Goal: Task Accomplishment & Management: Complete application form

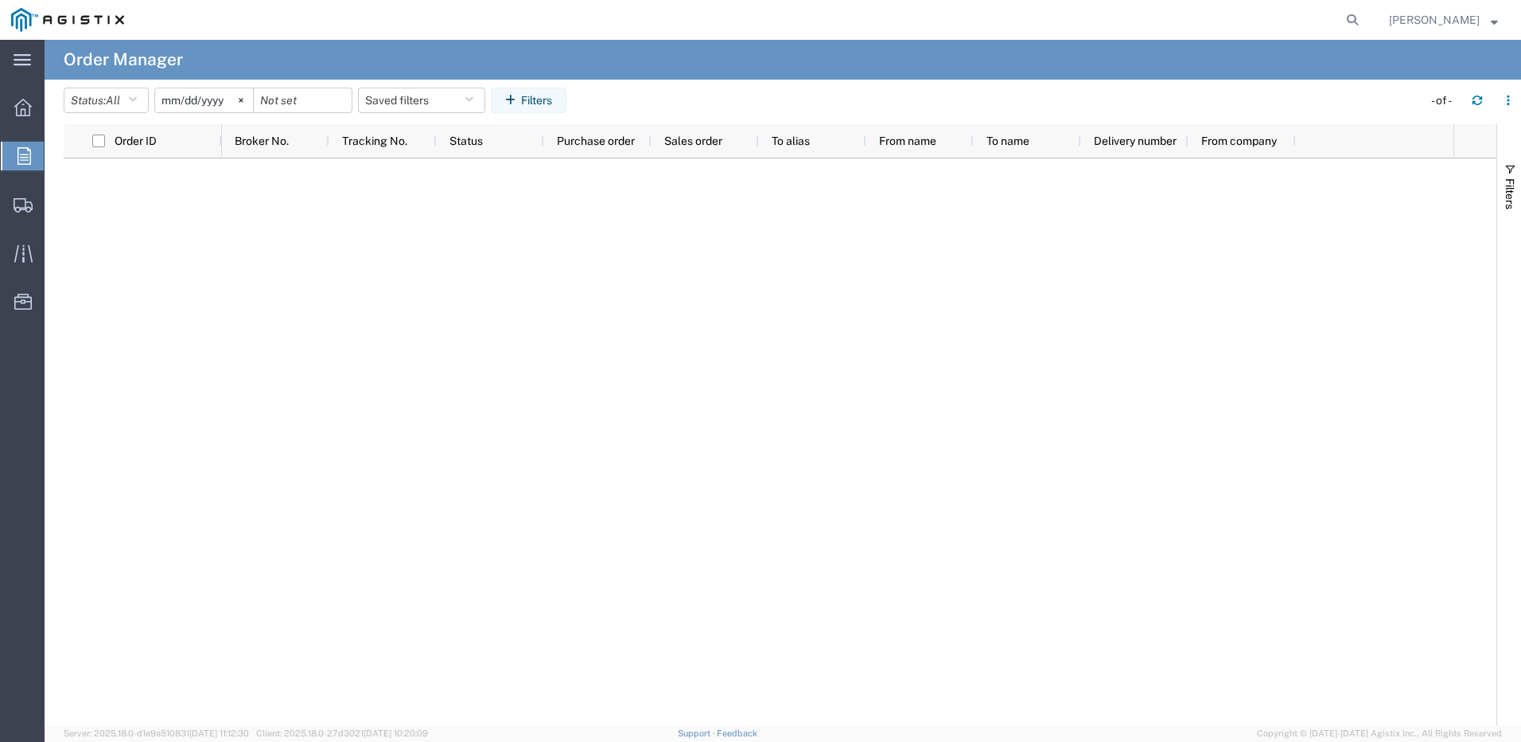
click at [29, 148] on icon at bounding box center [25, 156] width 14 height 18
click at [0, 0] on span "Create Shipment" at bounding box center [0, 0] width 0 height 0
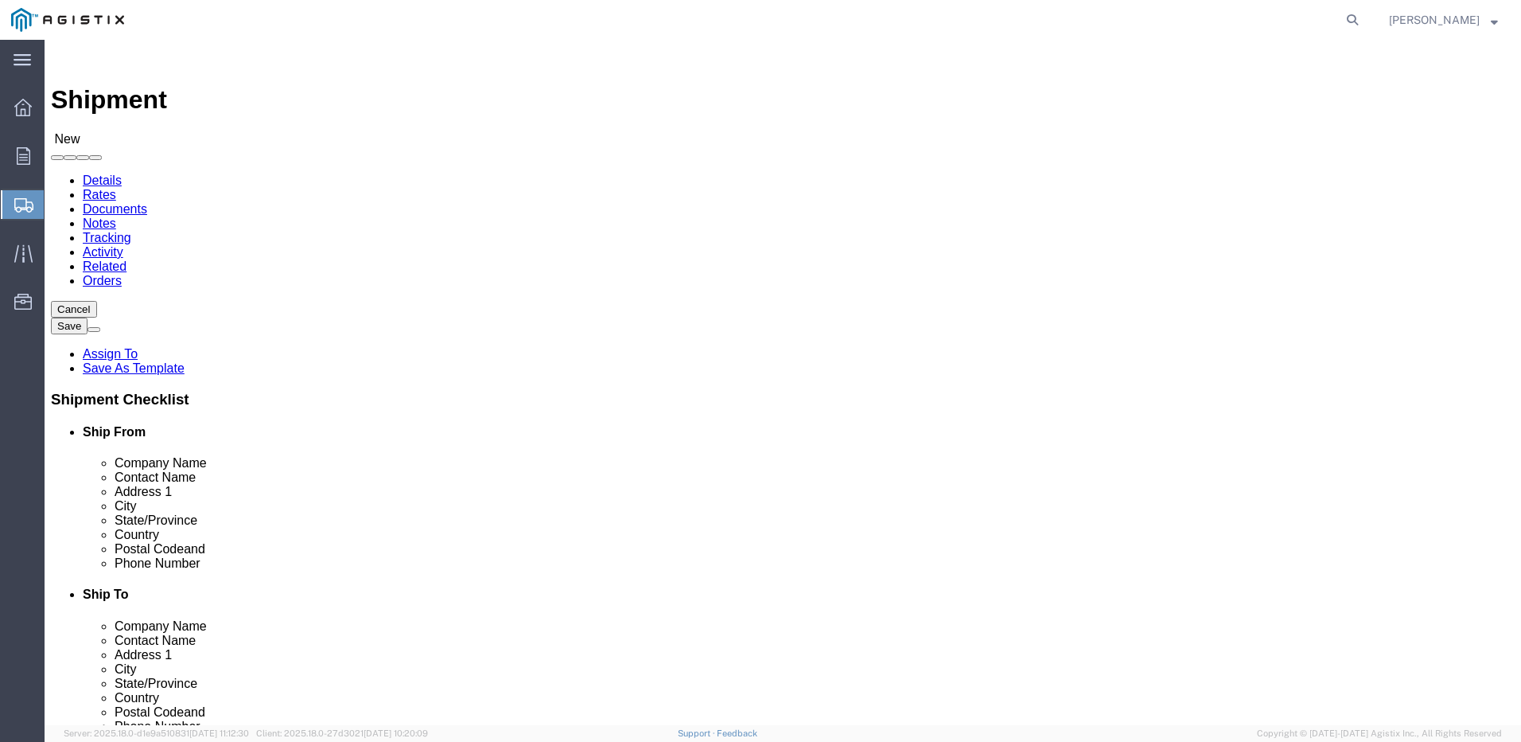
select select
click select "Select Dura-Line PG&E"
select select "102694"
click select "Select Dura-Line PG&E"
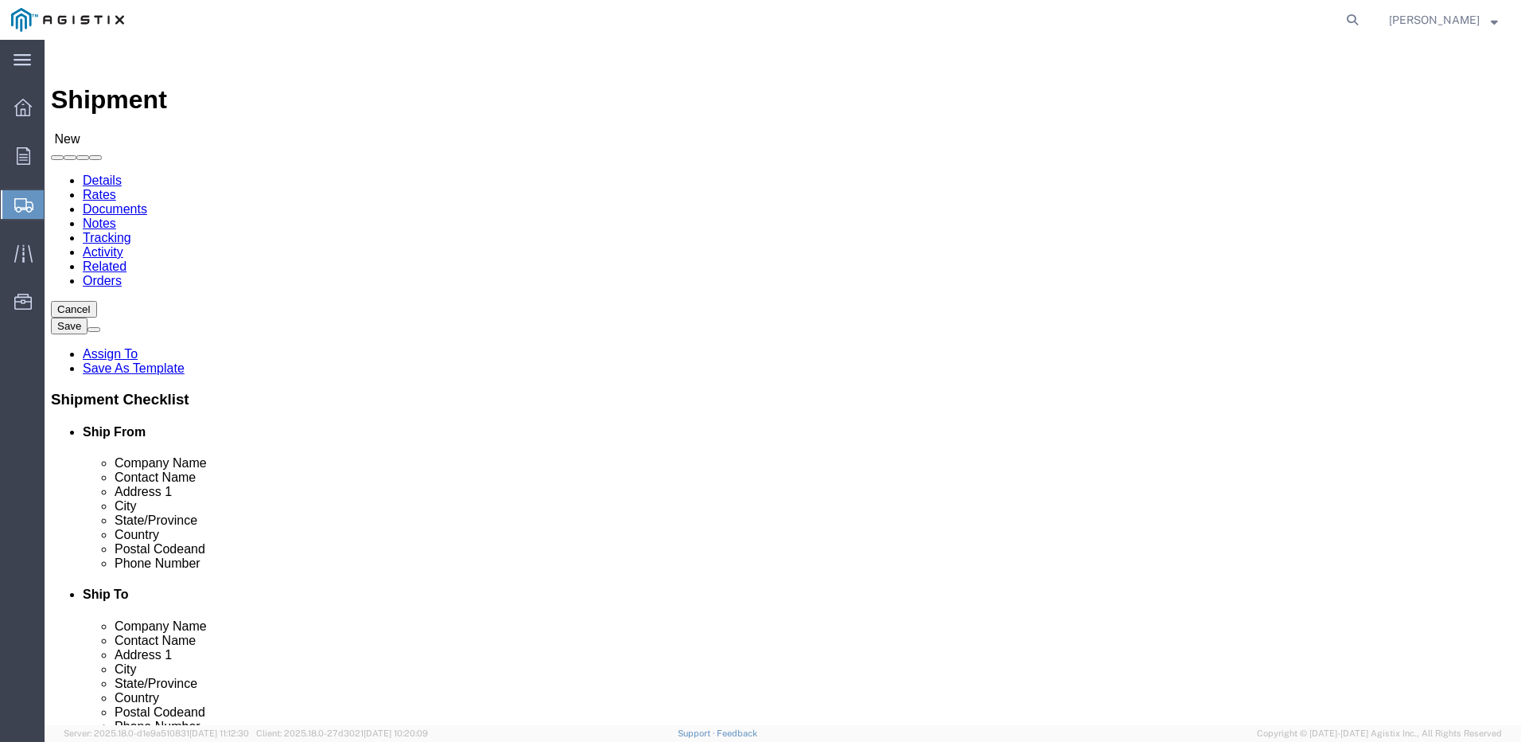
select select
click select "Select [GEOGRAPHIC_DATA] [GEOGRAPHIC_DATA] Master Location [GEOGRAPHIC_DATA]"
click select "Select Dura-Line PG&E"
select select "9596"
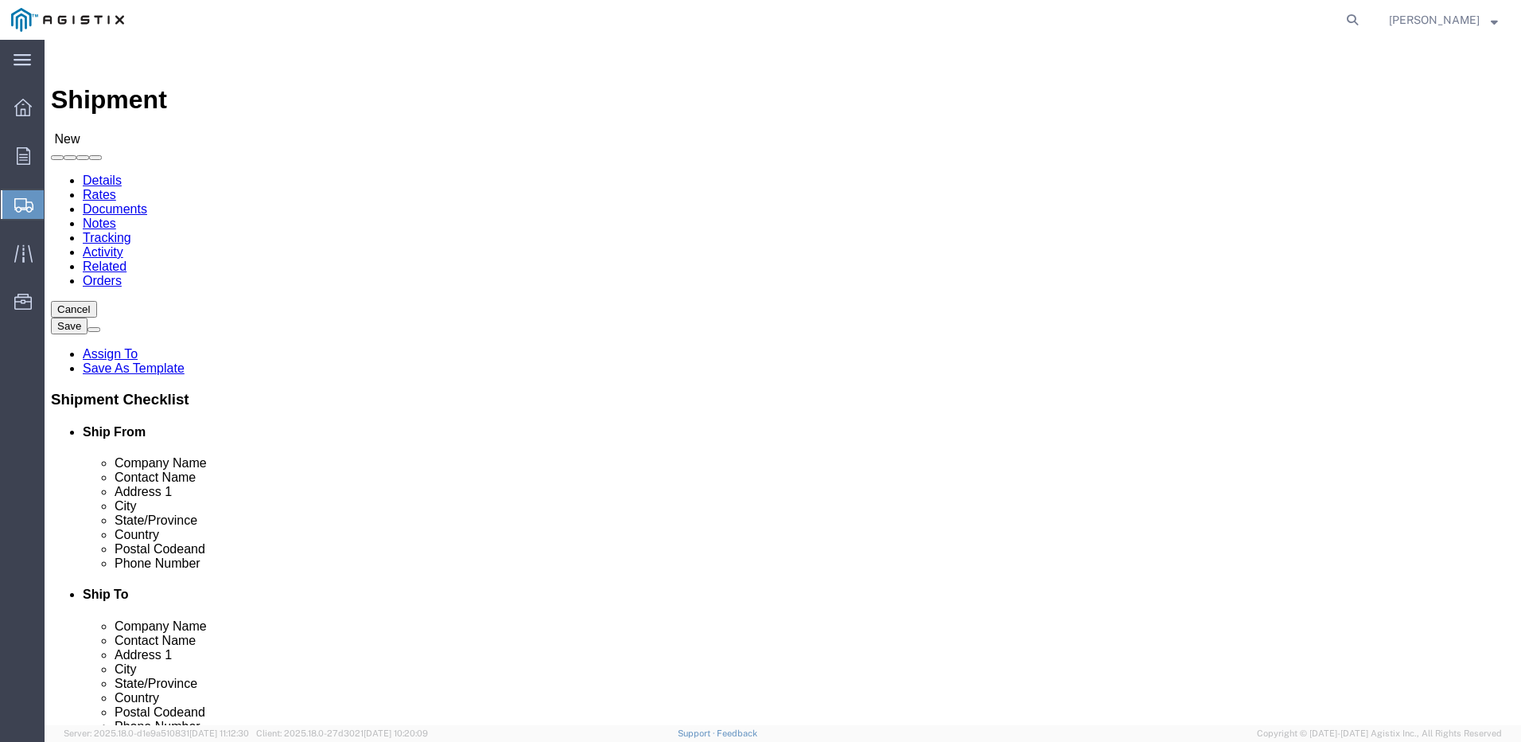
click select "Select Dura-Line PG&E"
select select
click select "Select All Others [GEOGRAPHIC_DATA] [GEOGRAPHIC_DATA] [GEOGRAPHIC_DATA] [GEOGRA…"
select select "19740"
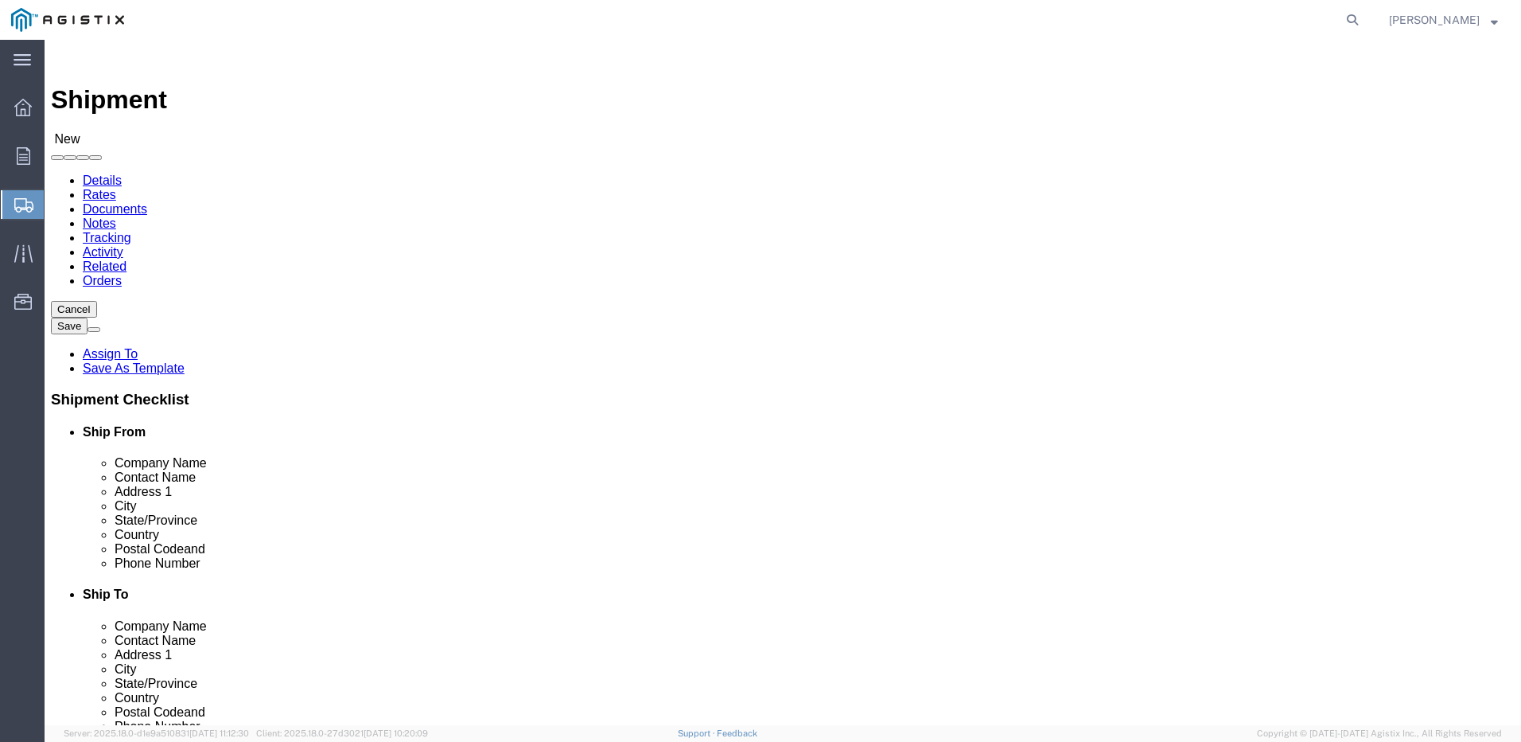
click select "Select All Others [GEOGRAPHIC_DATA] [GEOGRAPHIC_DATA] [GEOGRAPHIC_DATA] [GEOGRA…"
click input "text"
type input "dURALINE"
click p "- DURALINE - ([PERSON_NAME]) [STREET_ADDRESS]"
select select "OH"
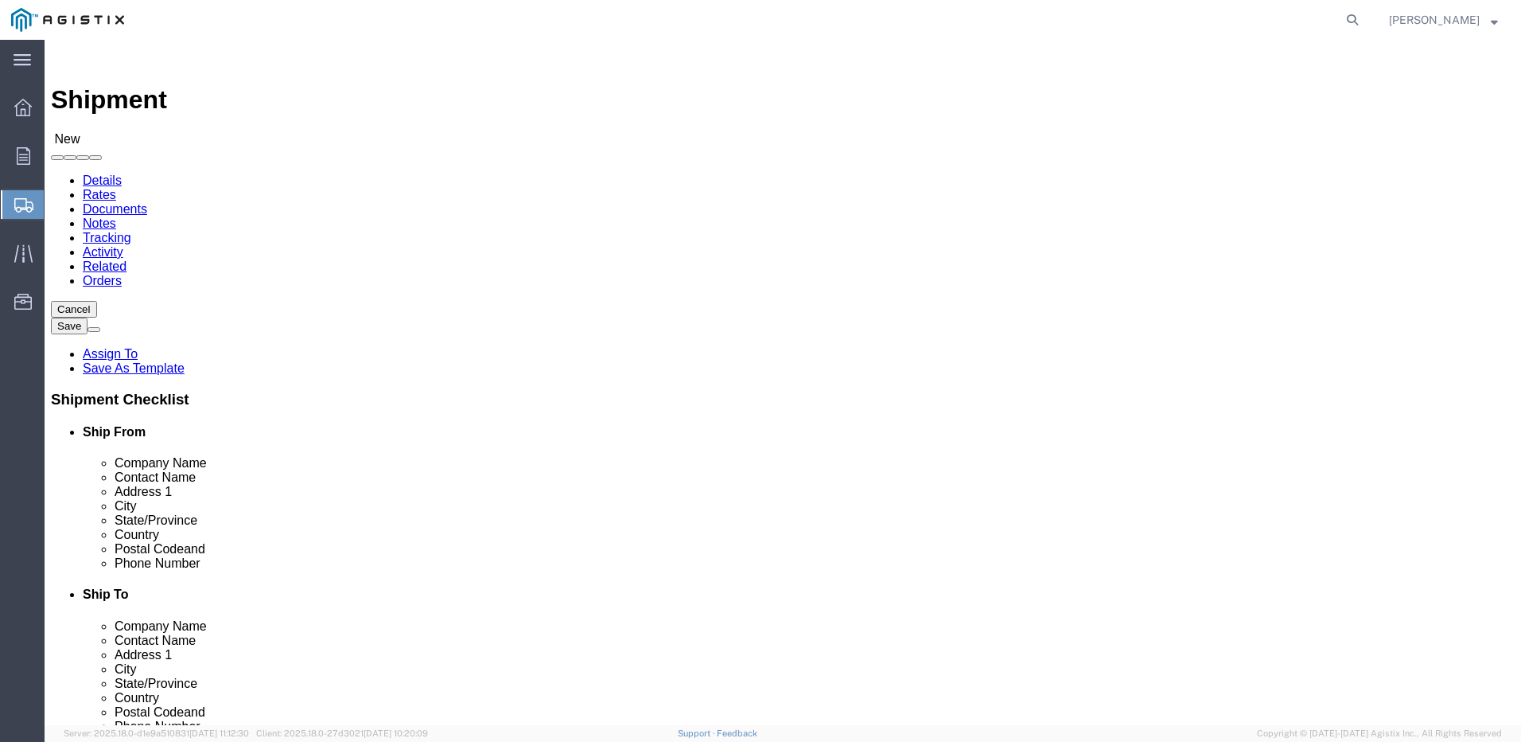
type input "DURALINE"
click input "text"
type input "B"
type input "b"
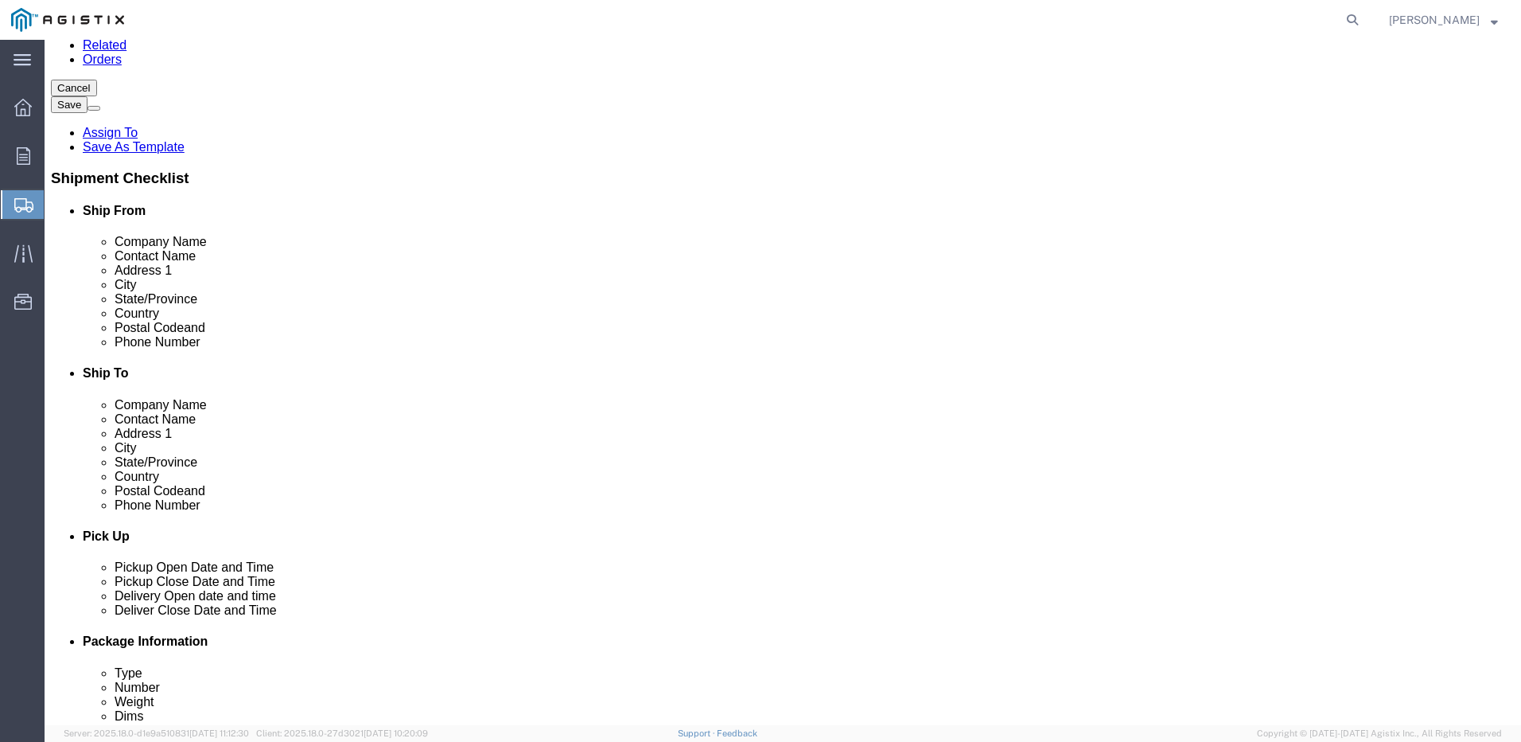
scroll to position [239, 0]
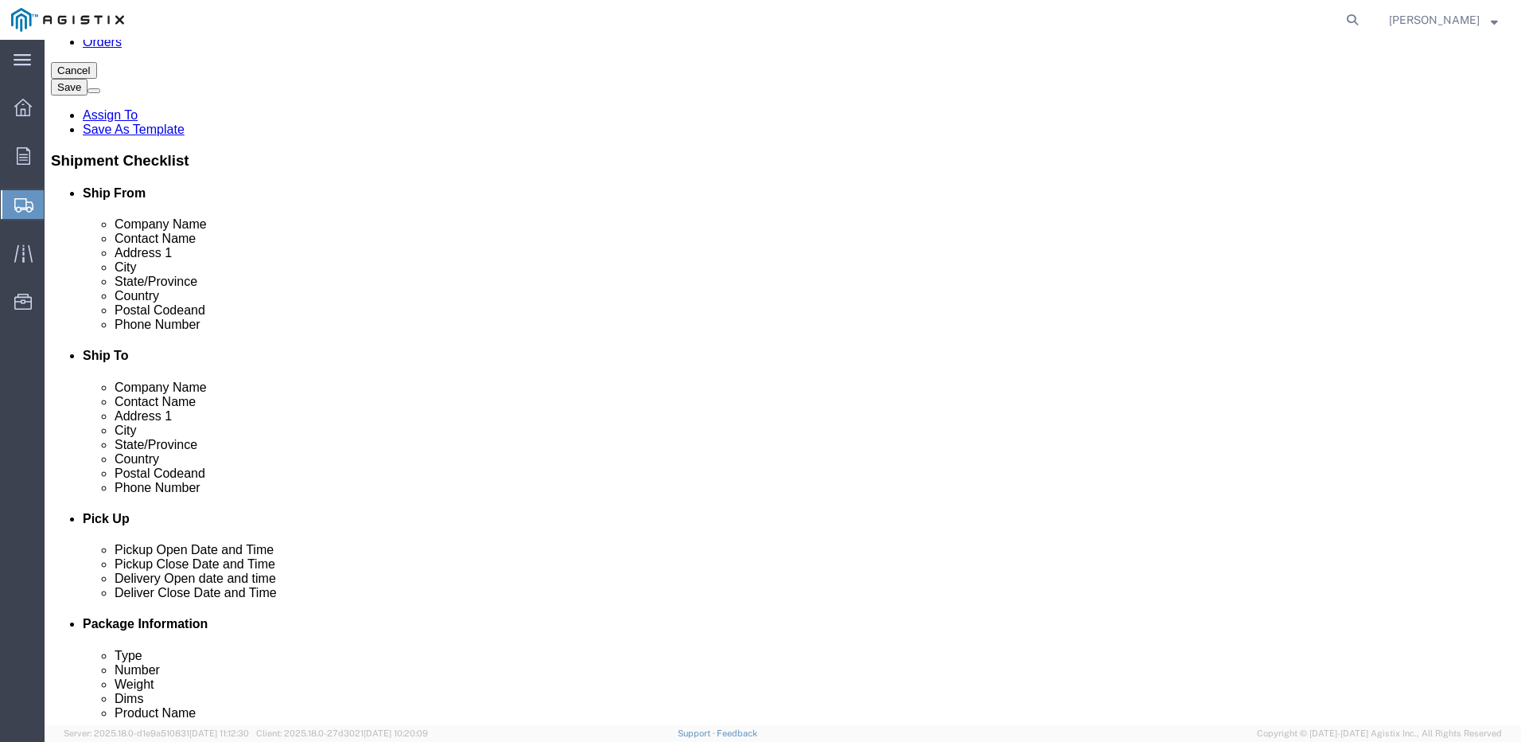
type input "[PERSON_NAME]"
drag, startPoint x: 292, startPoint y: 462, endPoint x: 331, endPoint y: 455, distance: 39.6
click input "text"
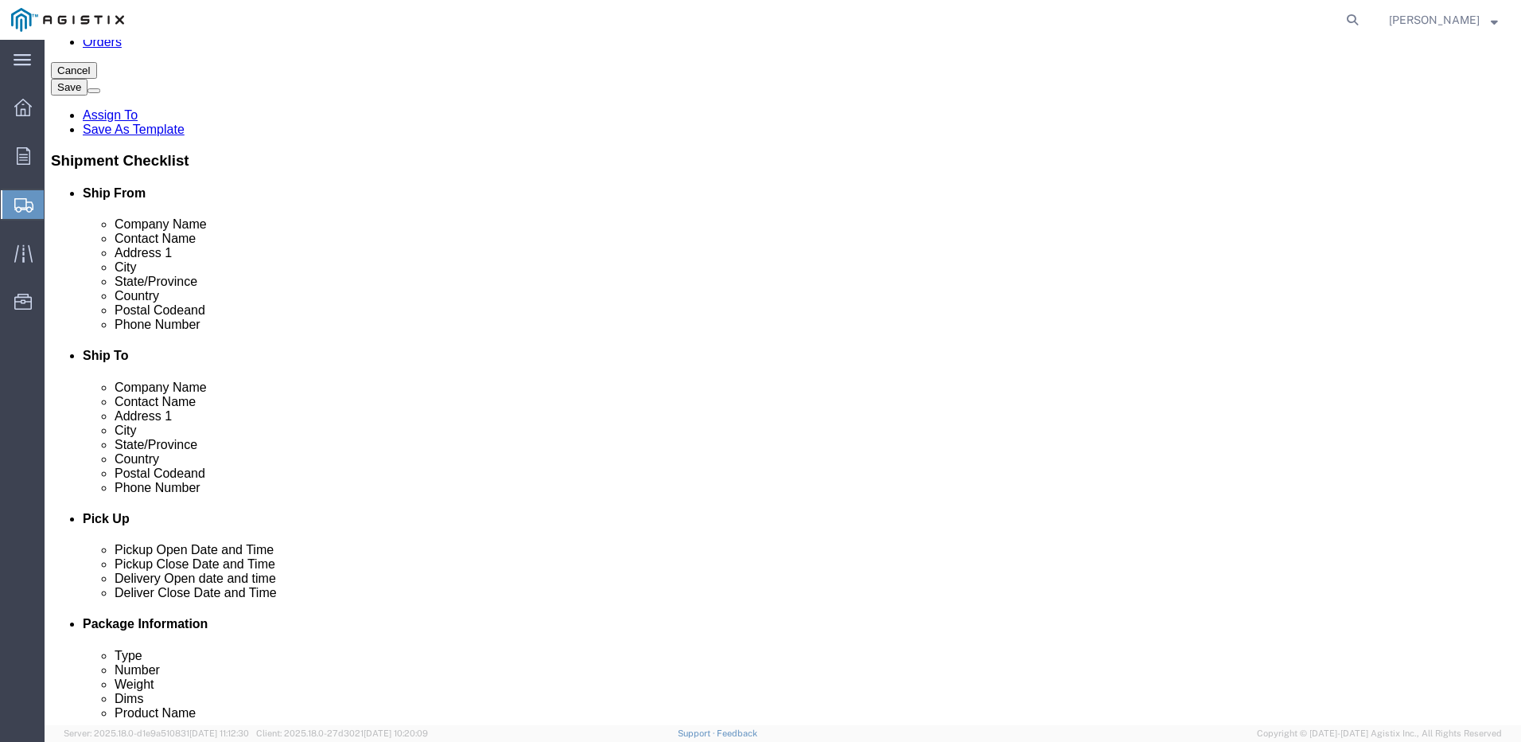
click input "text"
type input "[PERSON_NAME][EMAIL_ADDRESS][PERSON_NAME][DOMAIN_NAME]"
click input "text"
type input "Pacific Gas and Electric"
click input "text"
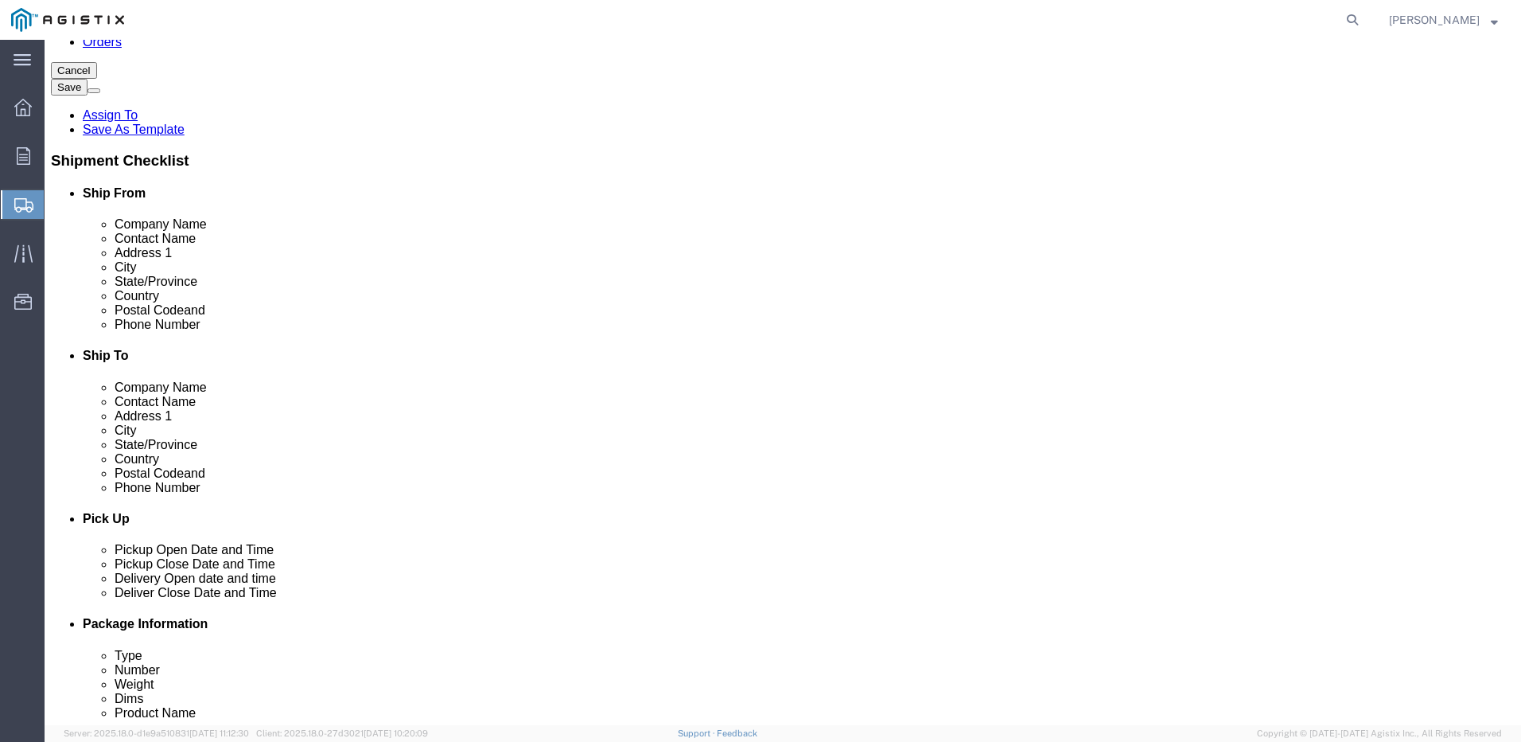
type input "[PERSON_NAME]"
click input "text"
type input "[STREET_ADDRESS][PERSON_NAME]"
click input "text"
type input "Fremont"
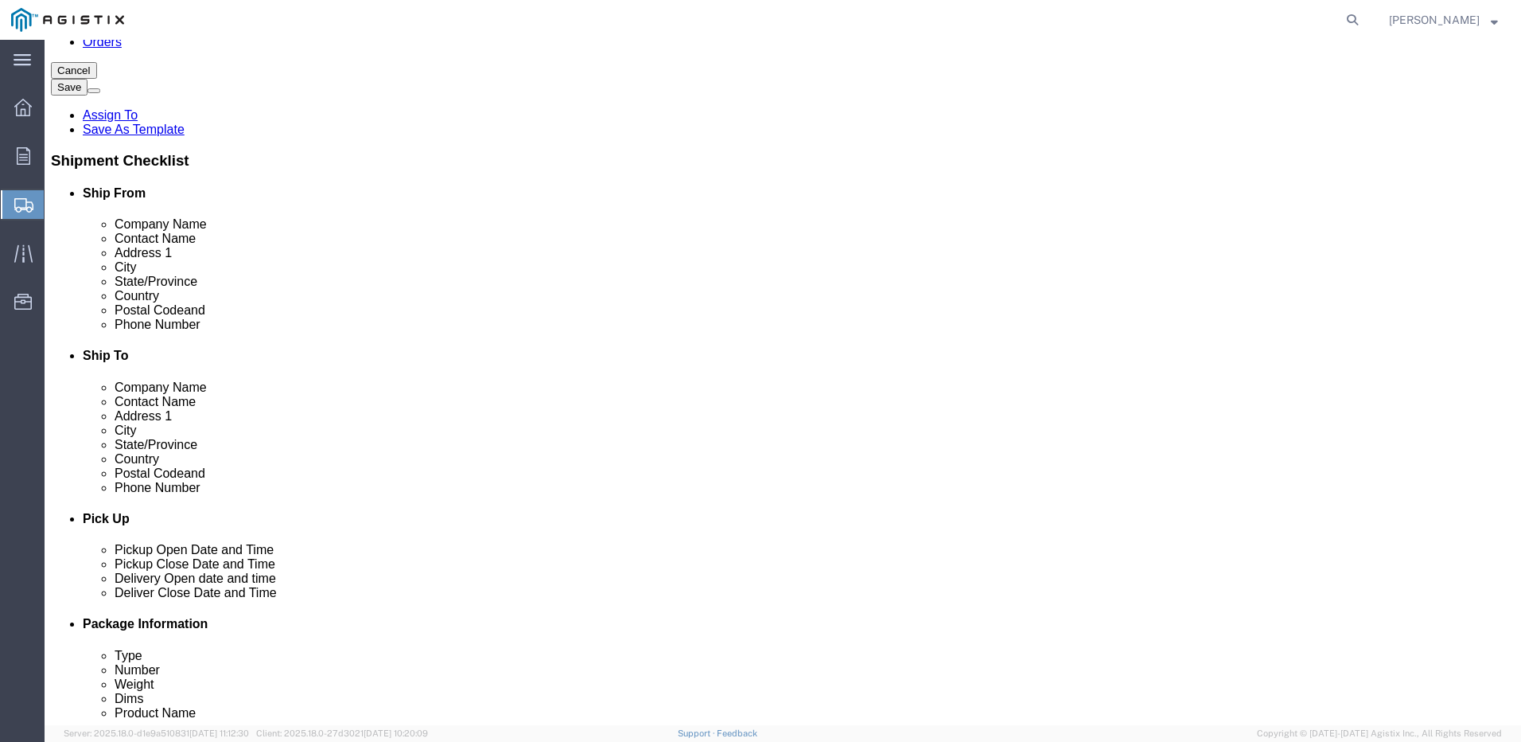
scroll to position [159, 0]
click p "- PG&E - () [STREET_ADDRESS][PERSON_NAME]"
select select "CA"
type input "Fremont"
click input "text"
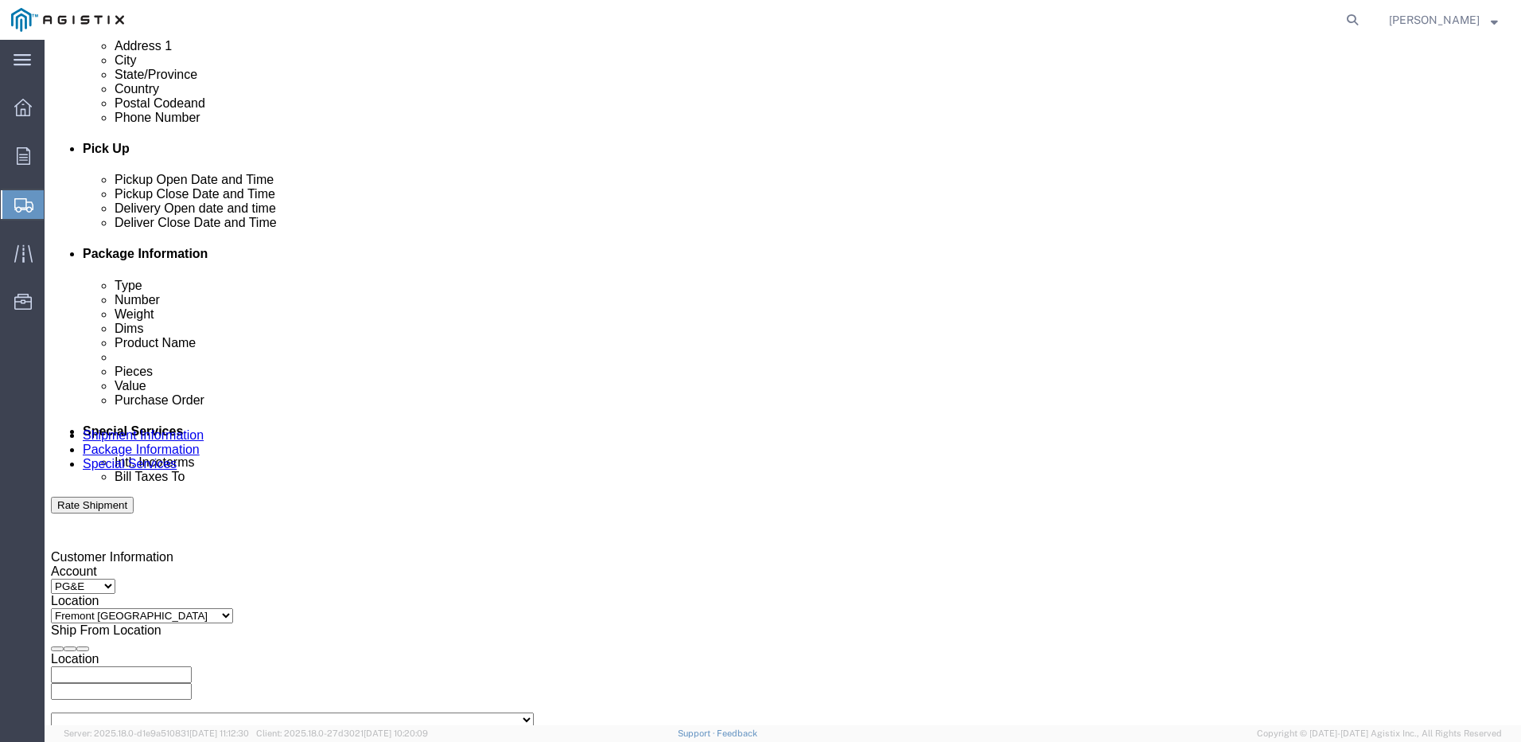
scroll to position [637, 0]
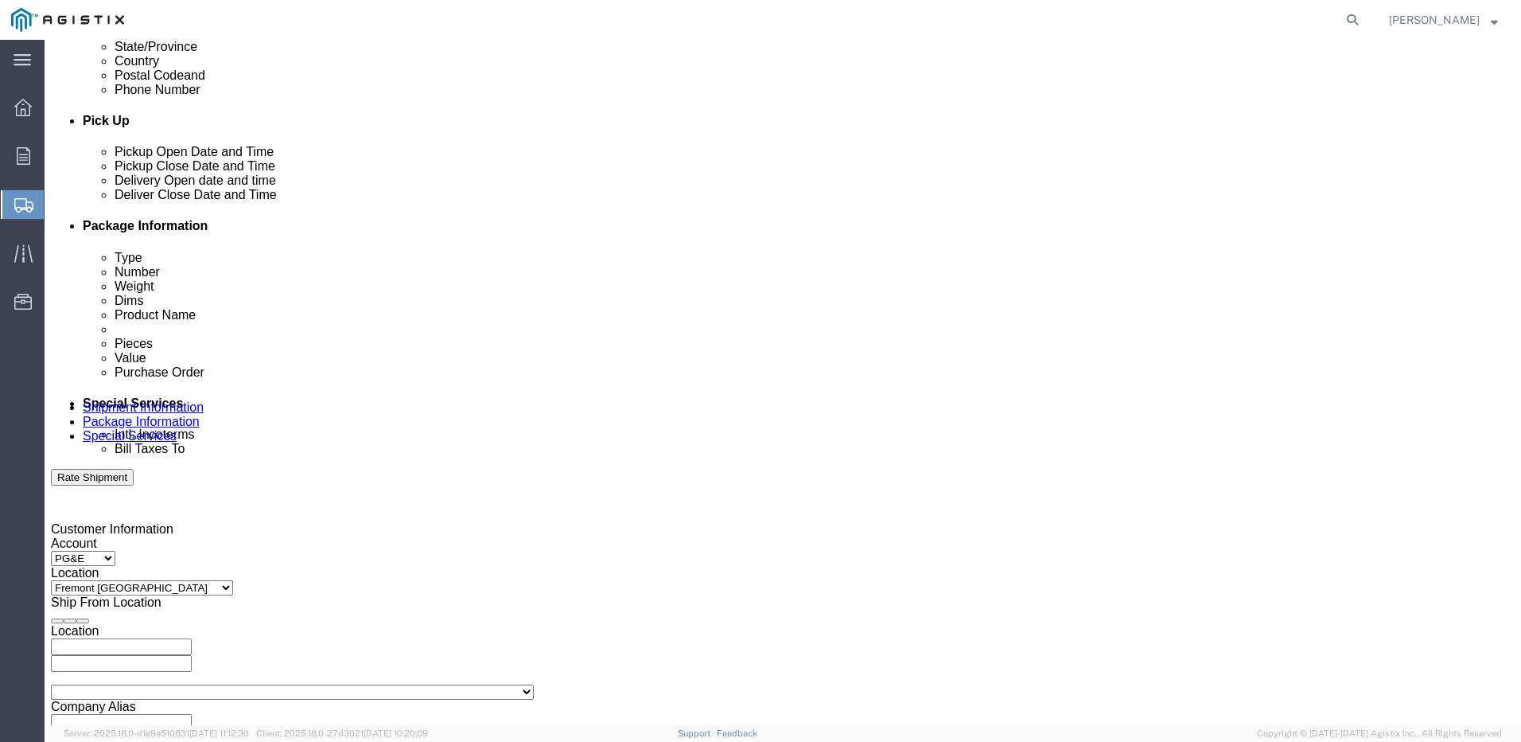
type input "[PHONE_NUMBER]"
click div "[DATE] 10:00 AM"
click input "10:00 AM"
type input "1"
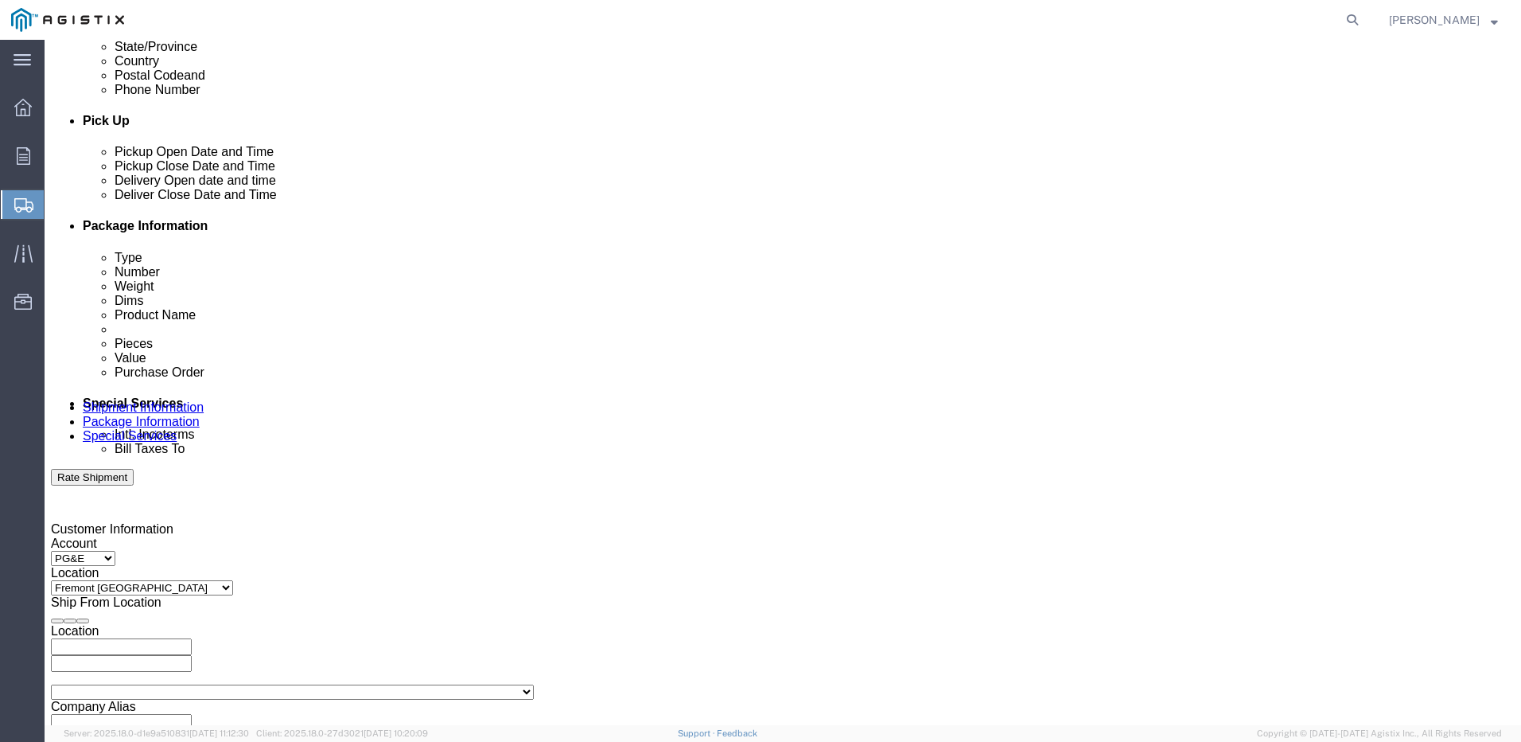
click input "300pm"
type input "3:00 PM"
click button "Apply"
click div
drag, startPoint x: 700, startPoint y: 609, endPoint x: 711, endPoint y: 613, distance: 11.4
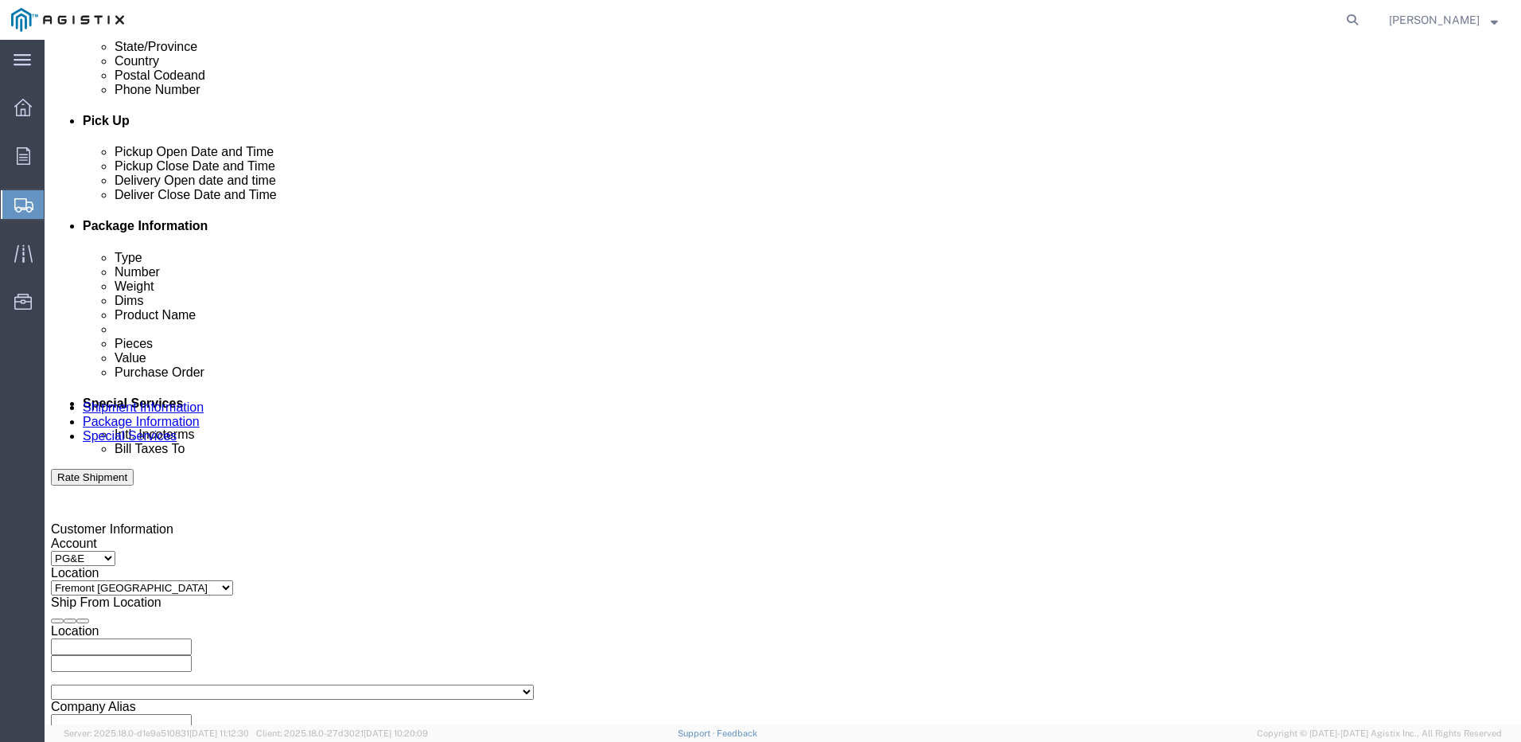
click input "4:00 PM"
type input "9:00 AM"
click button "Apply"
click div
drag, startPoint x: 969, startPoint y: 613, endPoint x: 914, endPoint y: 634, distance: 59.0
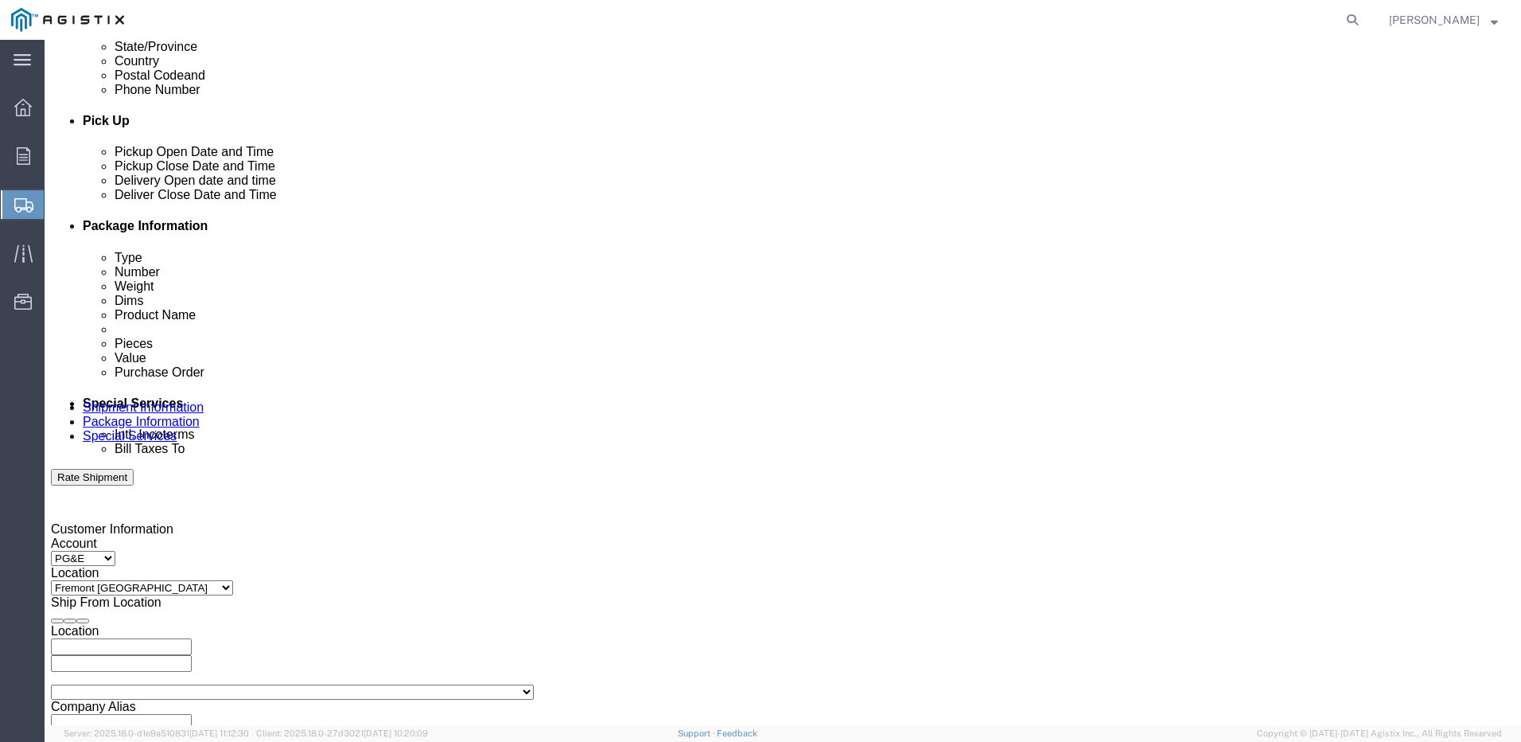
click div "Close Time 10:00 AM [DATE] 10:00 AM - [DATE] 10:00 AM Cancel Apply"
type input "3:00 PM"
click button "Apply"
click input "text"
type input "3501420048"
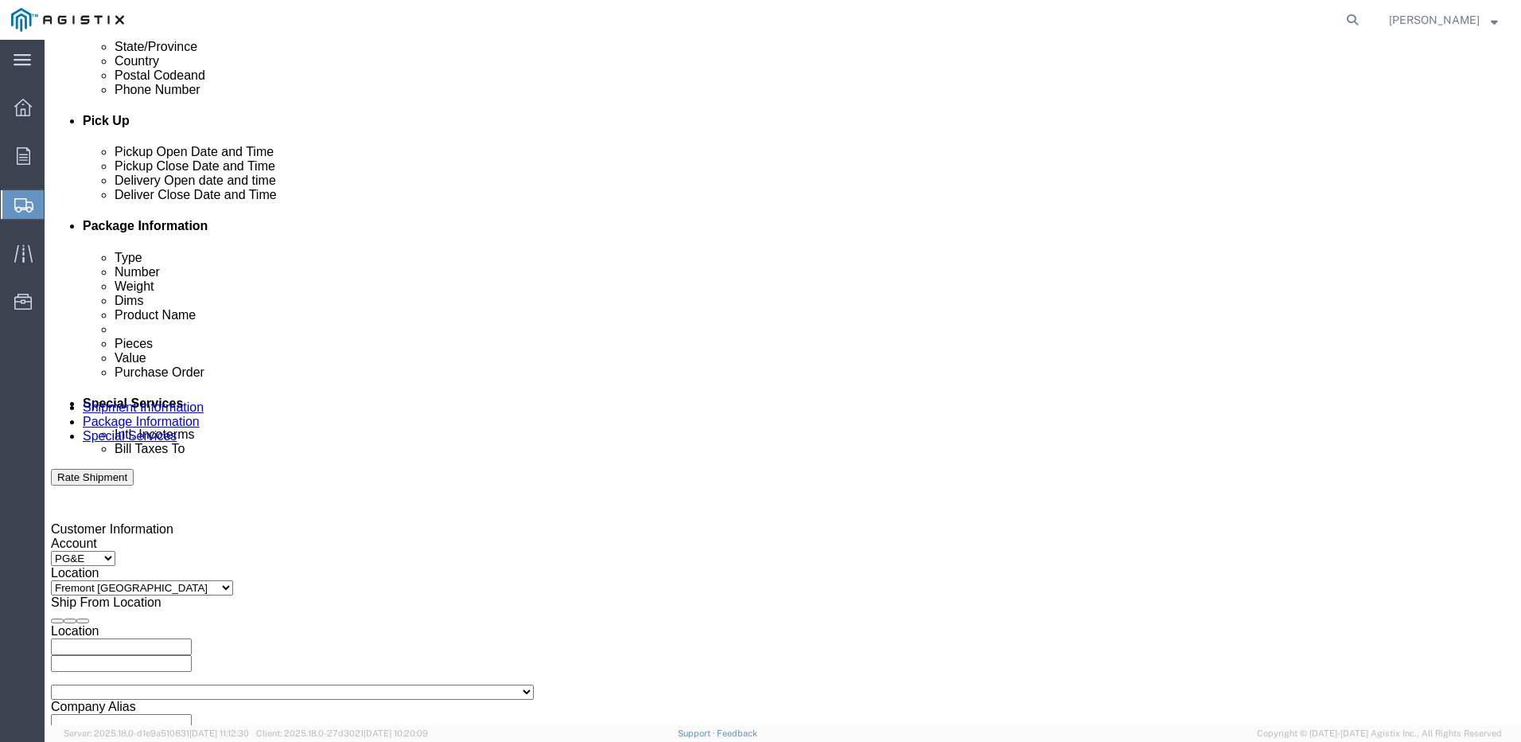
click input "text"
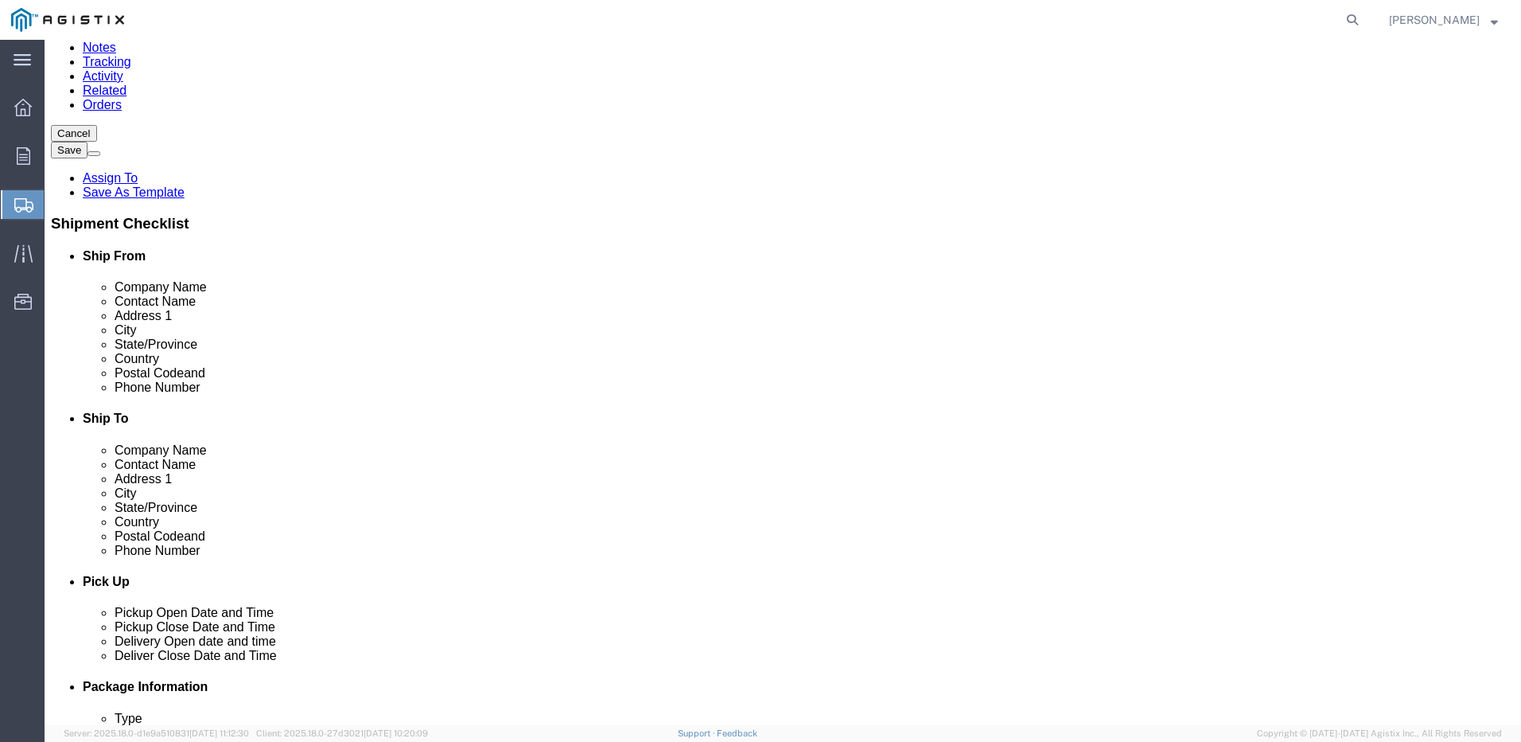
scroll to position [175, 0]
type input "80867574"
click input "[PERSON_NAME]"
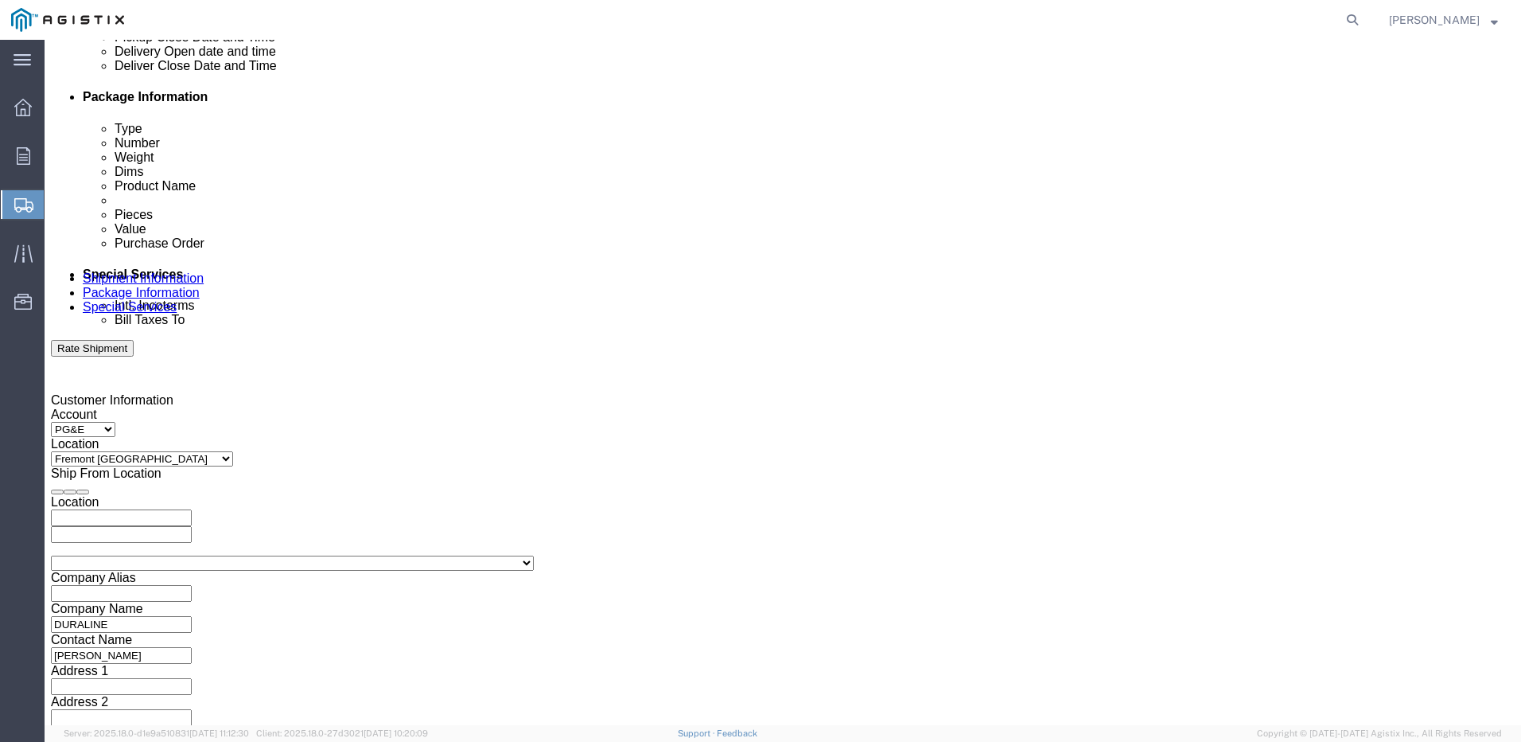
scroll to position [812, 0]
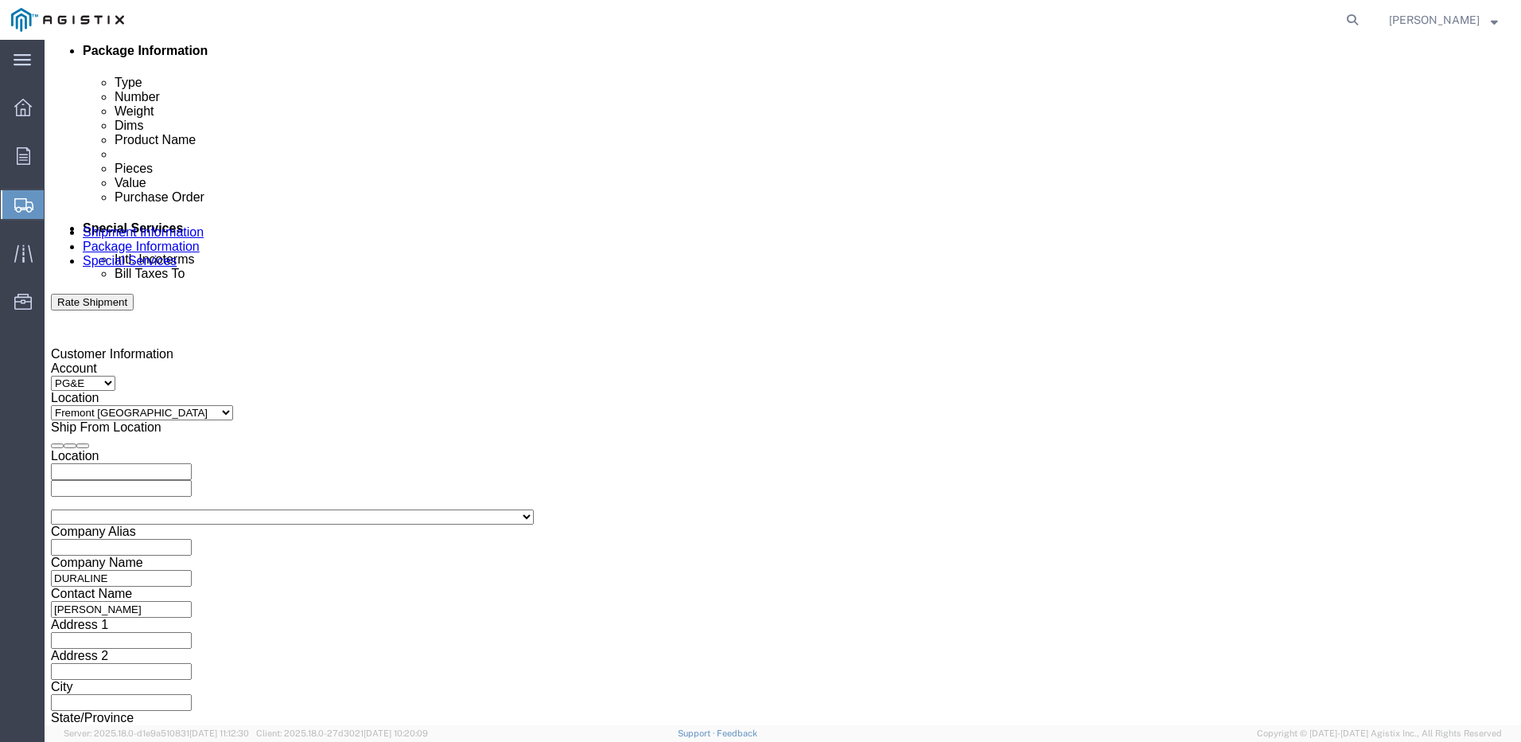
type input "[PERSON_NAME]"
click button "Continue"
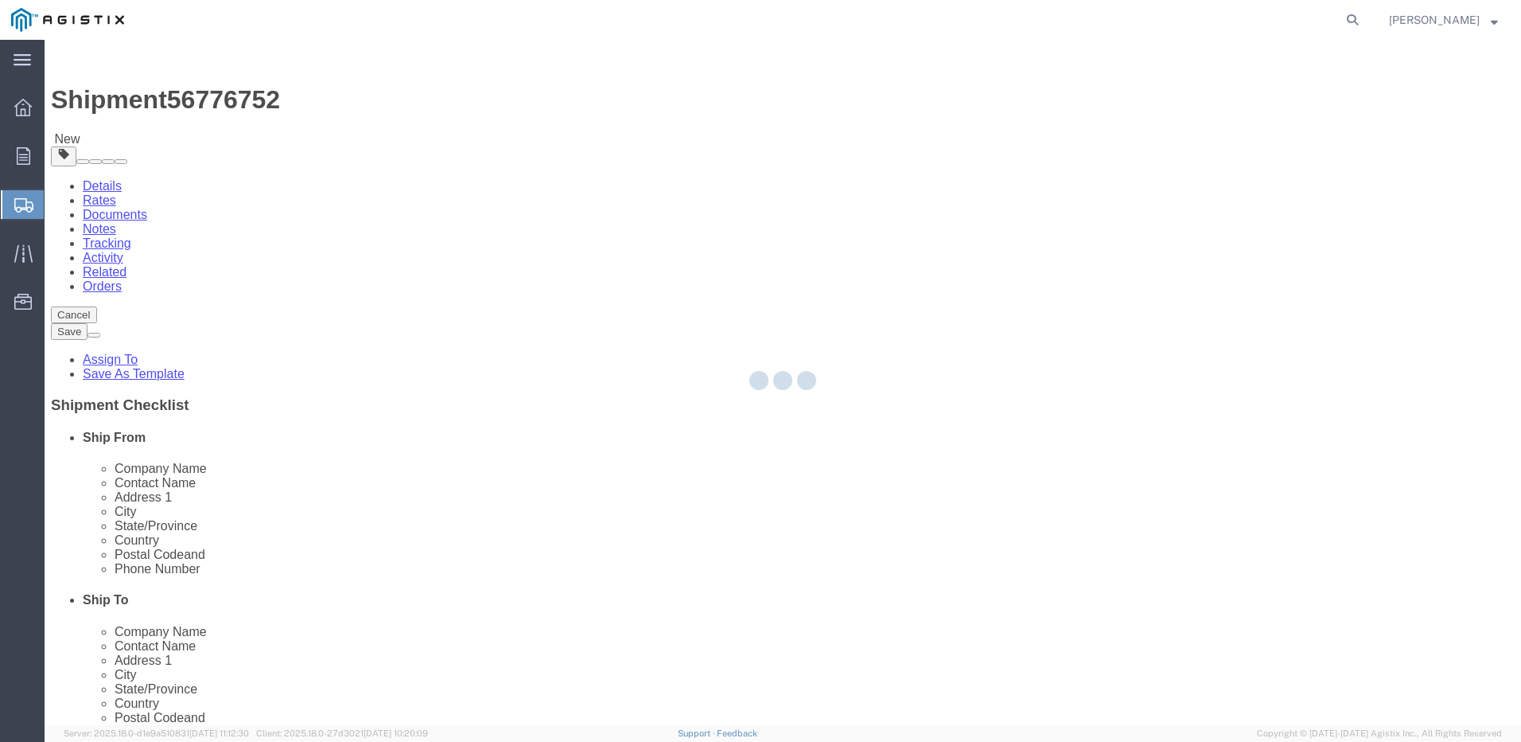
select select "CBOX"
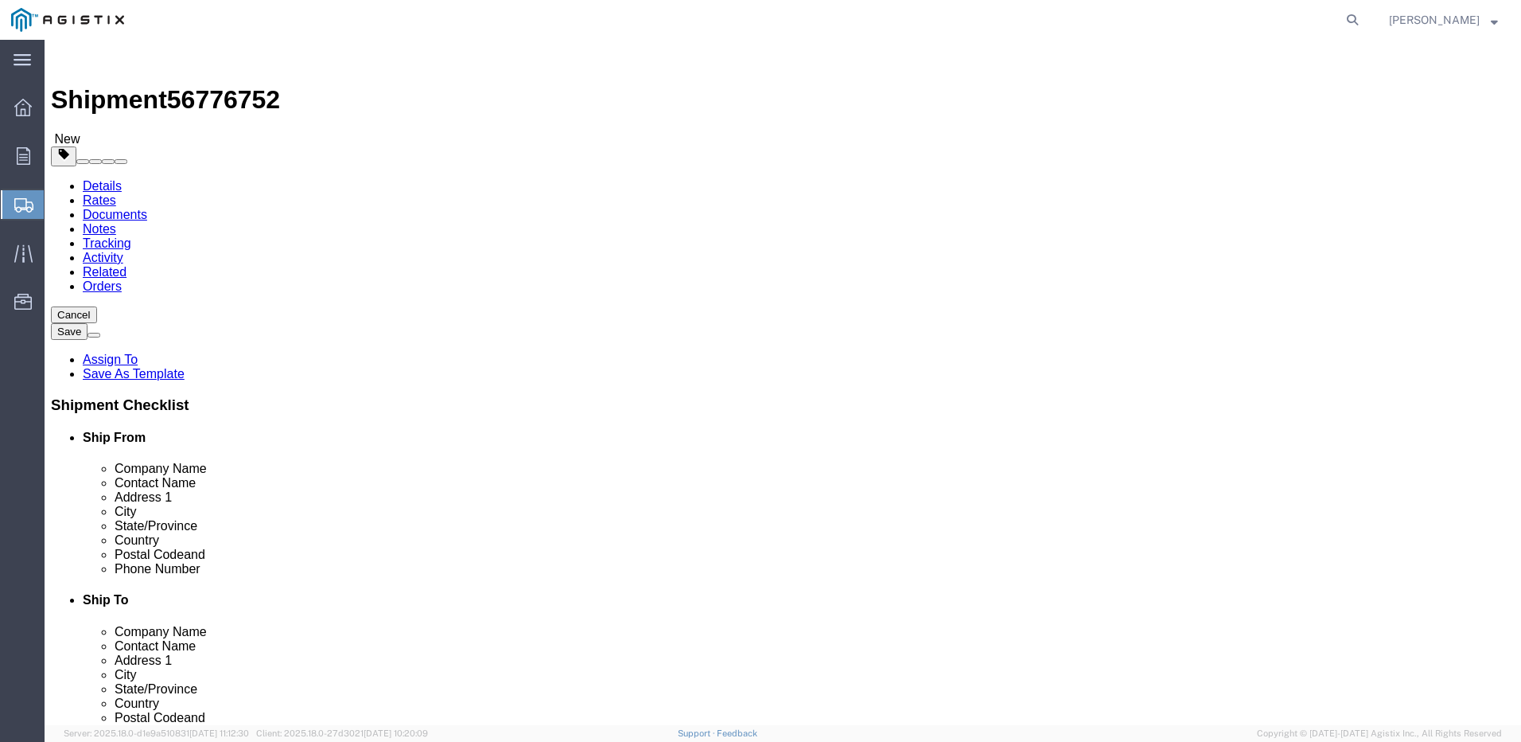
click link "Add Content"
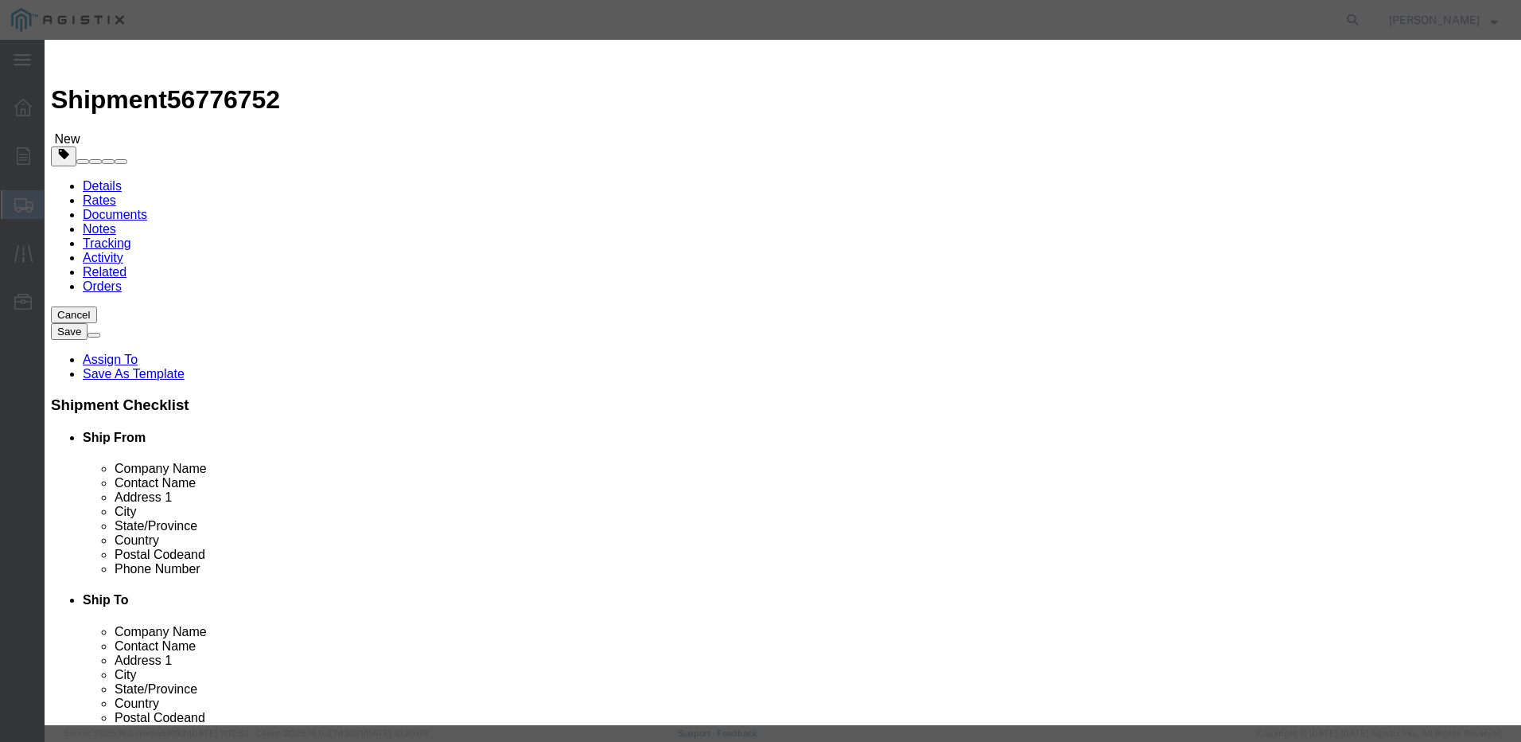
click input "text"
type input "Conduit"
click label "SKU"
click input "0"
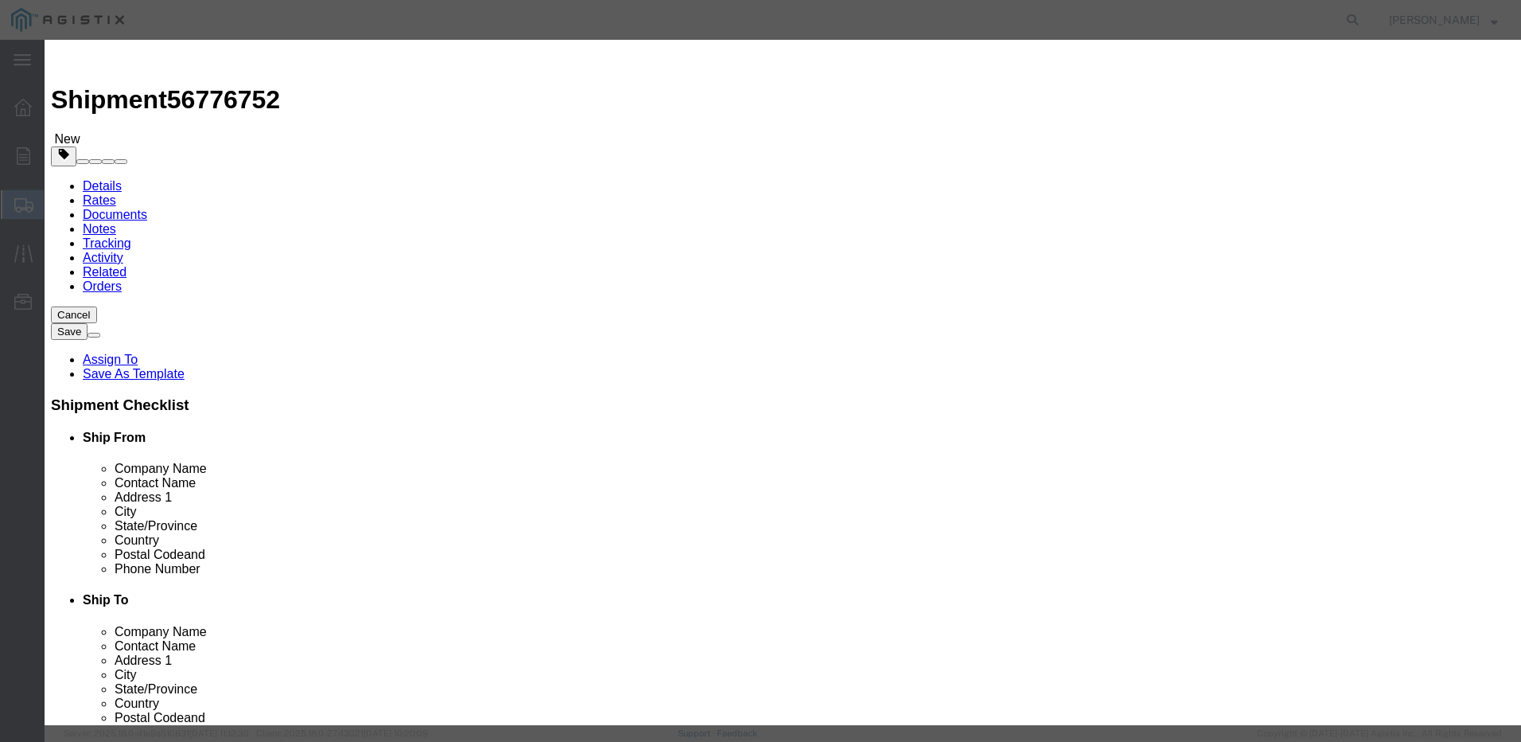
type input "3"
click input "text"
type input "1000"
click textarea
type textarea "need LTL for 1 pallet @ 65x65x83 475 lbs"
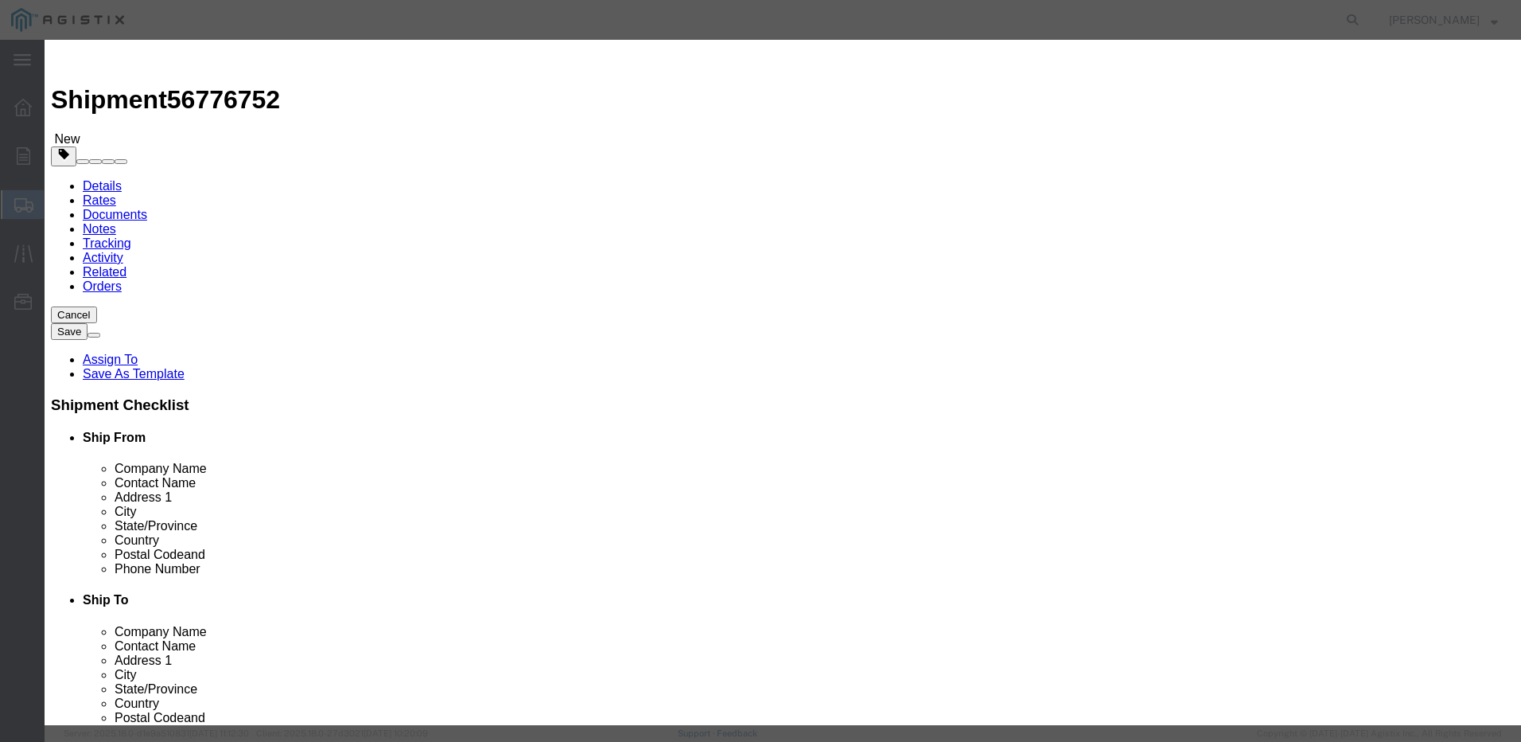
click select "Select 50 55 60 65 70 85 92.5 100 125 175 250 300 400"
select select "175"
click select "Select 50 55 60 65 70 85 92.5 100 125 175 250 300 400"
click button "Save & Close"
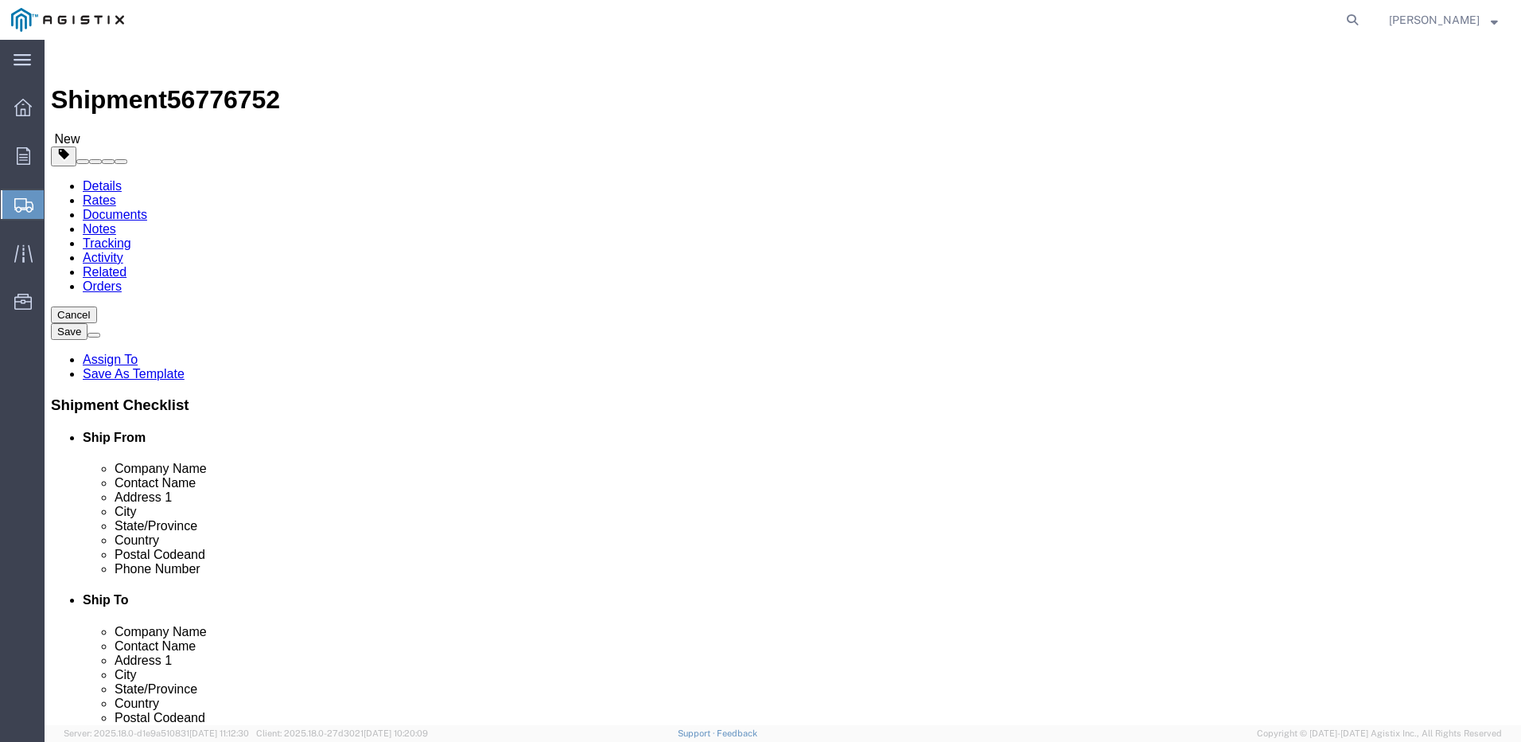
click input "text"
type input "65"
click input "text"
type input "65"
click input "text"
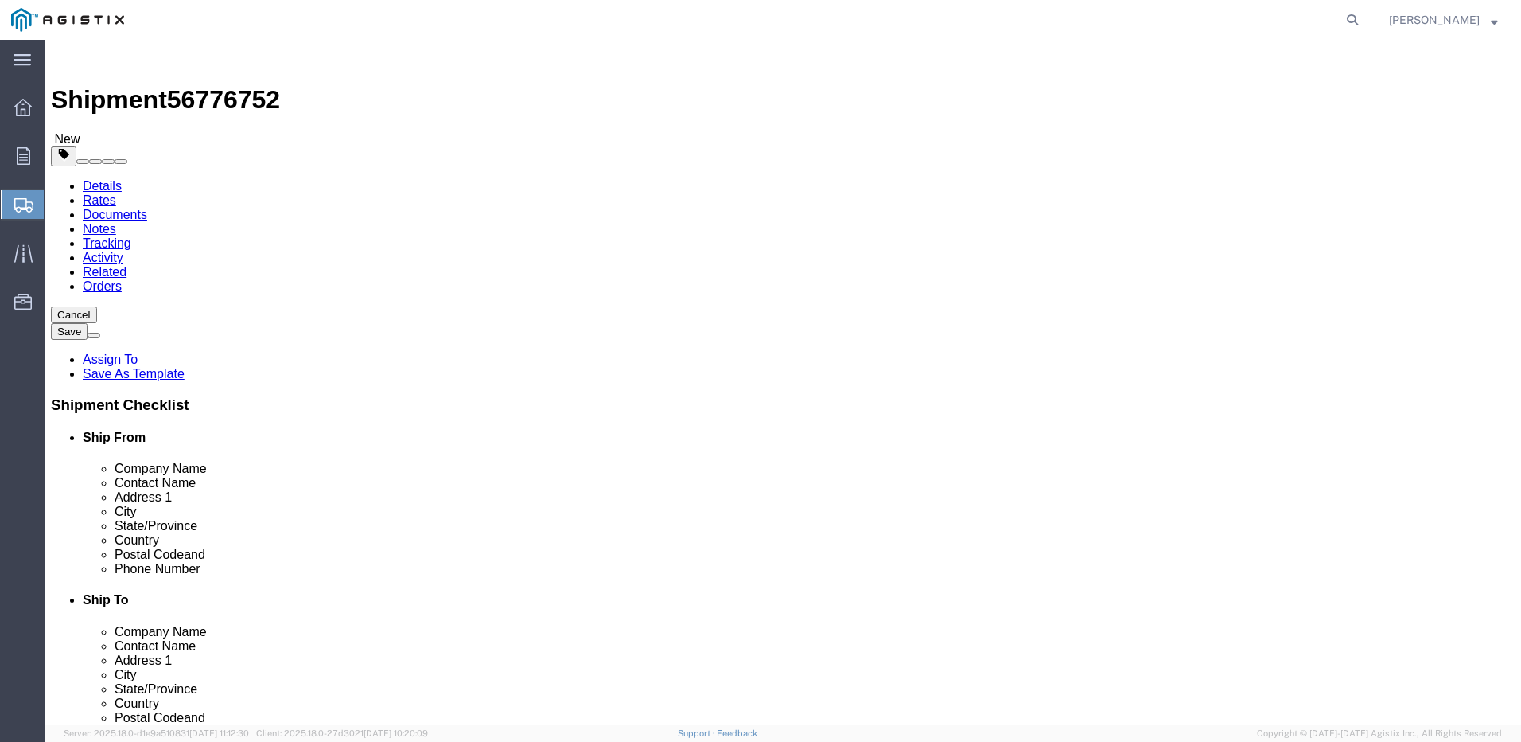
type input "83"
click input "0.00"
type input "475.00"
click link "Add Content"
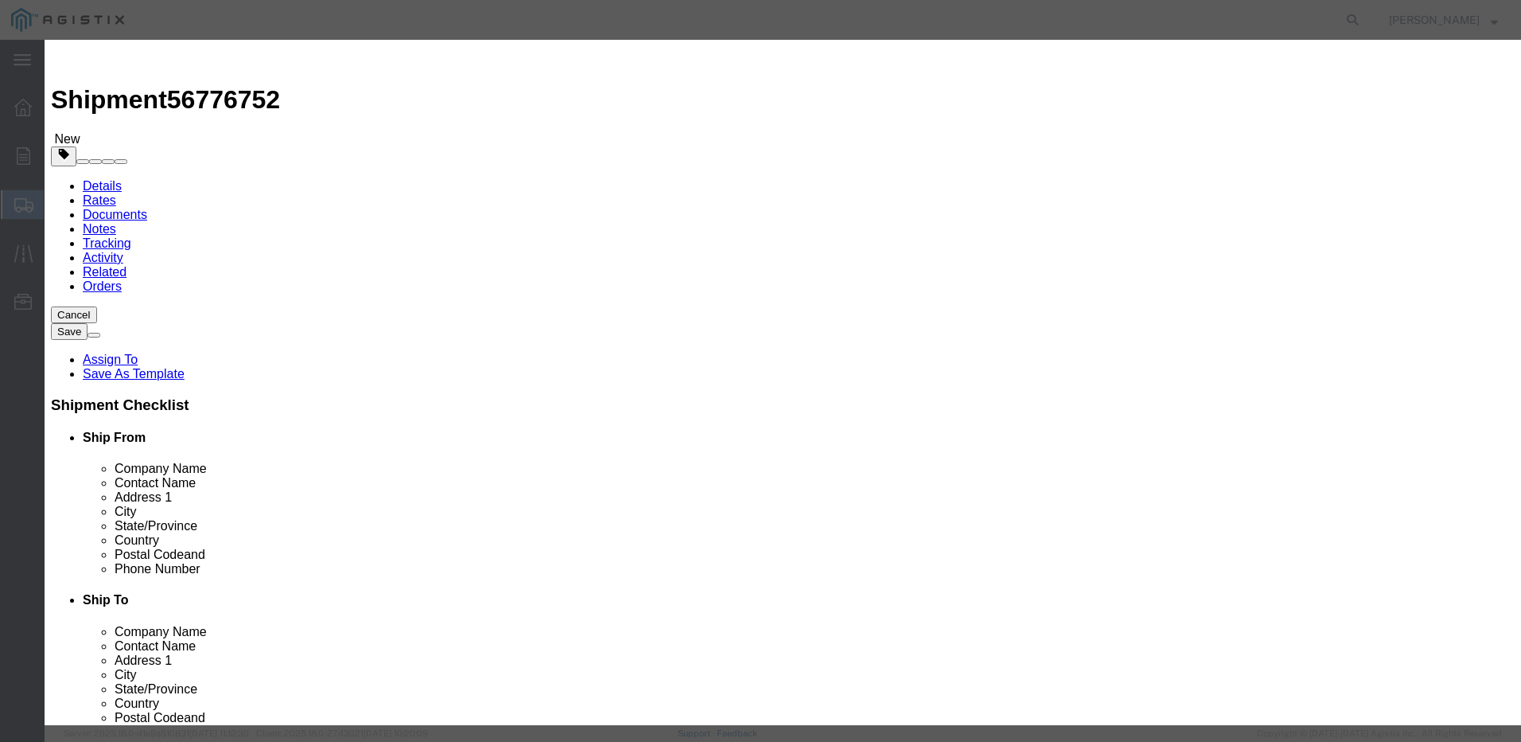
click icon "button"
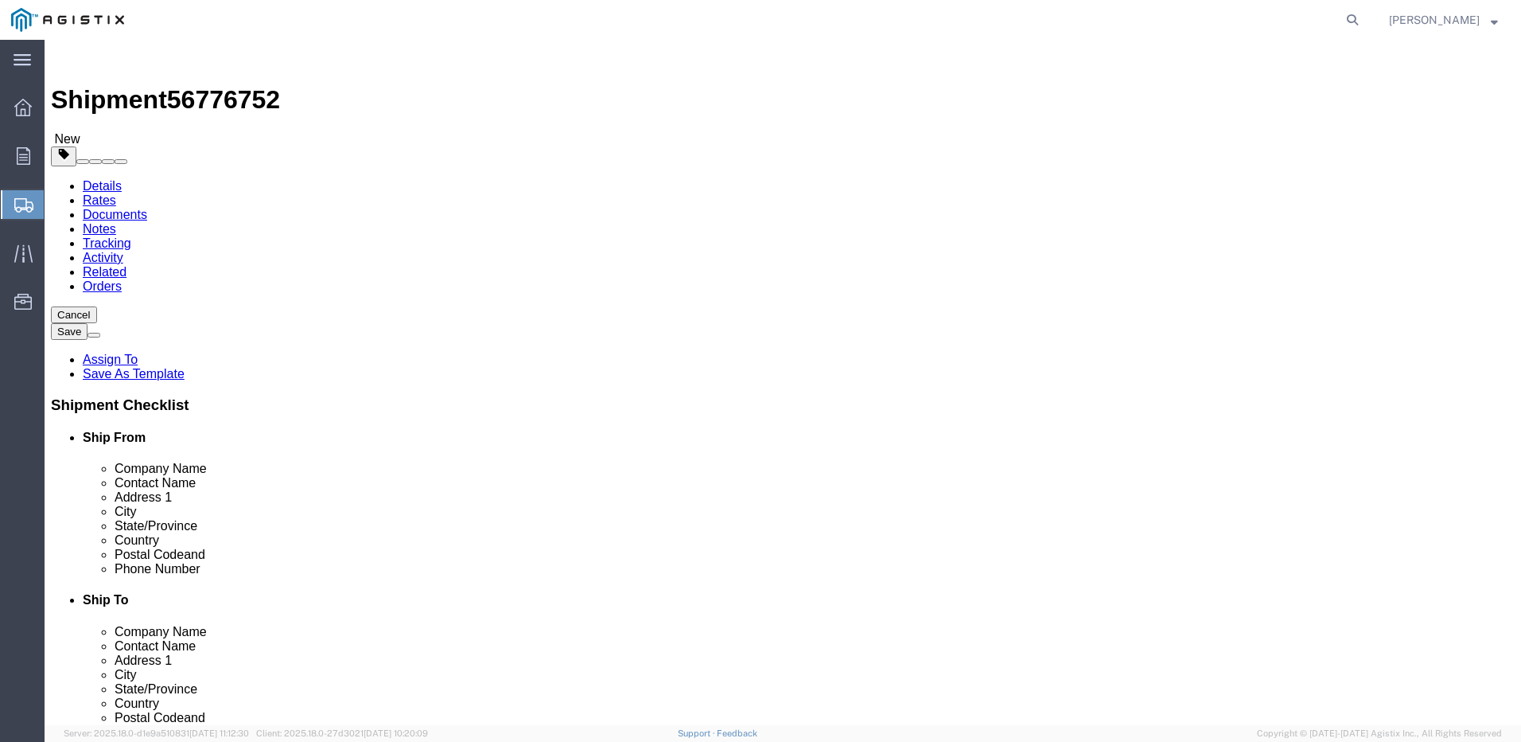
click button "Continue"
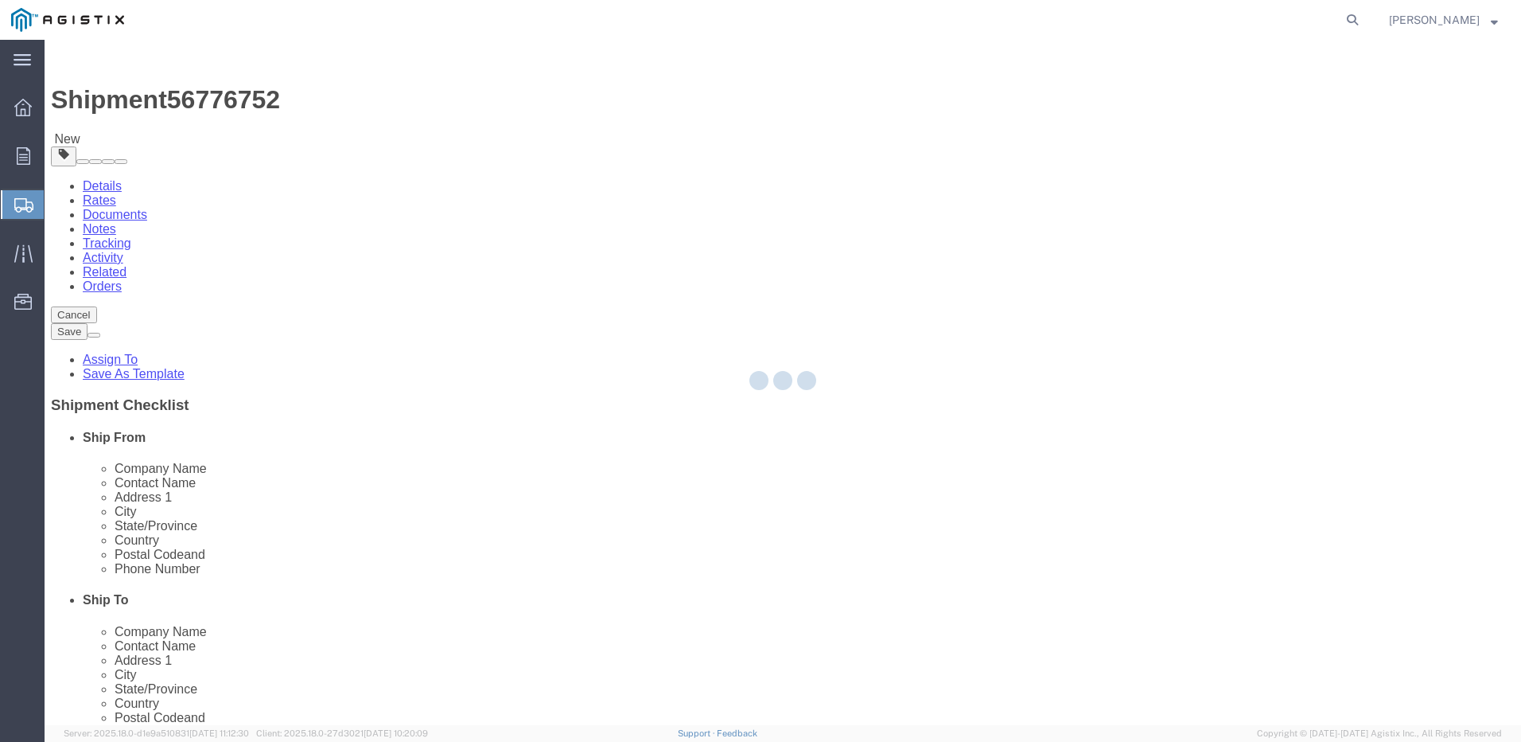
select select
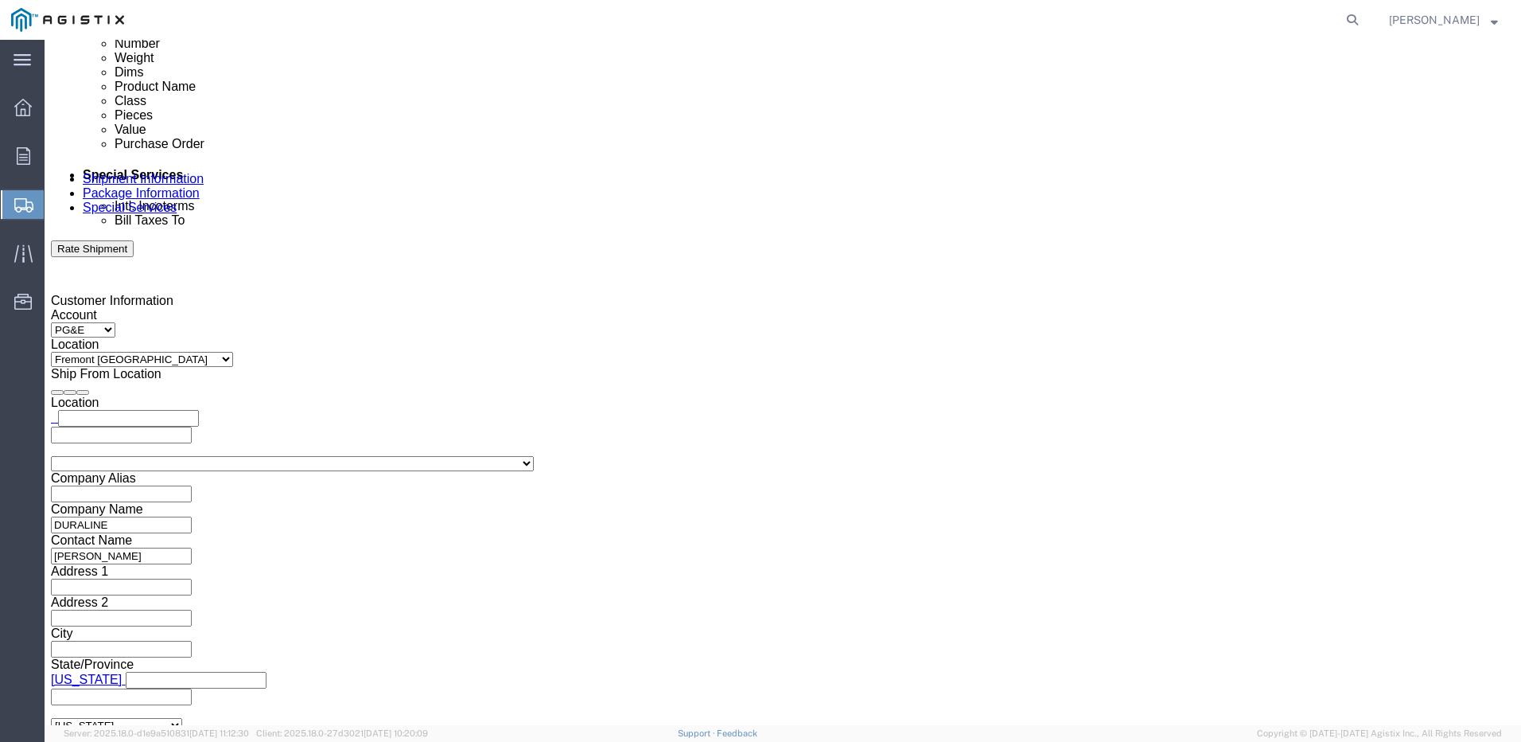
scroll to position [840, 0]
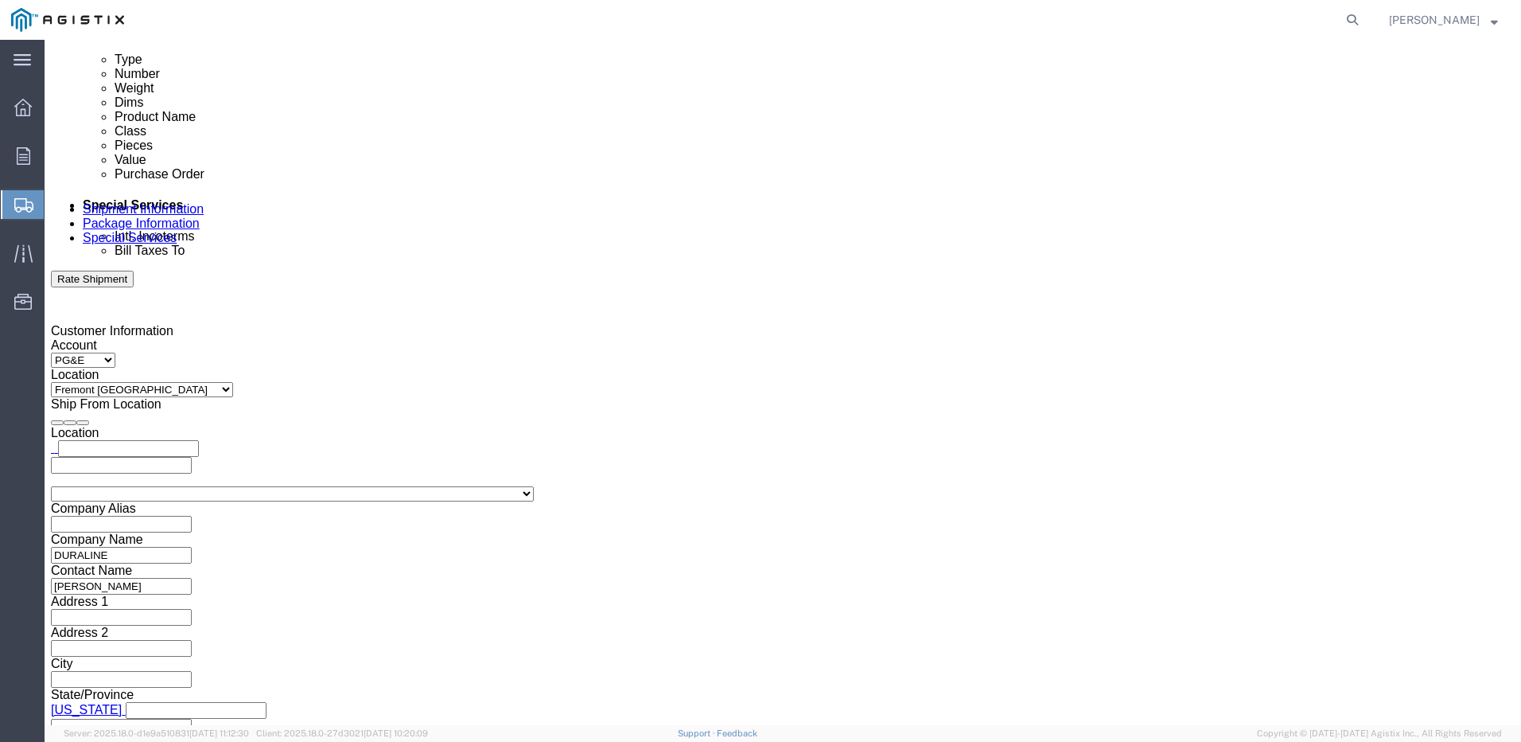
click textarea
type textarea "c"
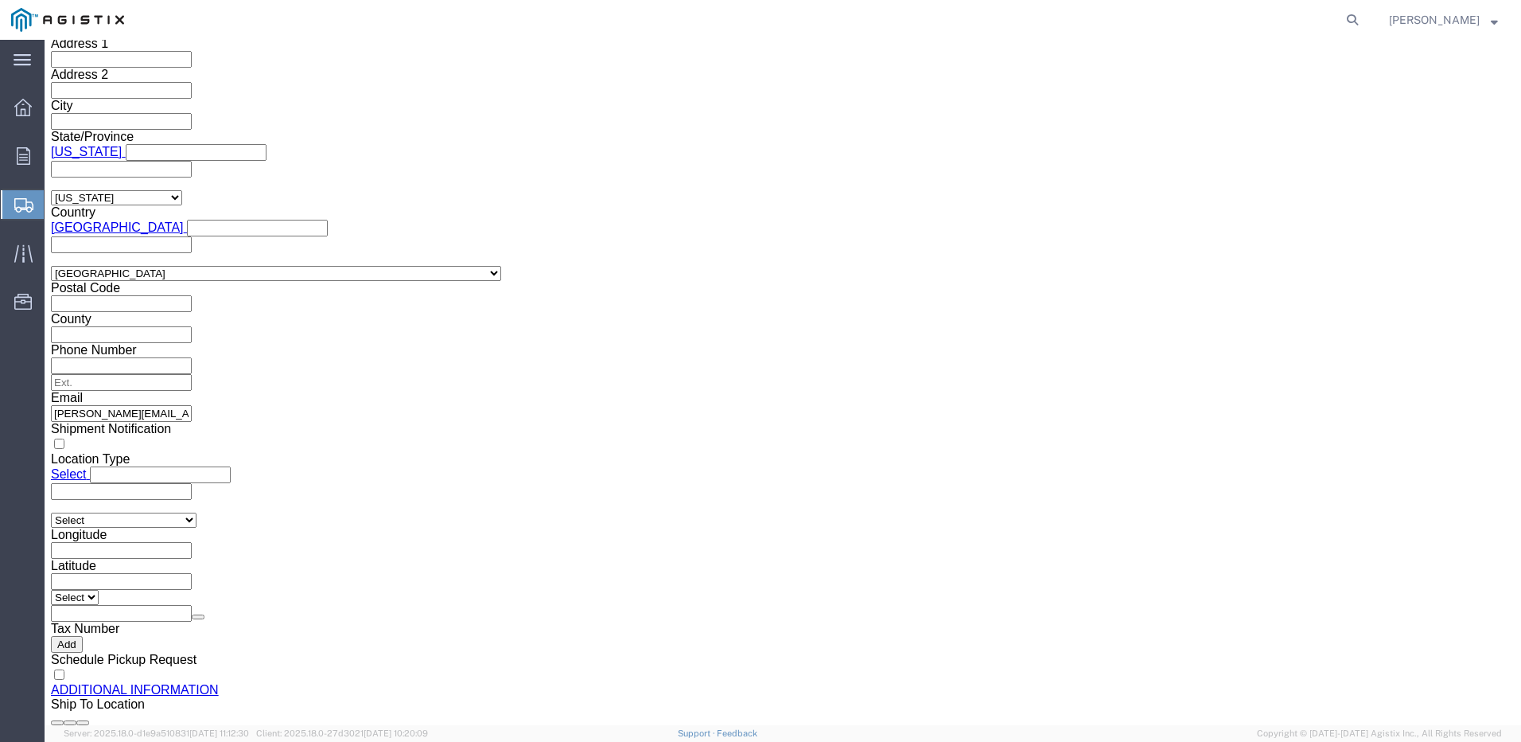
scroll to position [1477, 0]
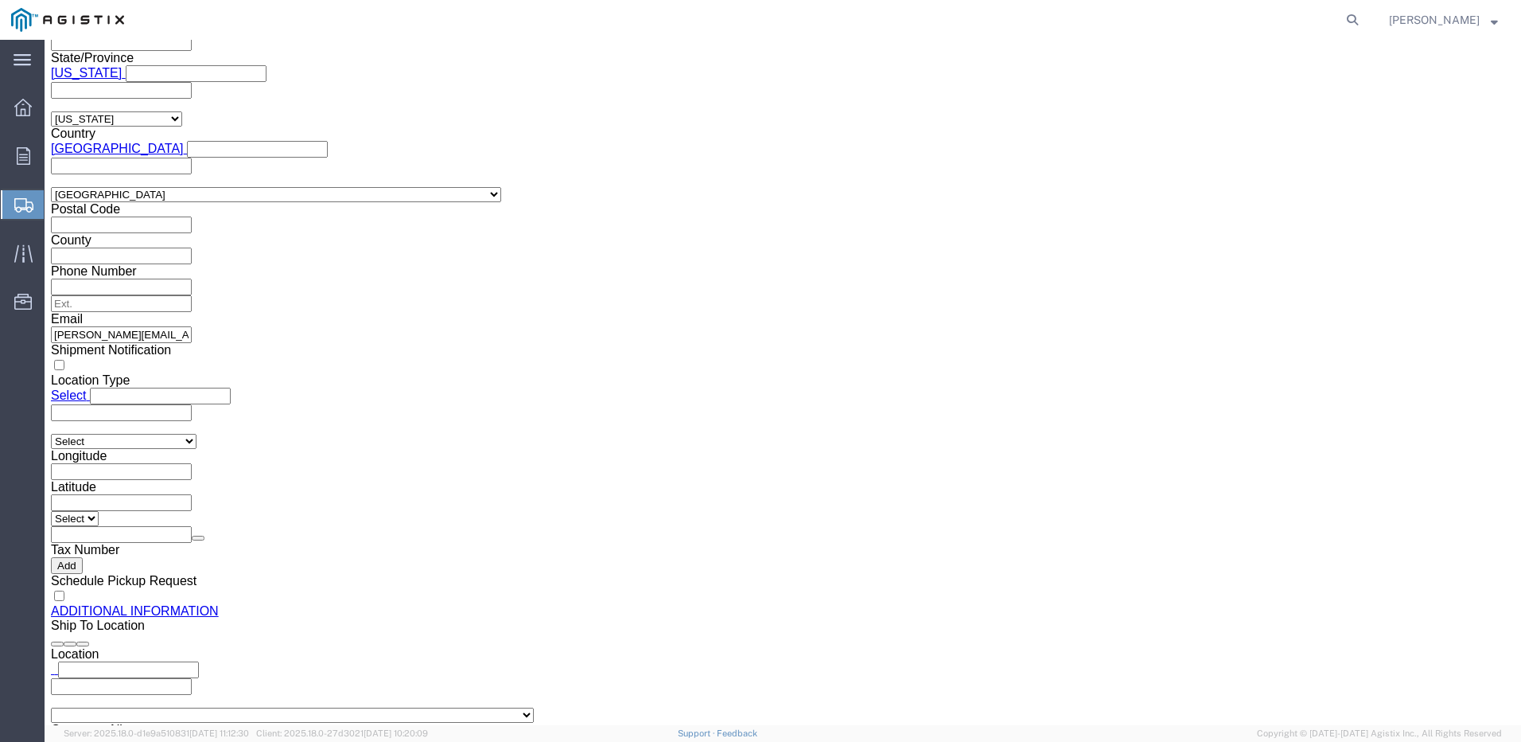
type textarea "[PERSON_NAME] [PHONE_NUMBER]"
click button "Save"
click button "Rate Shipment"
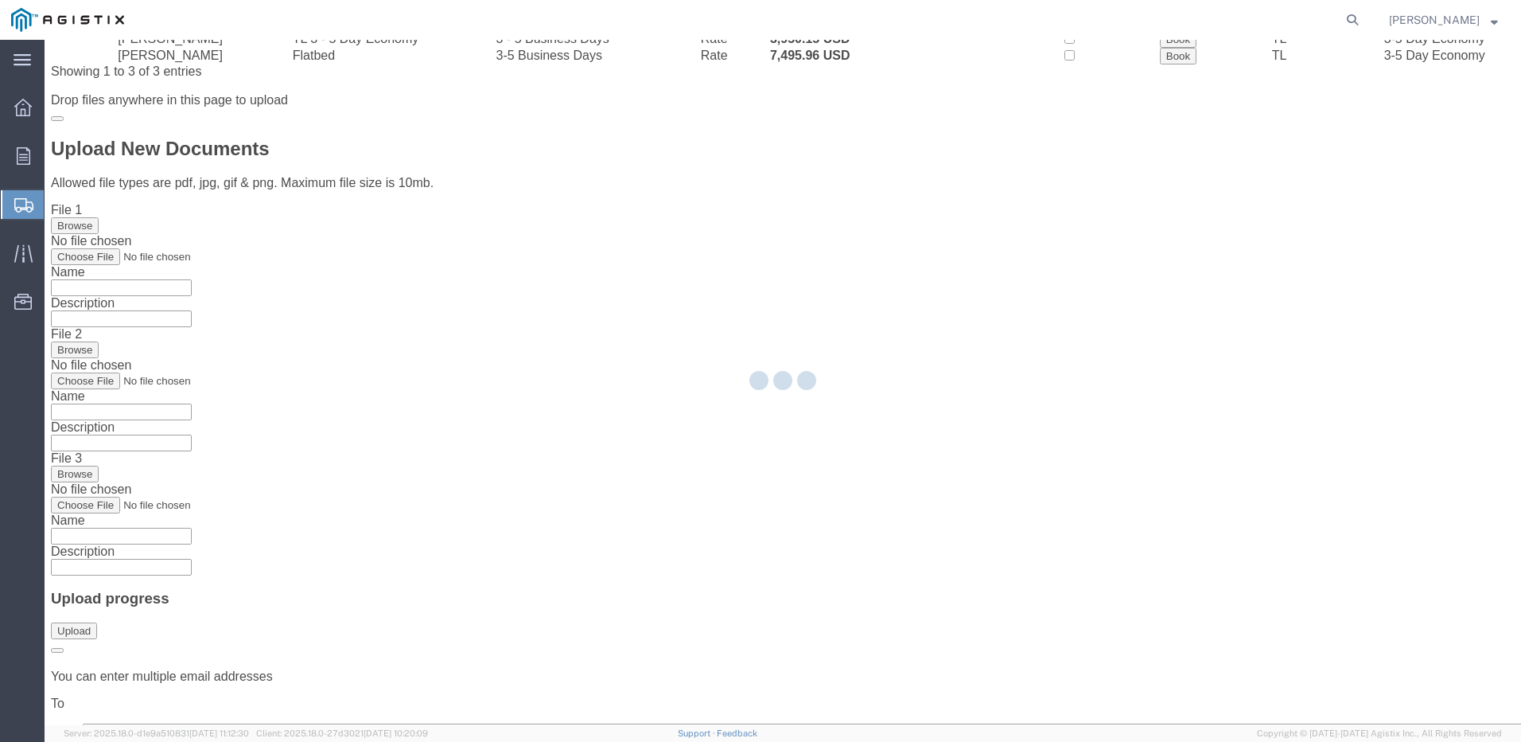
scroll to position [0, 0]
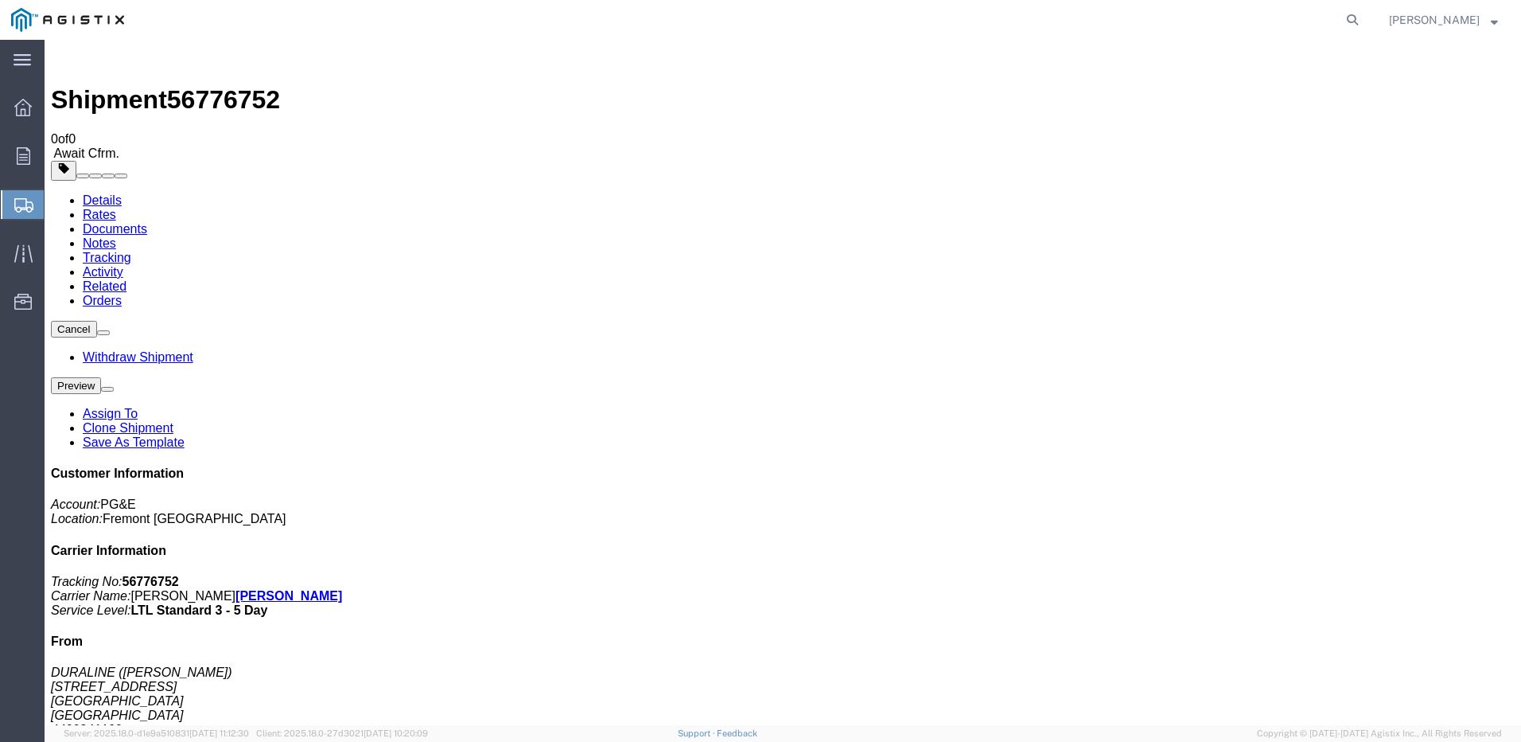
click at [0, 0] on span "Create Shipment" at bounding box center [0, 0] width 0 height 0
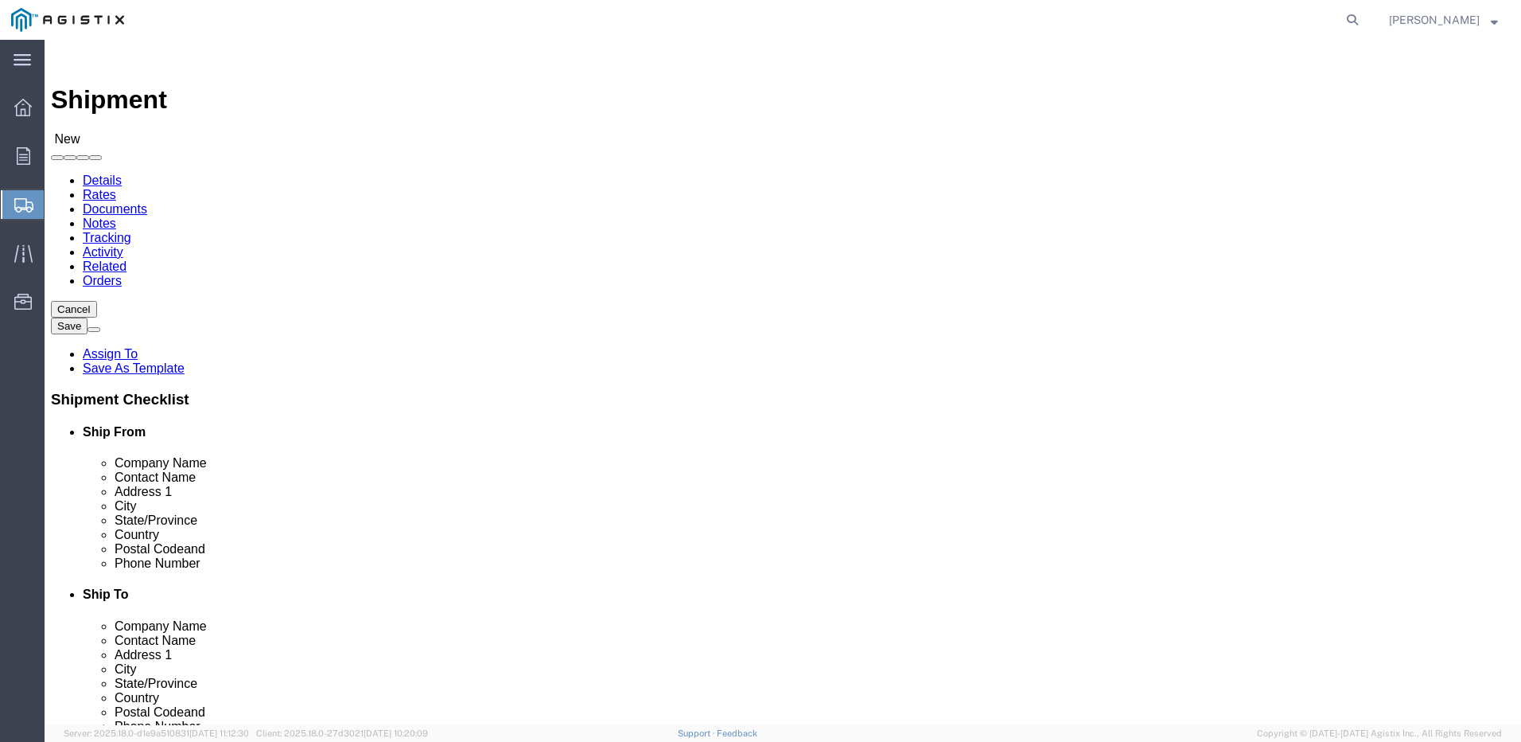
click select "Select Dura-Line PG&E"
select select "9596"
click select "Select Dura-Line PG&E"
select select
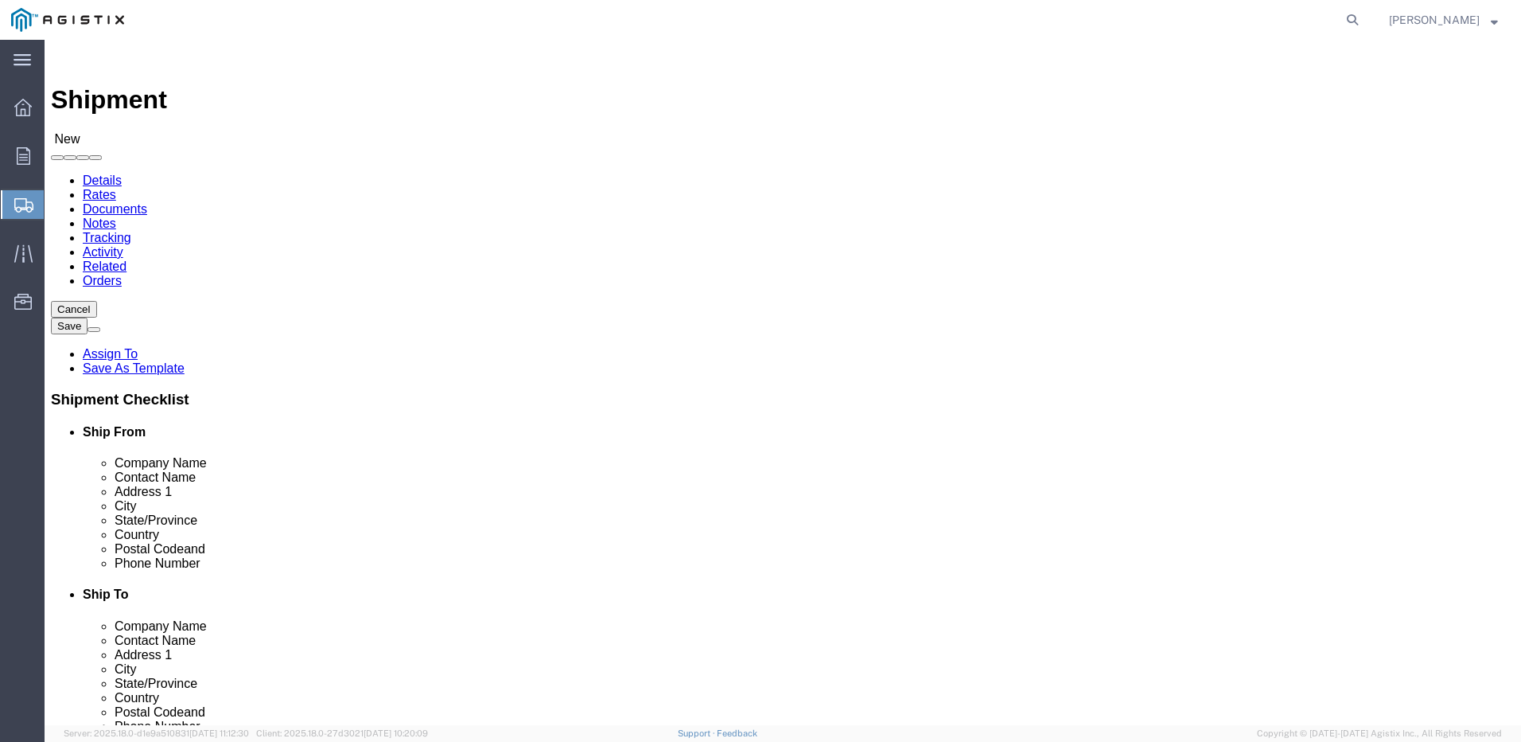
click select "Select All Others [GEOGRAPHIC_DATA] [GEOGRAPHIC_DATA] [GEOGRAPHIC_DATA] [GEOGRA…"
select select "19996"
click select "Select All Others [GEOGRAPHIC_DATA] [GEOGRAPHIC_DATA] [GEOGRAPHIC_DATA] [GEOGRA…"
click input "text"
type input "Duraline"
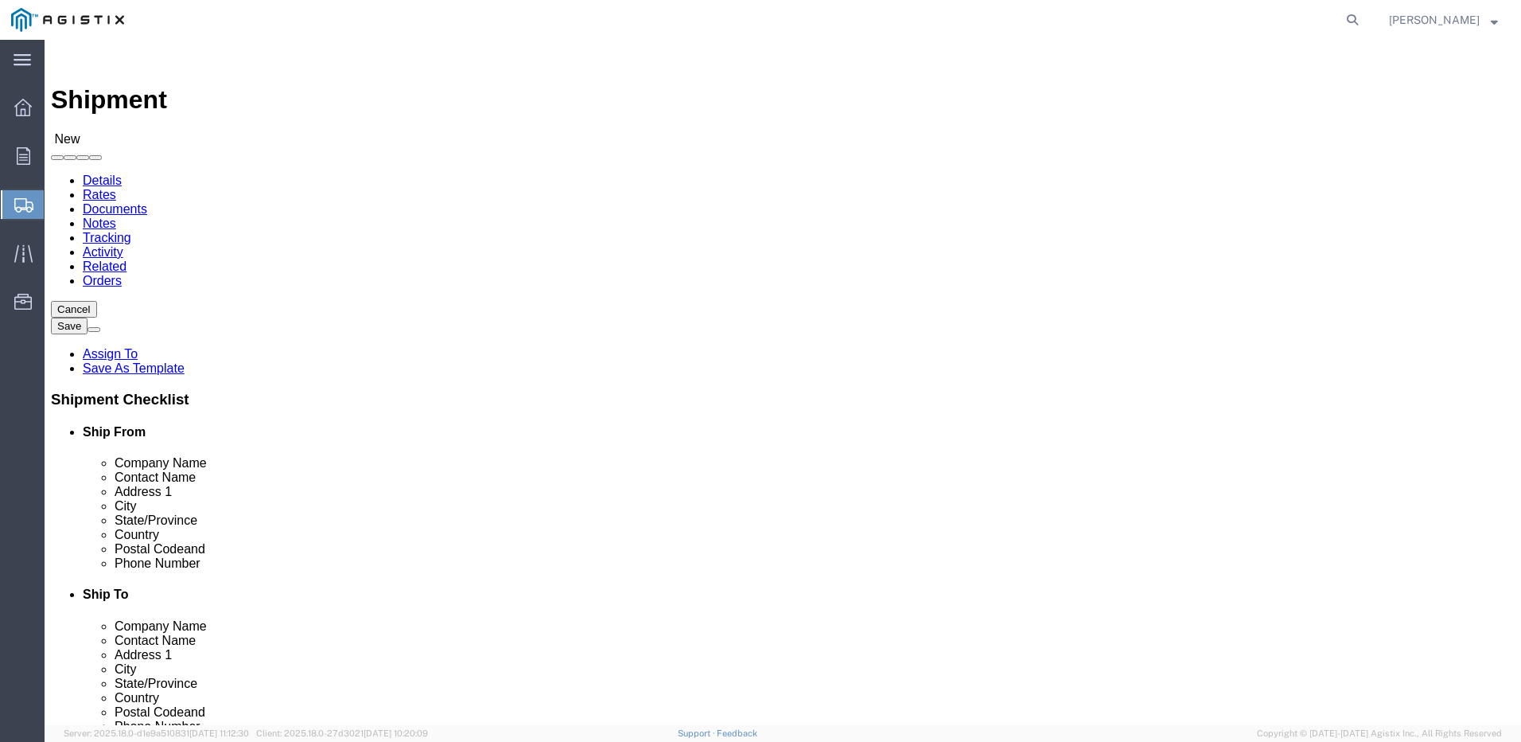
click p "- DURALINE - ([PERSON_NAME]) [STREET_ADDRESS]"
select select "OH"
type input "DURALINE"
click input "text"
type input "B"
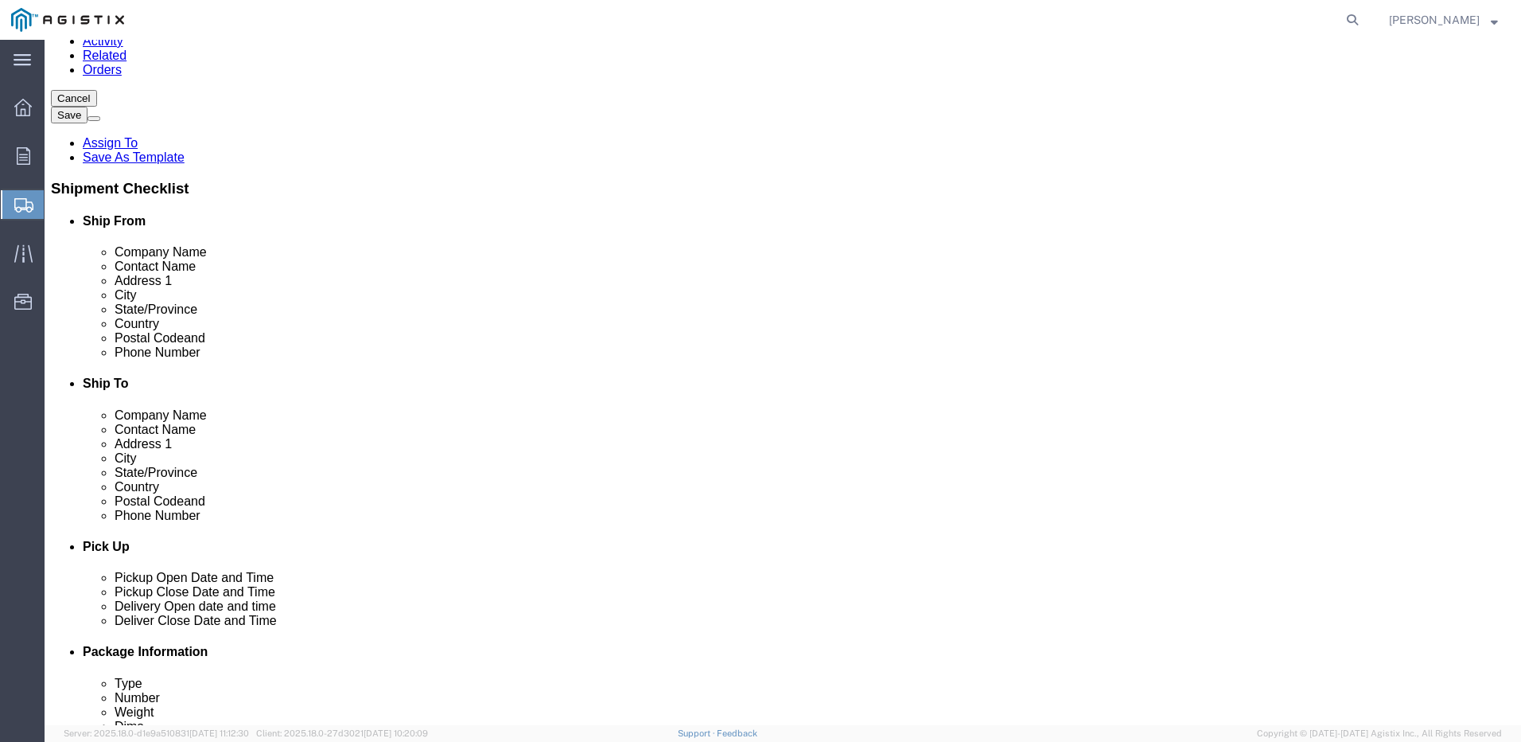
scroll to position [239, 0]
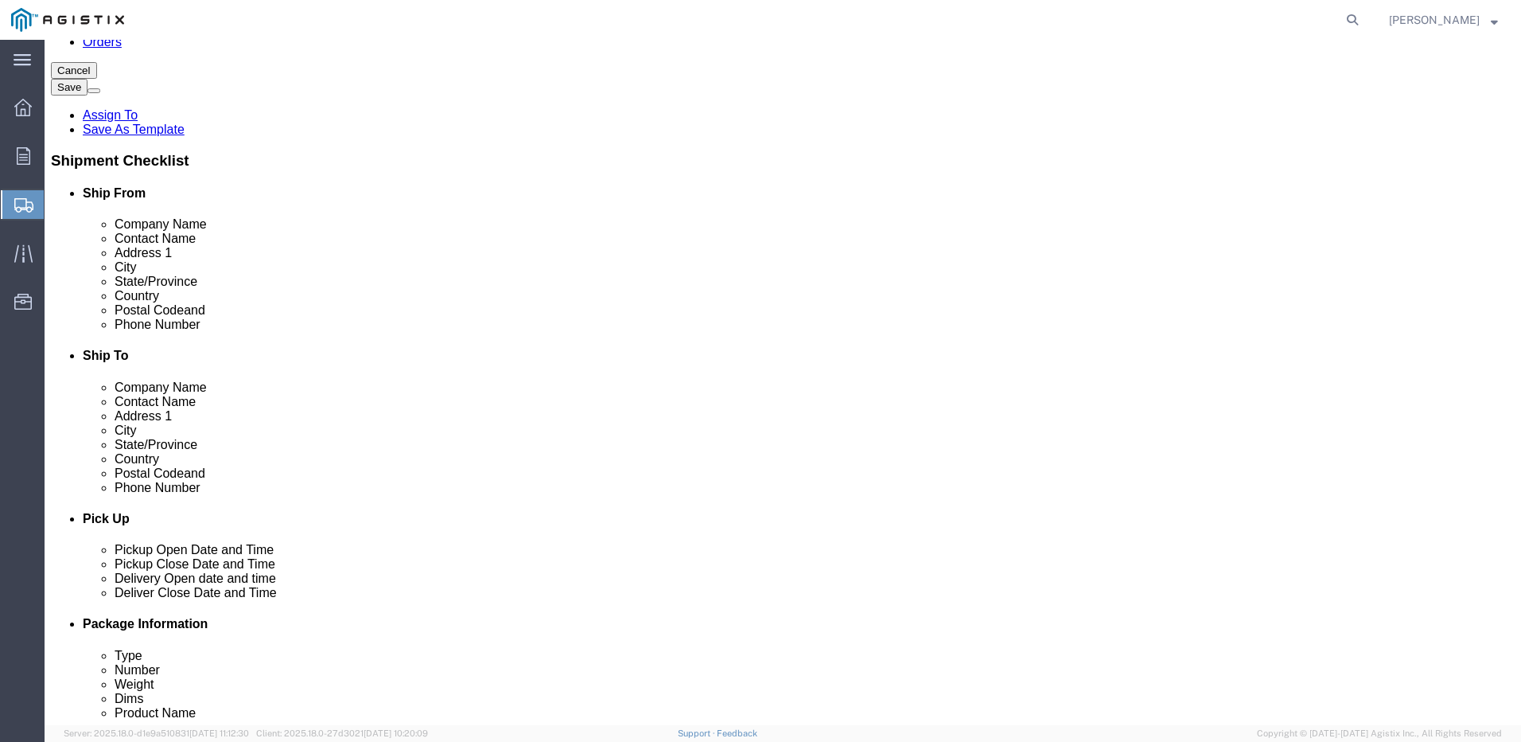
type input "[PERSON_NAME]"
click input "text"
type input "[PERSON_NAME][EMAIL_ADDRESS][PERSON_NAME][DOMAIN_NAME]"
click input "text"
type input "p"
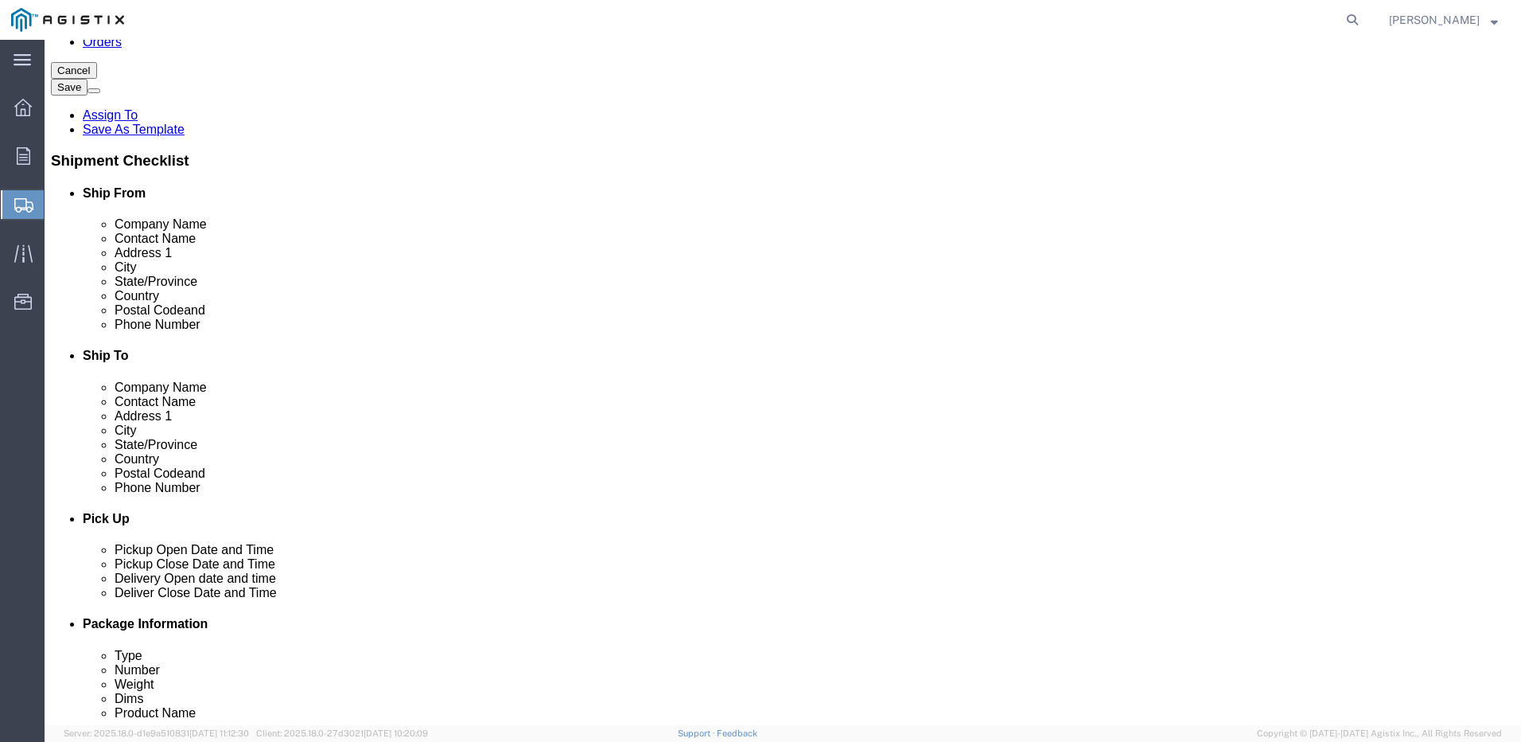
click input "text"
type input "3736 Rancho"
click input "text"
type input "Wheatland"
click p "- PG&E - () [STREET_ADDRESS]"
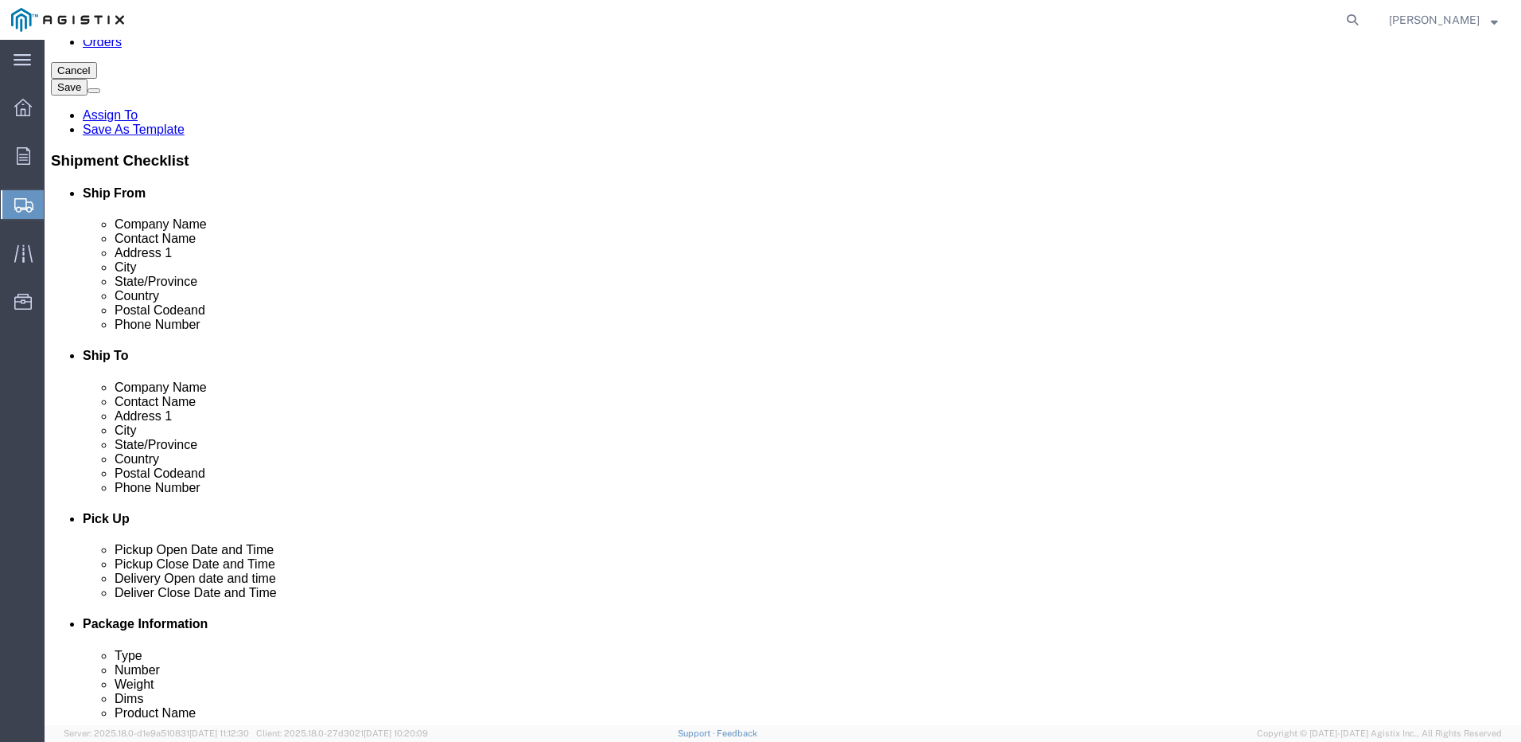
select select "CA"
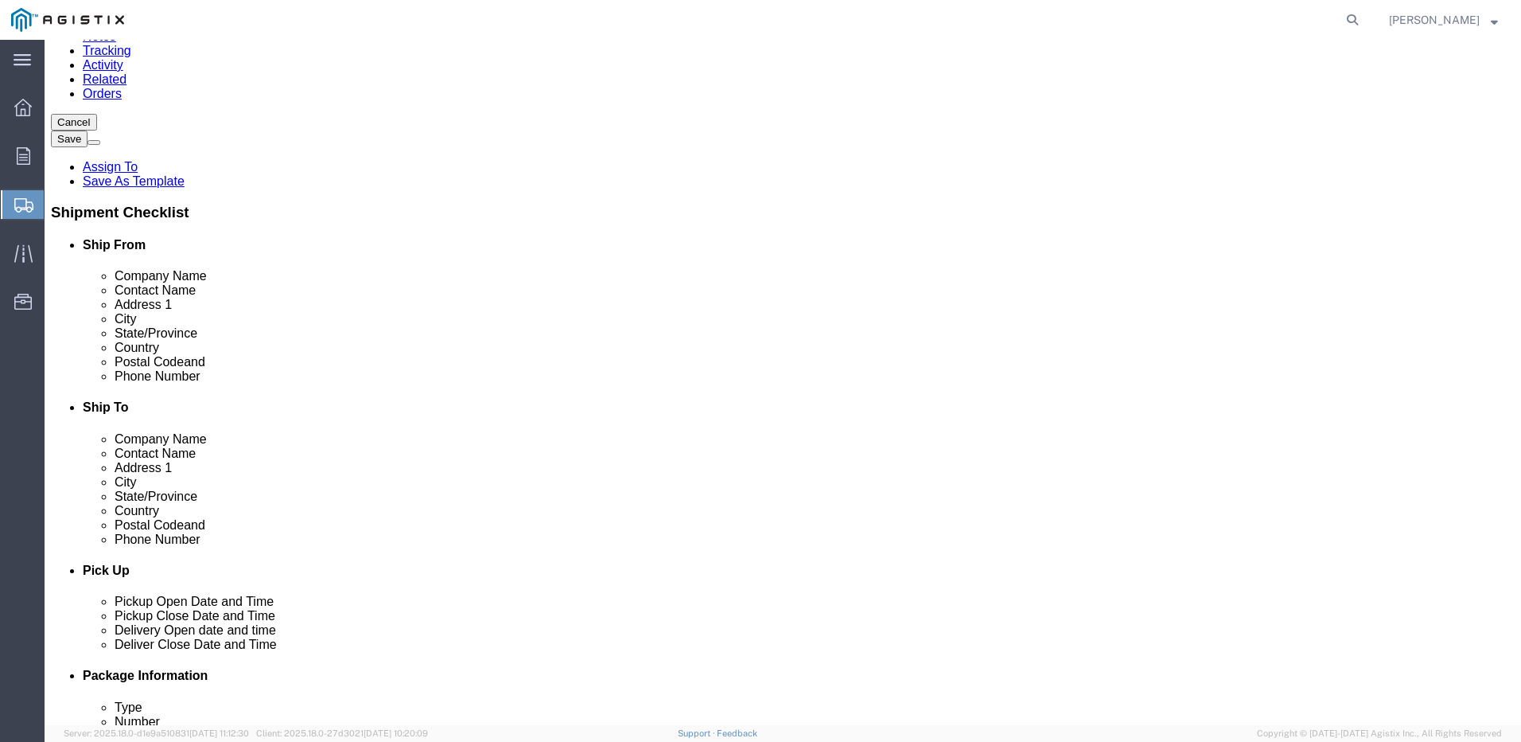
scroll to position [159, 0]
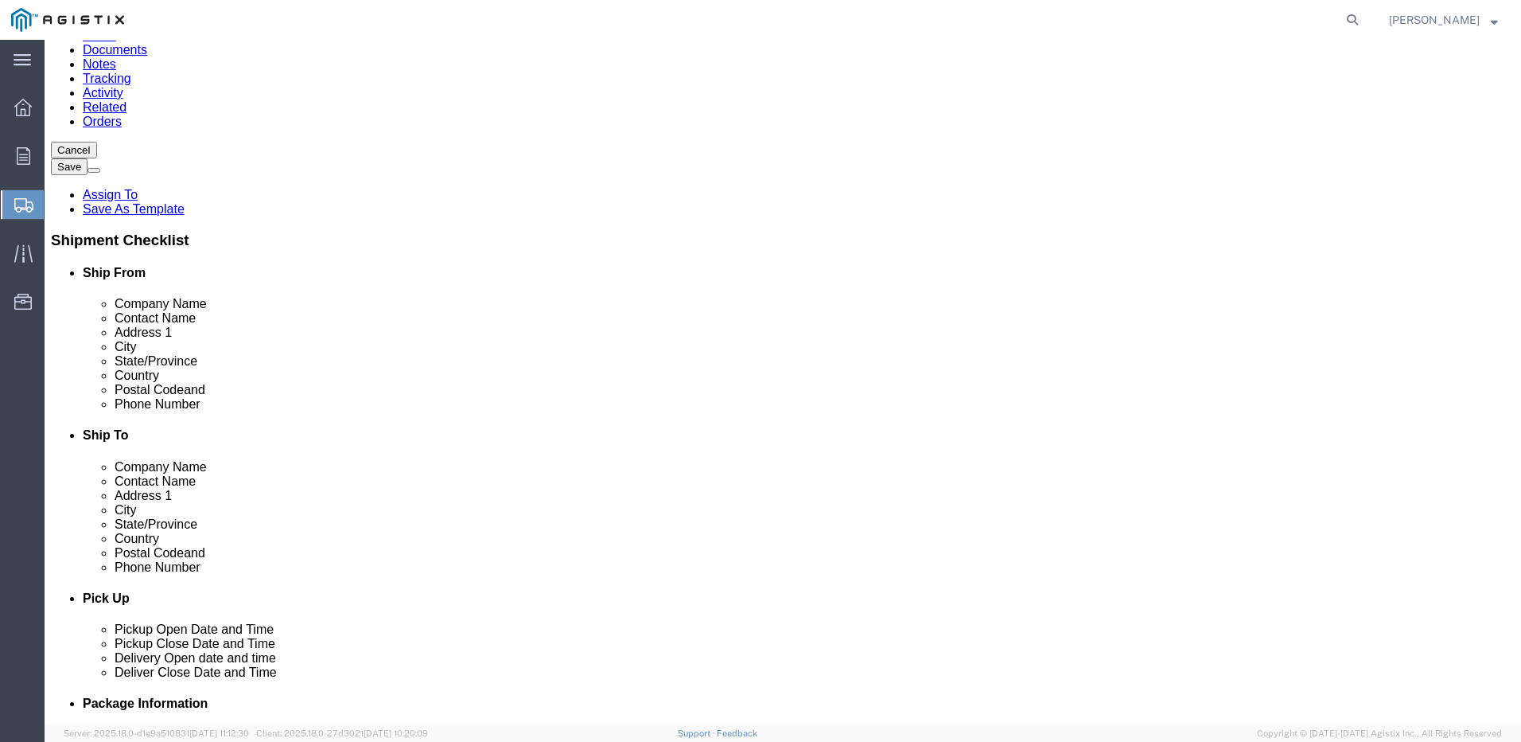
type input "Wheatland"
click input "text"
type input "shipper"
click input "text"
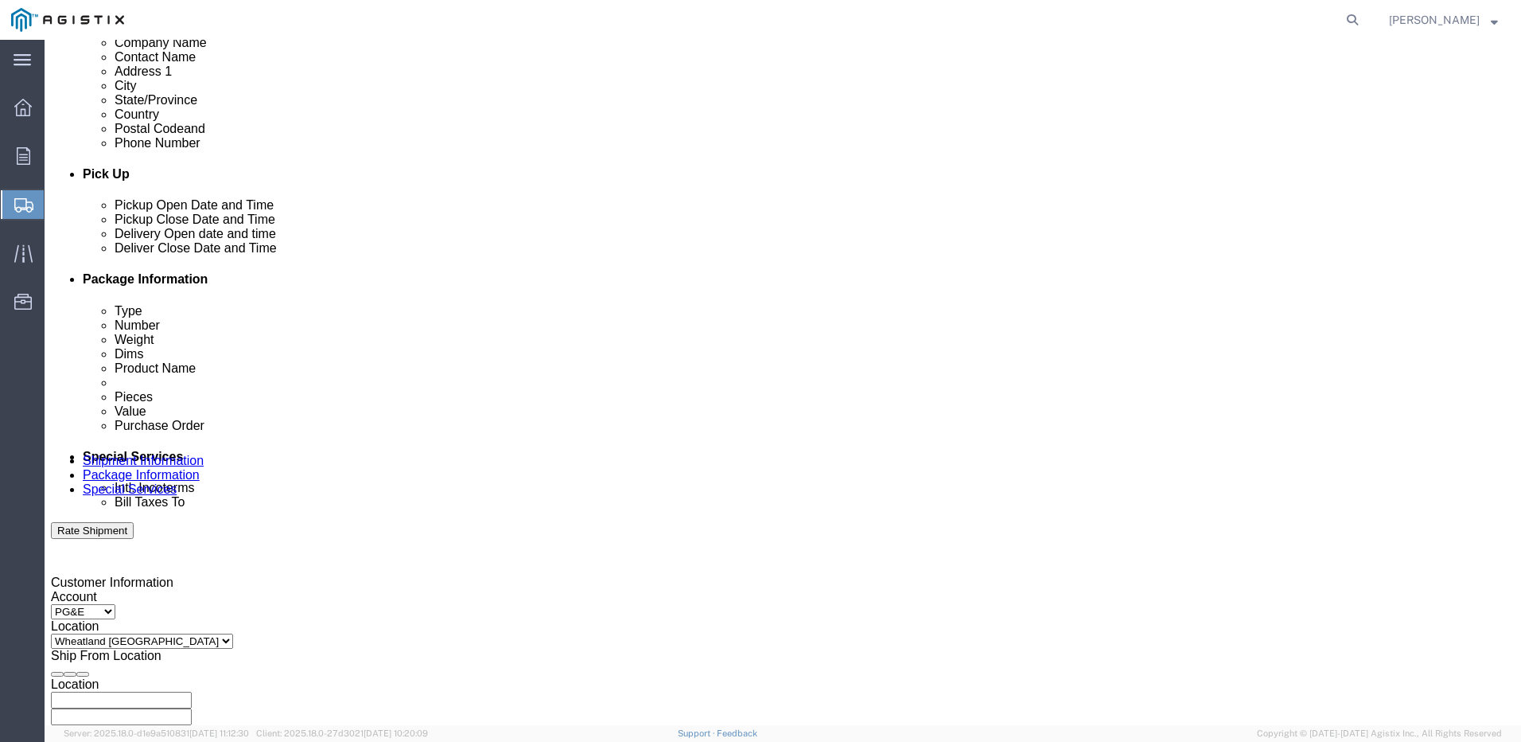
scroll to position [637, 0]
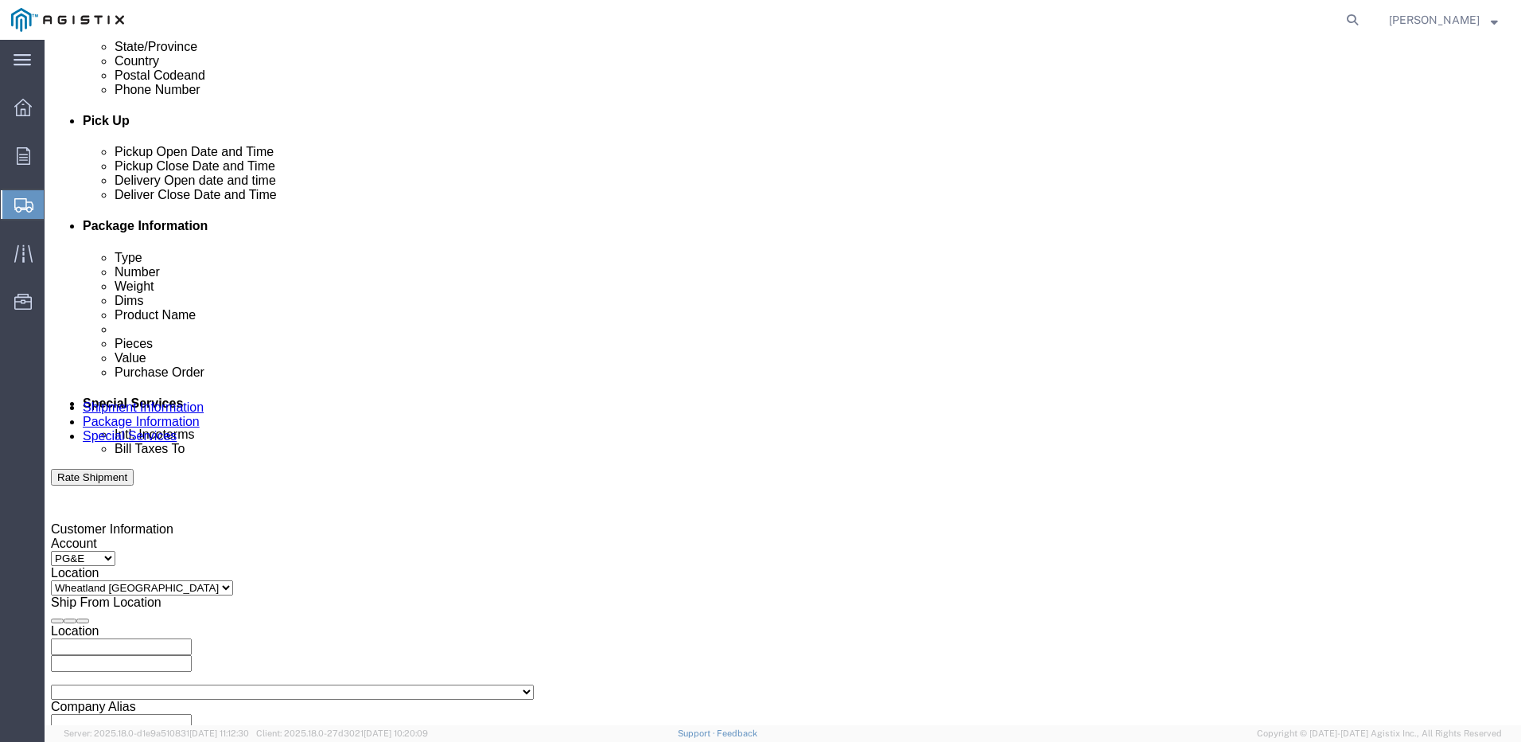
type input "[PHONE_NUMBER]"
click div "[DATE] 10:00 AM"
type input "8:00 AM"
click button "Apply"
click div "[DATE] 11:00 AM"
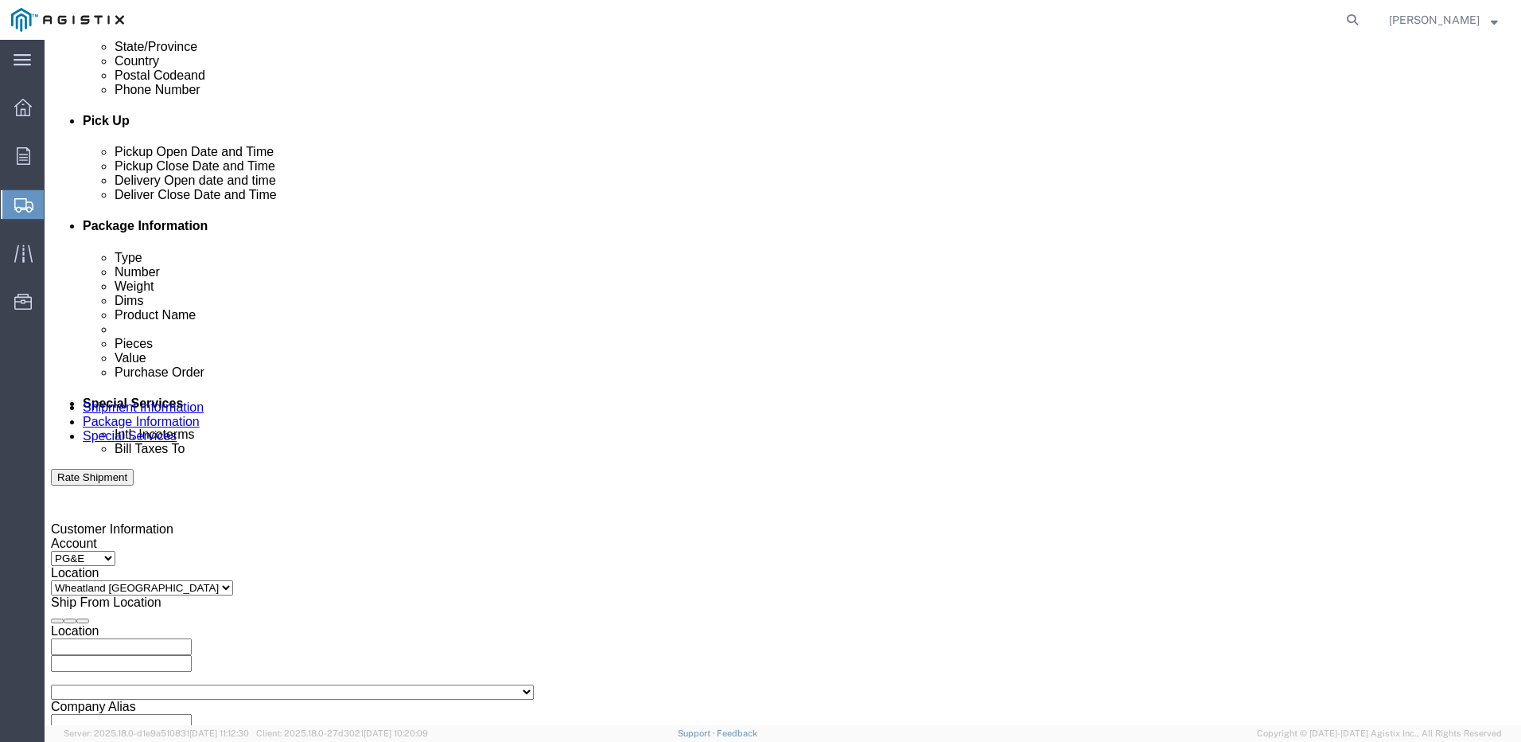
drag, startPoint x: 413, startPoint y: 614, endPoint x: 354, endPoint y: 629, distance: 60.6
click div "Close Time 11:00 AM [DATE] 11:00 AM - [DATE] 11:00 AM Cancel Apply"
type input "3:00pm"
click button "Apply"
click div
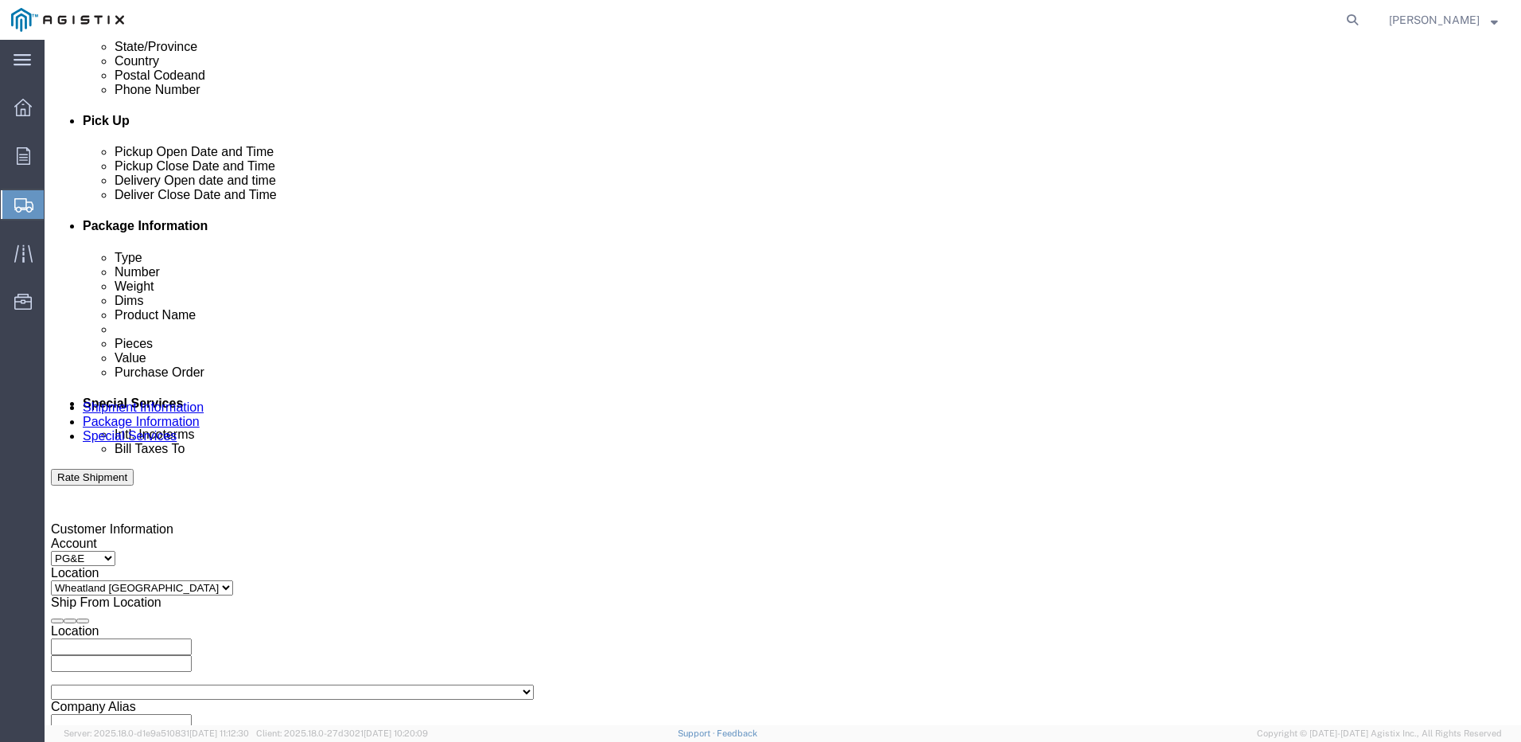
drag, startPoint x: 703, startPoint y: 610, endPoint x: 768, endPoint y: 609, distance: 65.3
click div "Open Time 4:00 PM [DATE] 4:00 PM - [DATE] 4:00 PM Cancel Apply"
type input "8:00 am"
click button "Apply"
click div
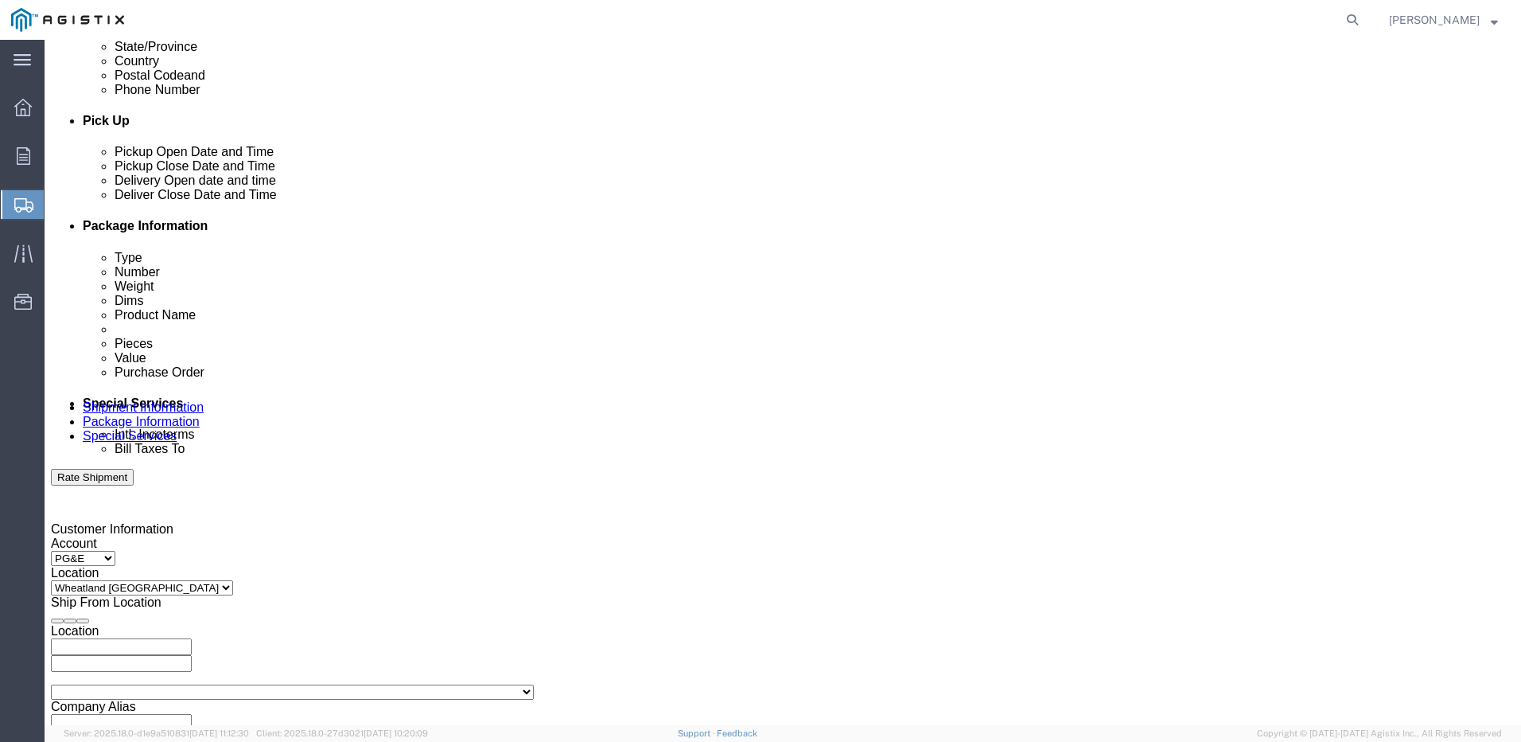
drag, startPoint x: 963, startPoint y: 608, endPoint x: 919, endPoint y: 615, distance: 44.3
click input "9:00 AM"
type input "4:00pm:00 AM"
type input "4:00 pm"
click button "Apply"
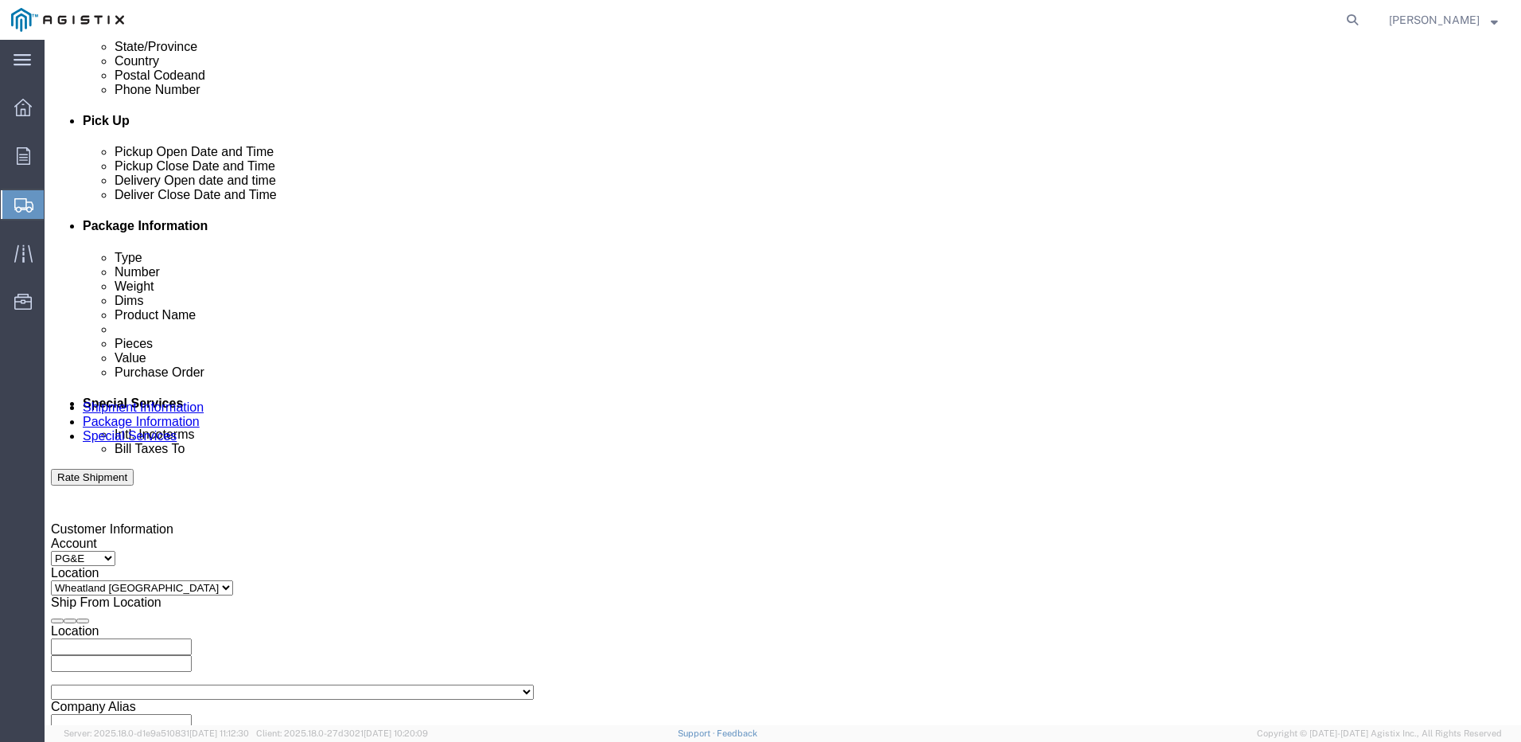
click input "text"
type input "3501420049"
click input "text"
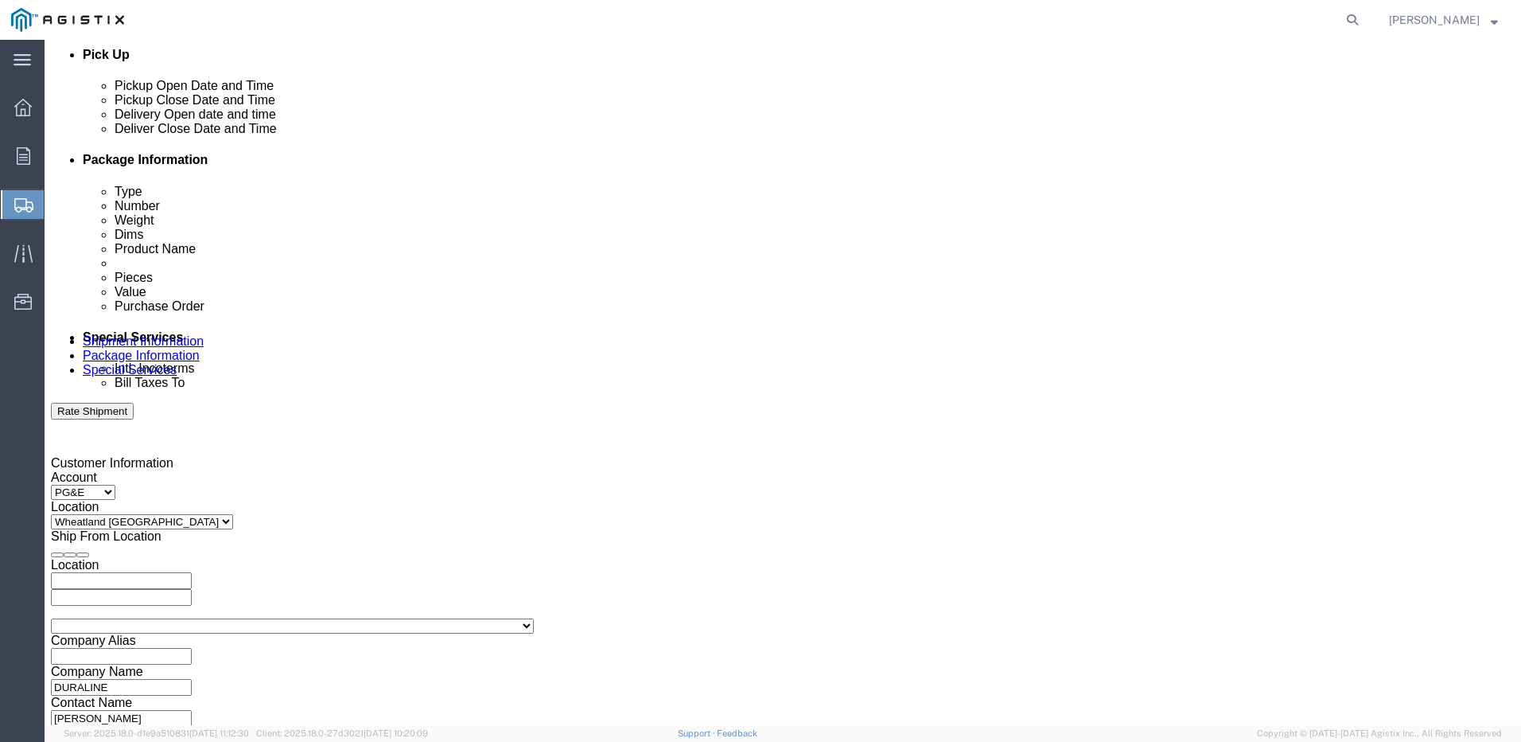
scroll to position [812, 0]
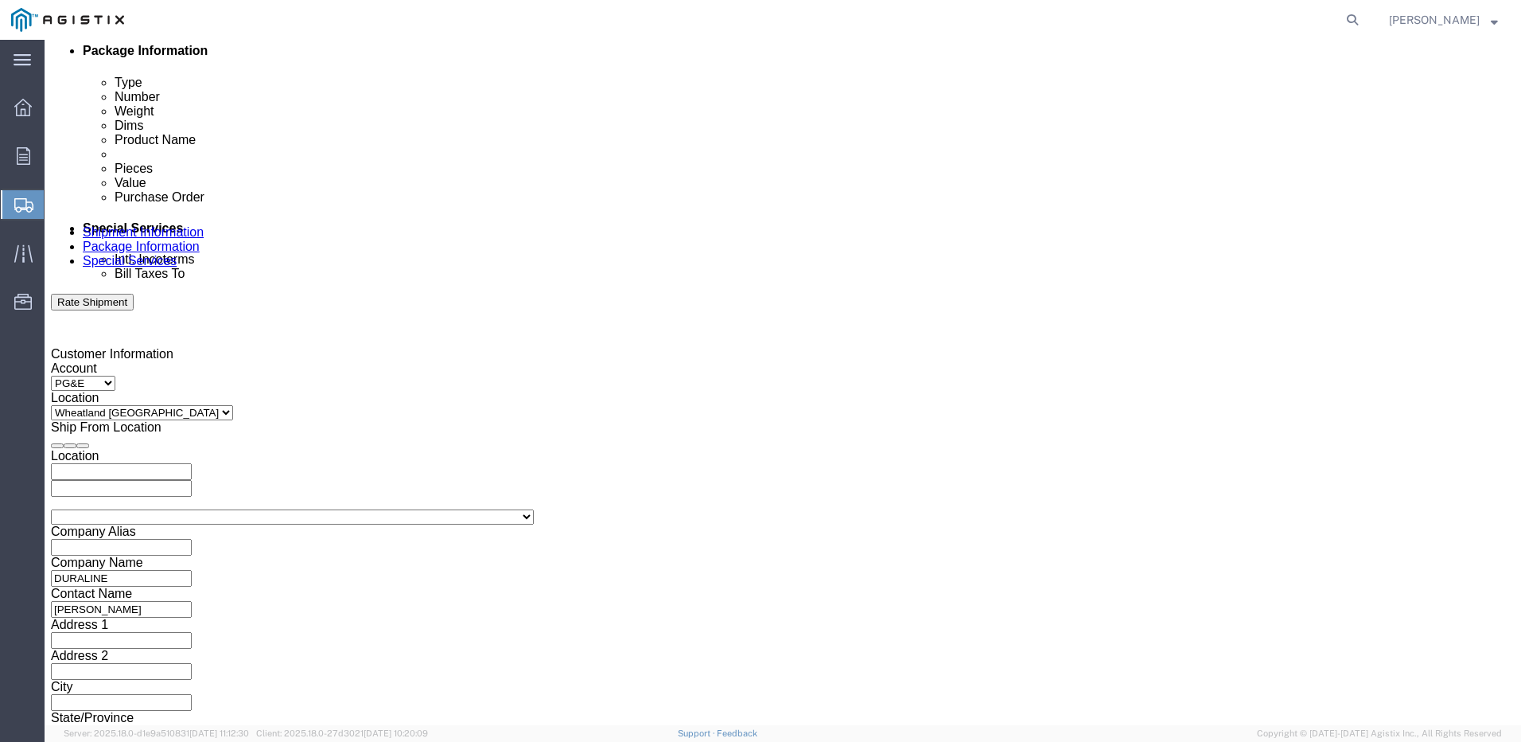
type input "80867575"
click button "Continue"
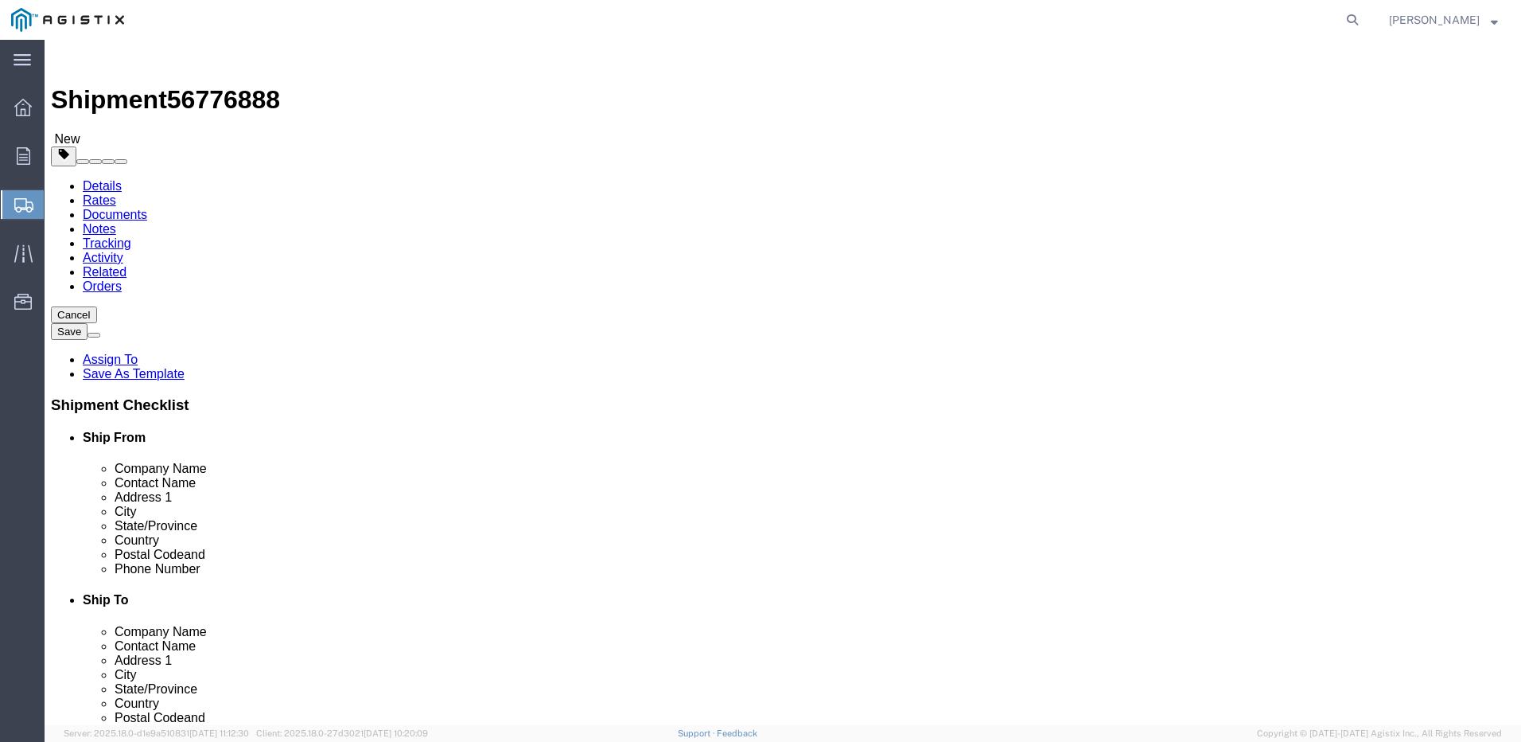
click select "Select Bulk Bundle(s) Cardboard Box(es) Carton(s) Crate(s) Drum(s) (Fiberboard)…"
select select "PONS"
click select "Select Bulk Bundle(s) Cardboard Box(es) Carton(s) Crate(s) Drum(s) (Fiberboard)…"
click link "Add Content"
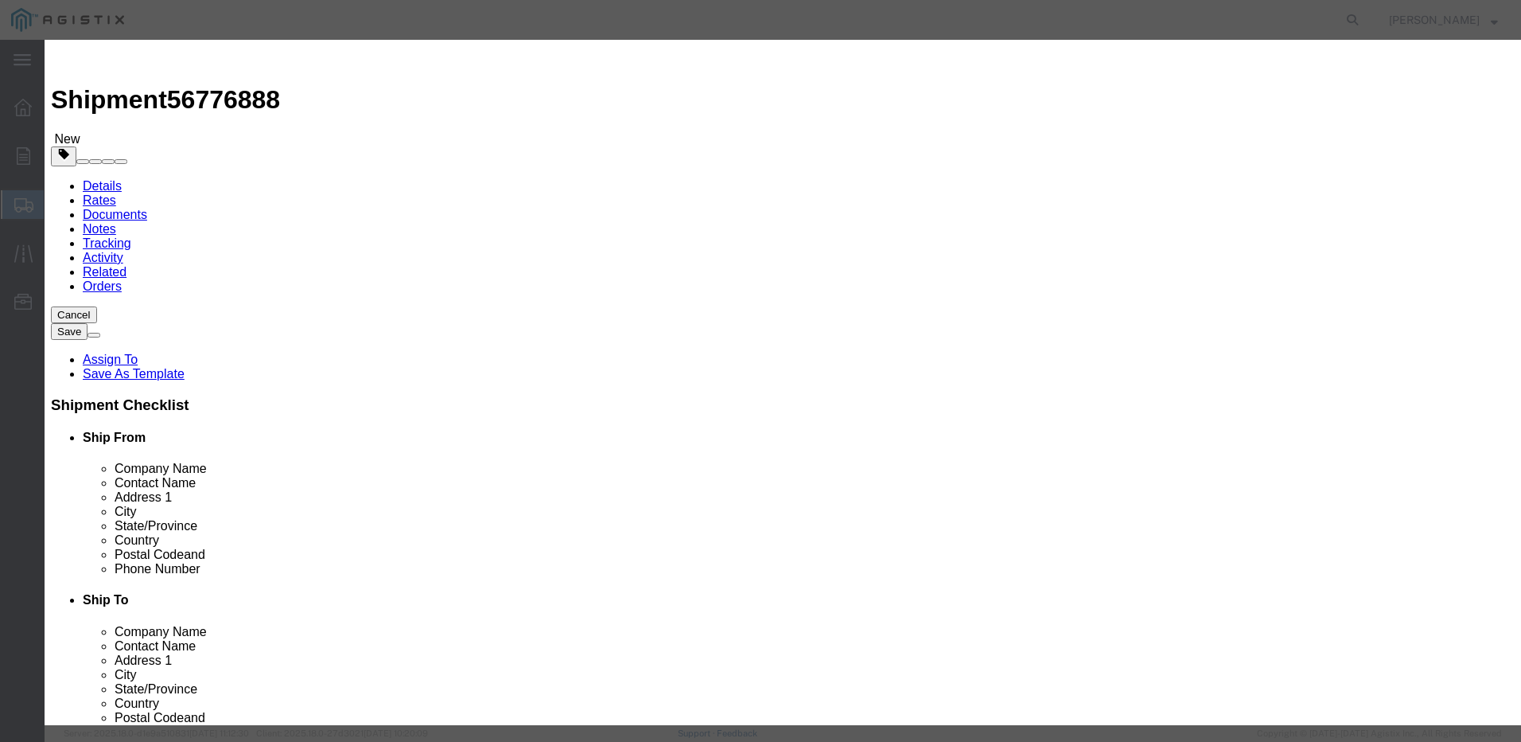
click input "text"
type input "Conduit"
click td "Name: 1-HOLE EMT STRAP 1" CONDUIT"
select select
select select "USD"
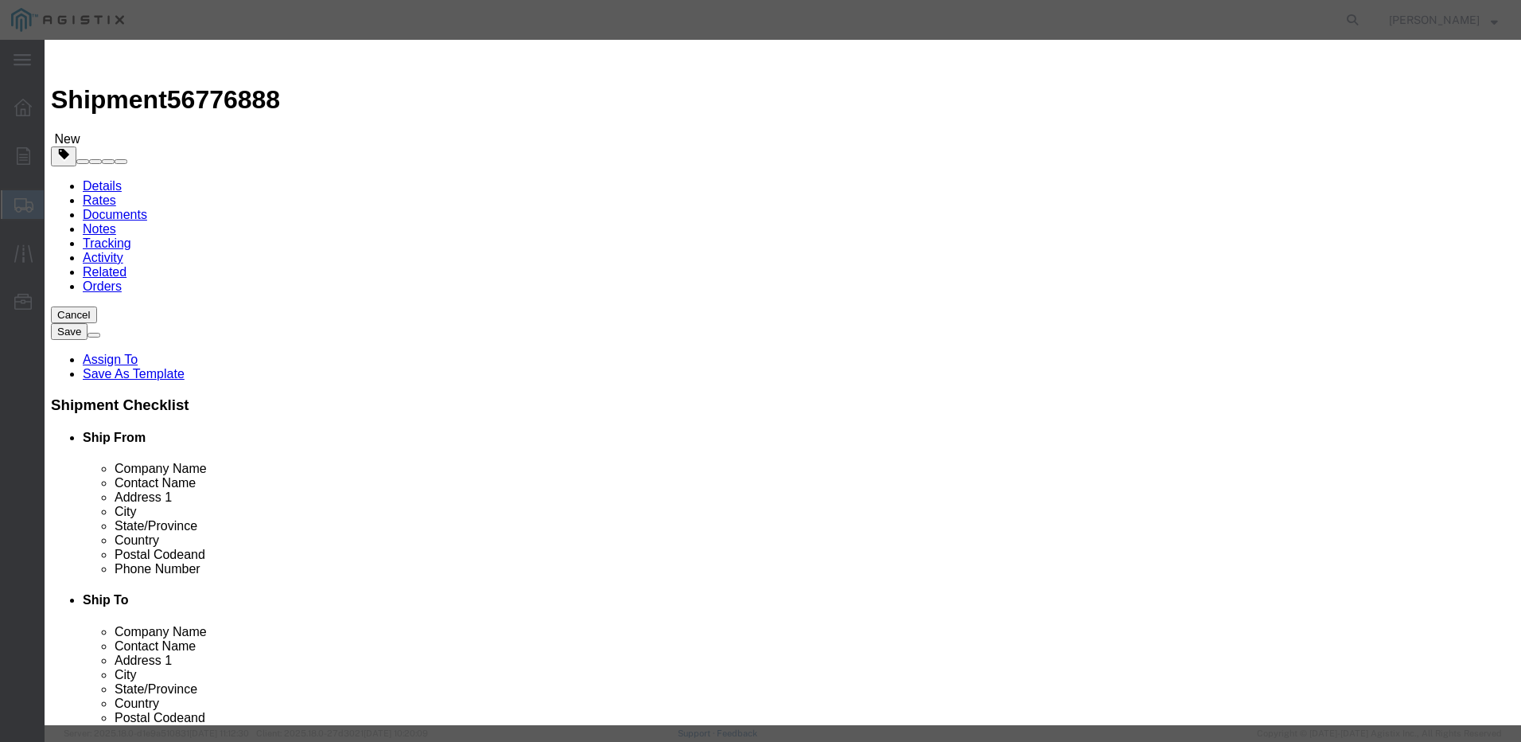
type input "1-HOLE EMT STRAP 1" CONDUIT"
type input "M042686"
drag, startPoint x: 586, startPoint y: 123, endPoint x: 444, endPoint y: 124, distance: 142.4
click div "Product Name 1-HOLE EMT STRAP 1" CONDUIT 1-HOLE EMT STRAP 1" CONDUIT Name: 1-HO…"
type input "CONDUIT"
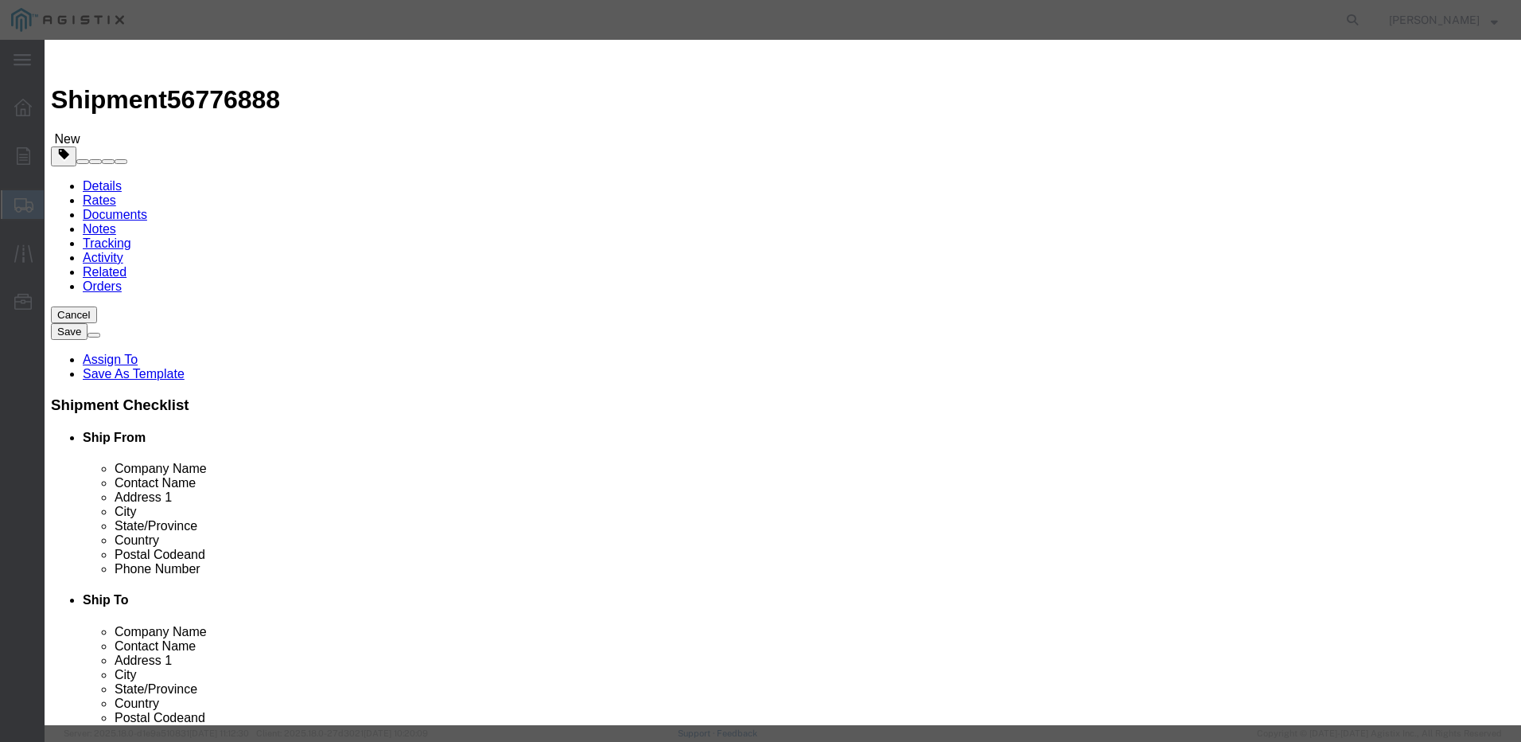
click label "Pieces"
click input "text"
type input "6"
click input "text"
type input "2000"
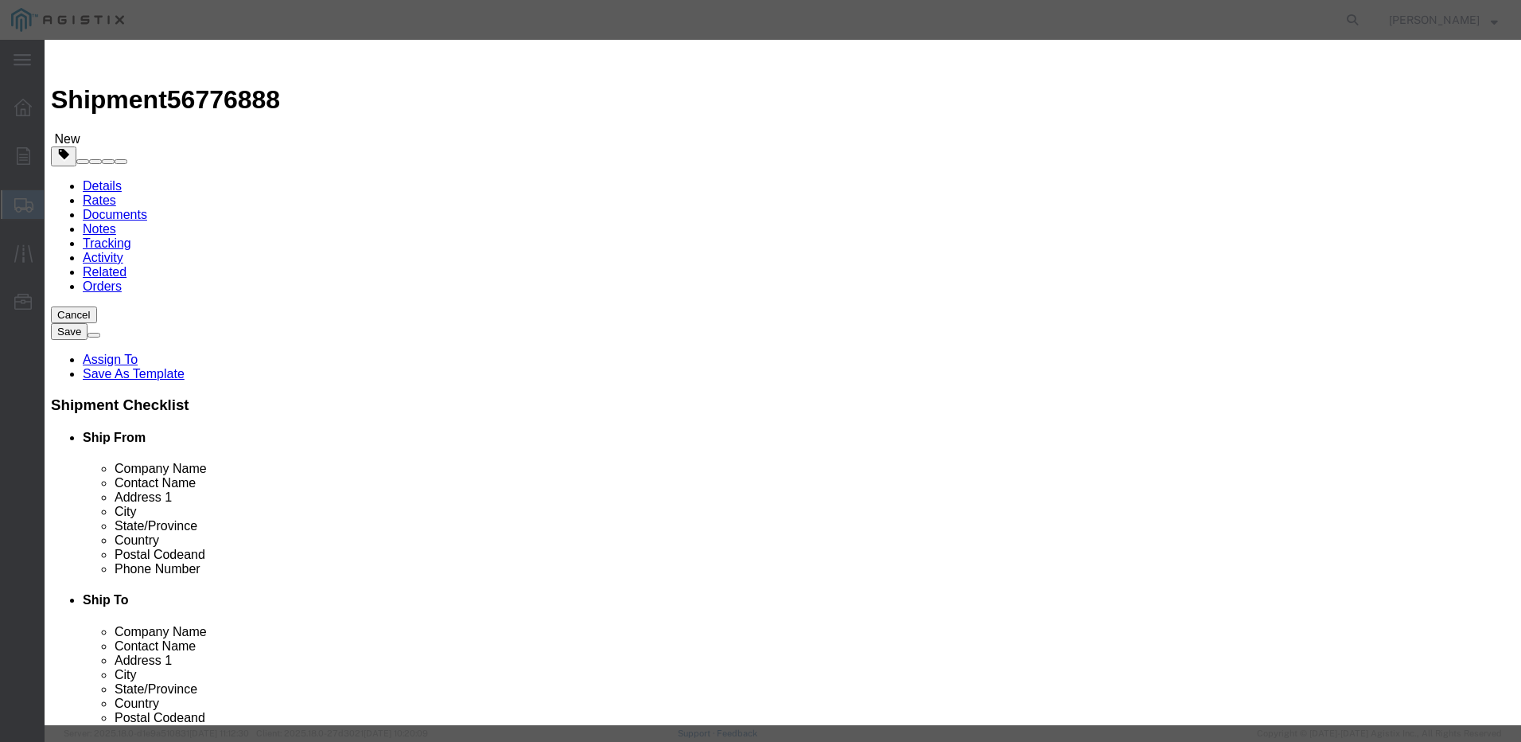
click textarea
type textarea "need LTL for 2 pallets @ 54x54x78 720lbs"
click button "Save & Close"
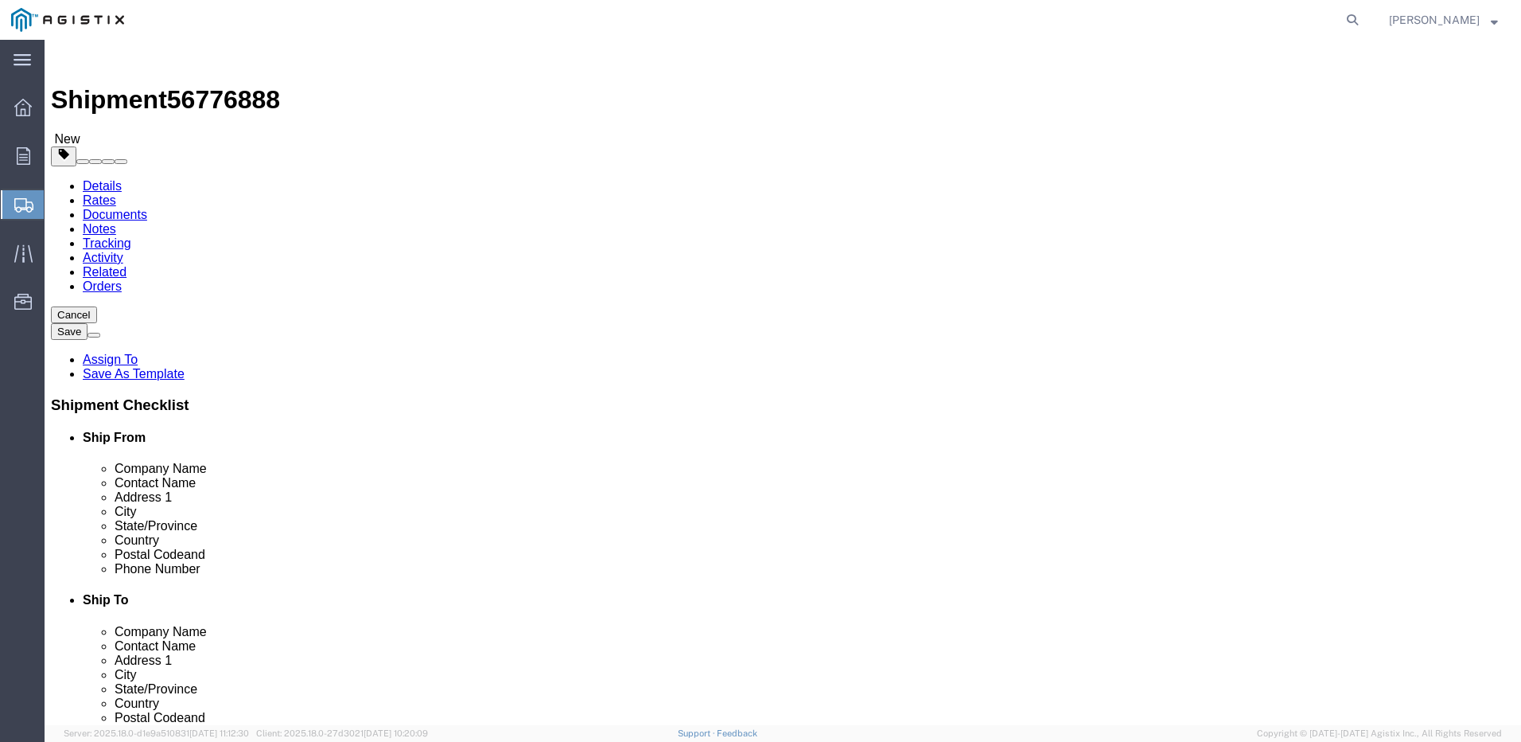
click input "1"
type input "2"
click link "Add Content"
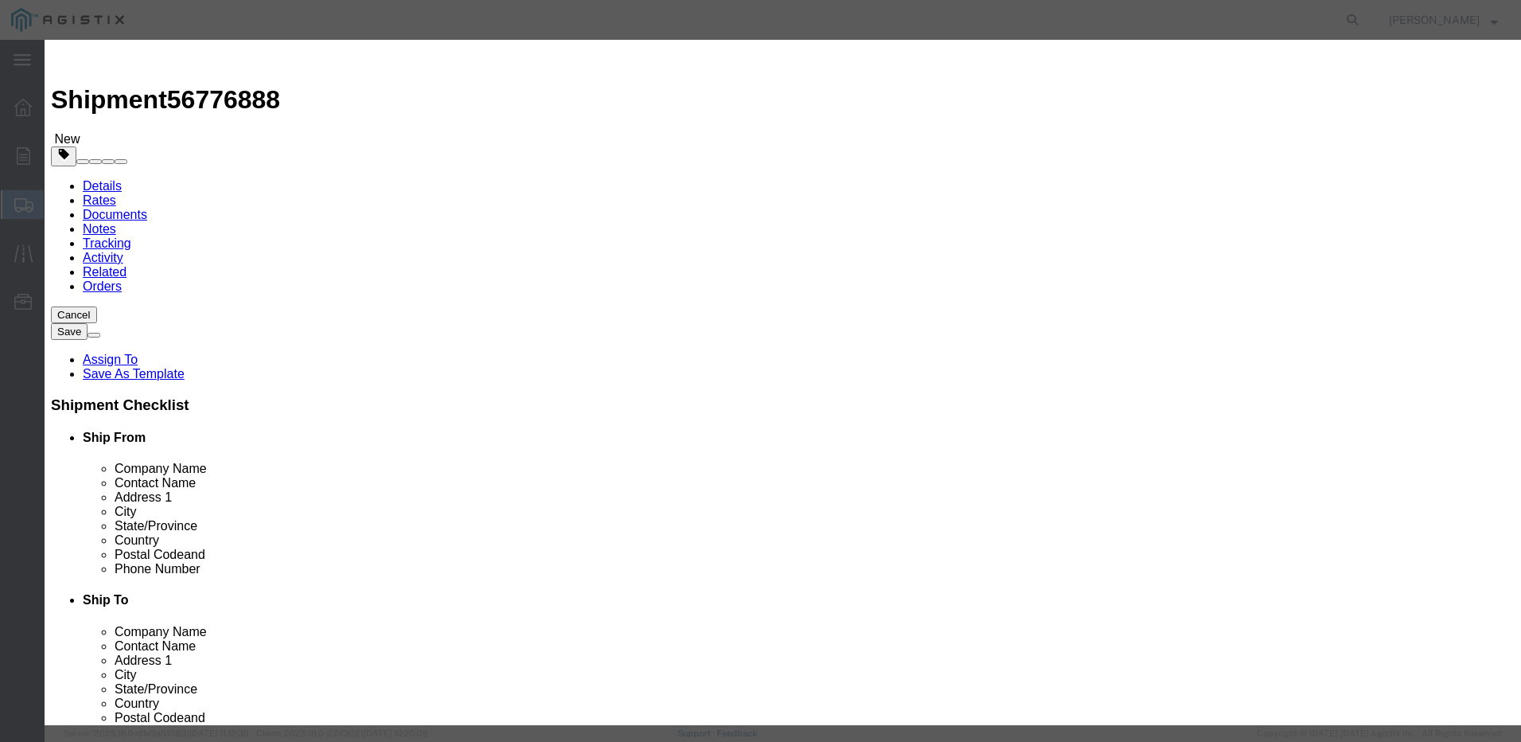
drag, startPoint x: 1057, startPoint y: 549, endPoint x: 1170, endPoint y: 88, distance: 474.4
click div "Add content Commodity library Product Name Pieces 0 Select Bag Barrels 100Board…"
click icon "button"
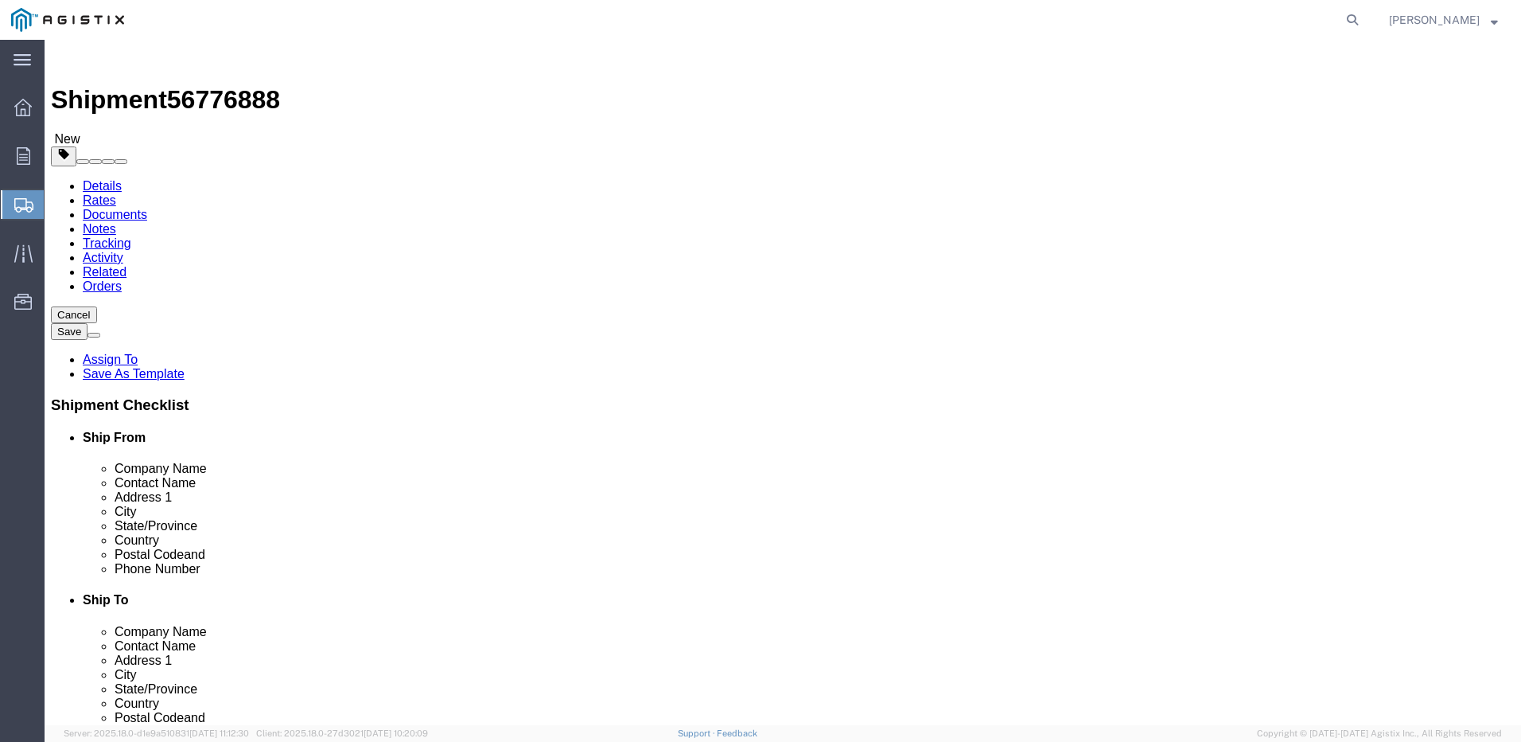
click input "text"
type input "65"
drag, startPoint x: 319, startPoint y: 370, endPoint x: 291, endPoint y: 373, distance: 28.0
click div "Length 65 x Width 65 x Height Select cm ft in"
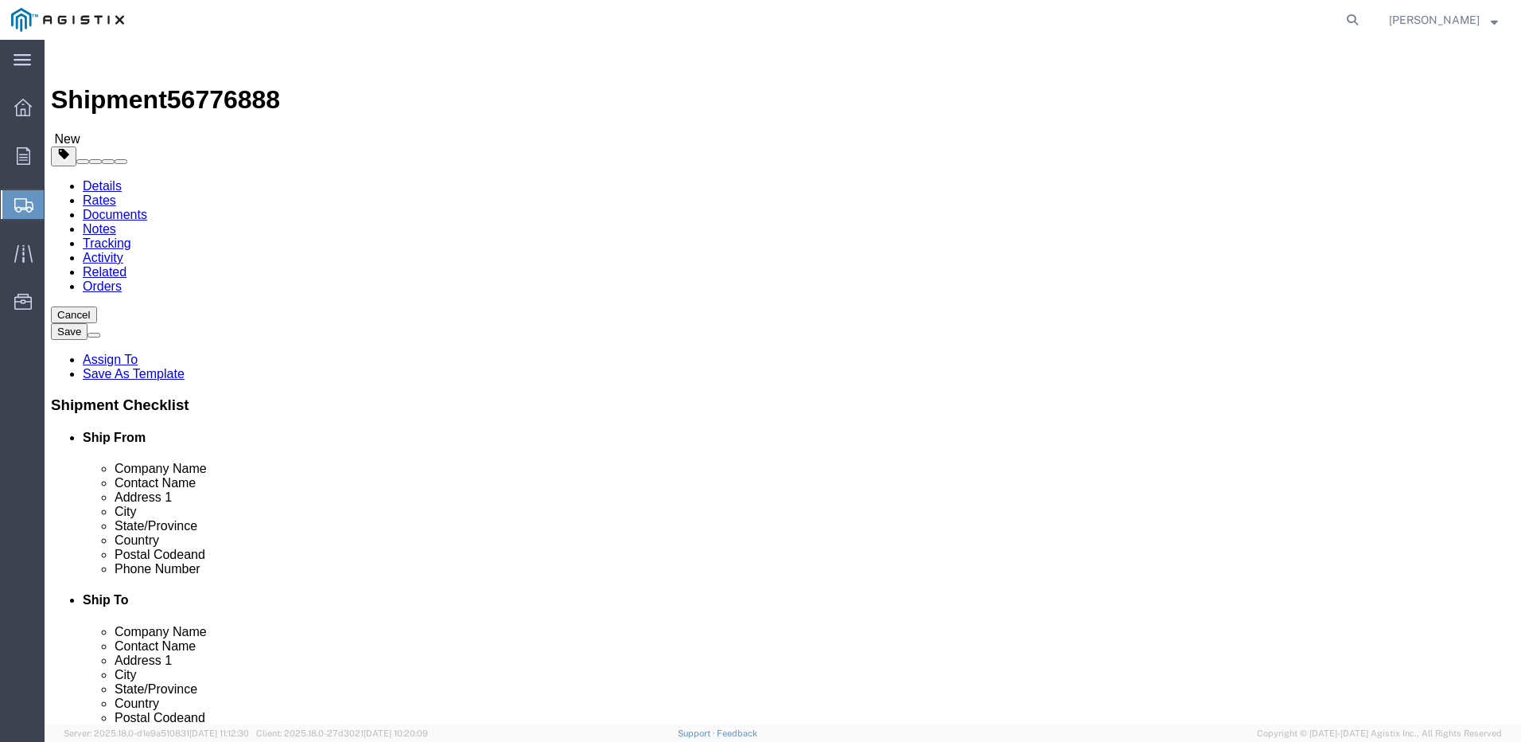
drag, startPoint x: 246, startPoint y: 436, endPoint x: 201, endPoint y: 447, distance: 45.9
click div "Package Type Select Bulk Bundle(s) Cardboard Box(es) Carton(s) Crate(s) Drum(s)…"
type input "54"
type input "78"
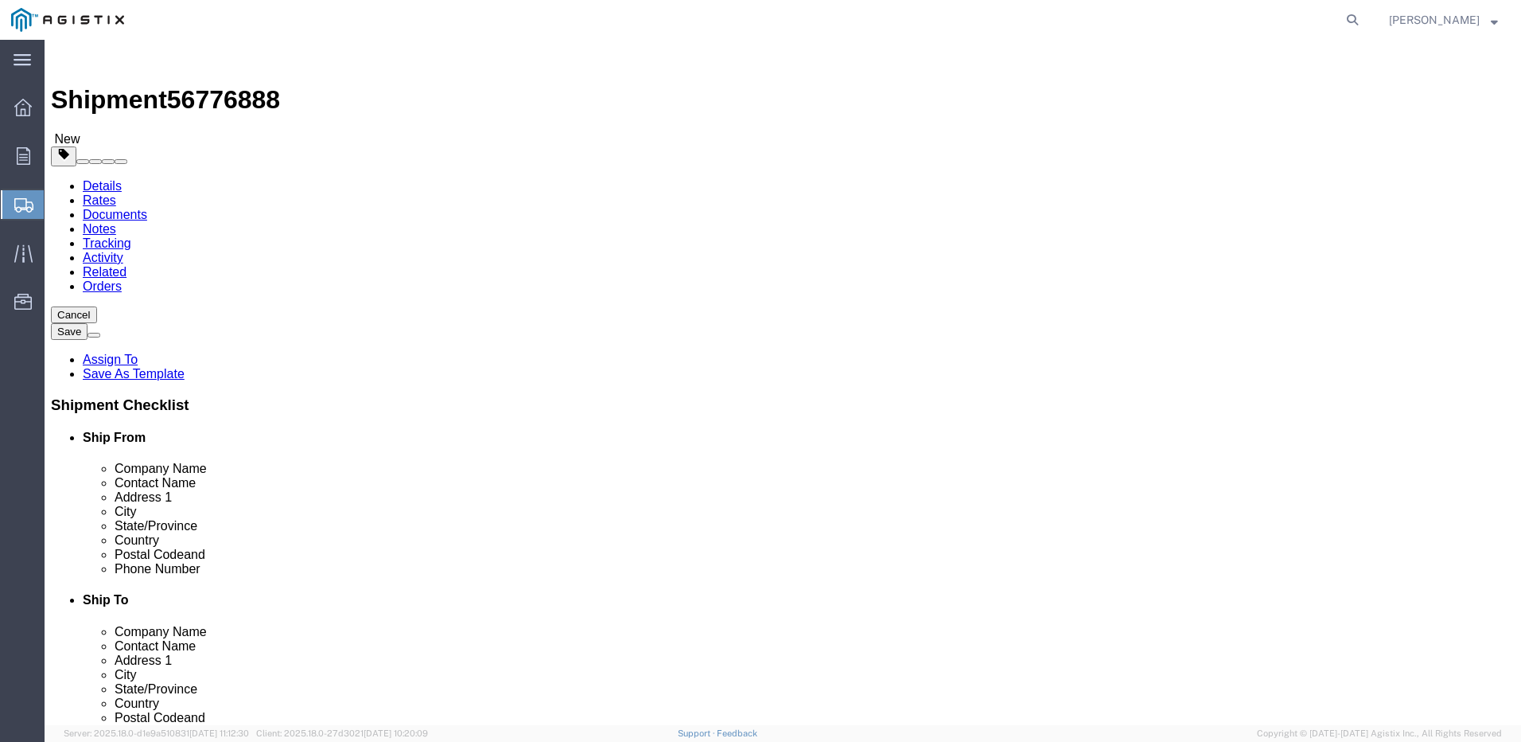
drag, startPoint x: 245, startPoint y: 397, endPoint x: 205, endPoint y: 404, distance: 40.4
click div "0.00 Select kgs lbs"
type input "475"
click link "Add Content"
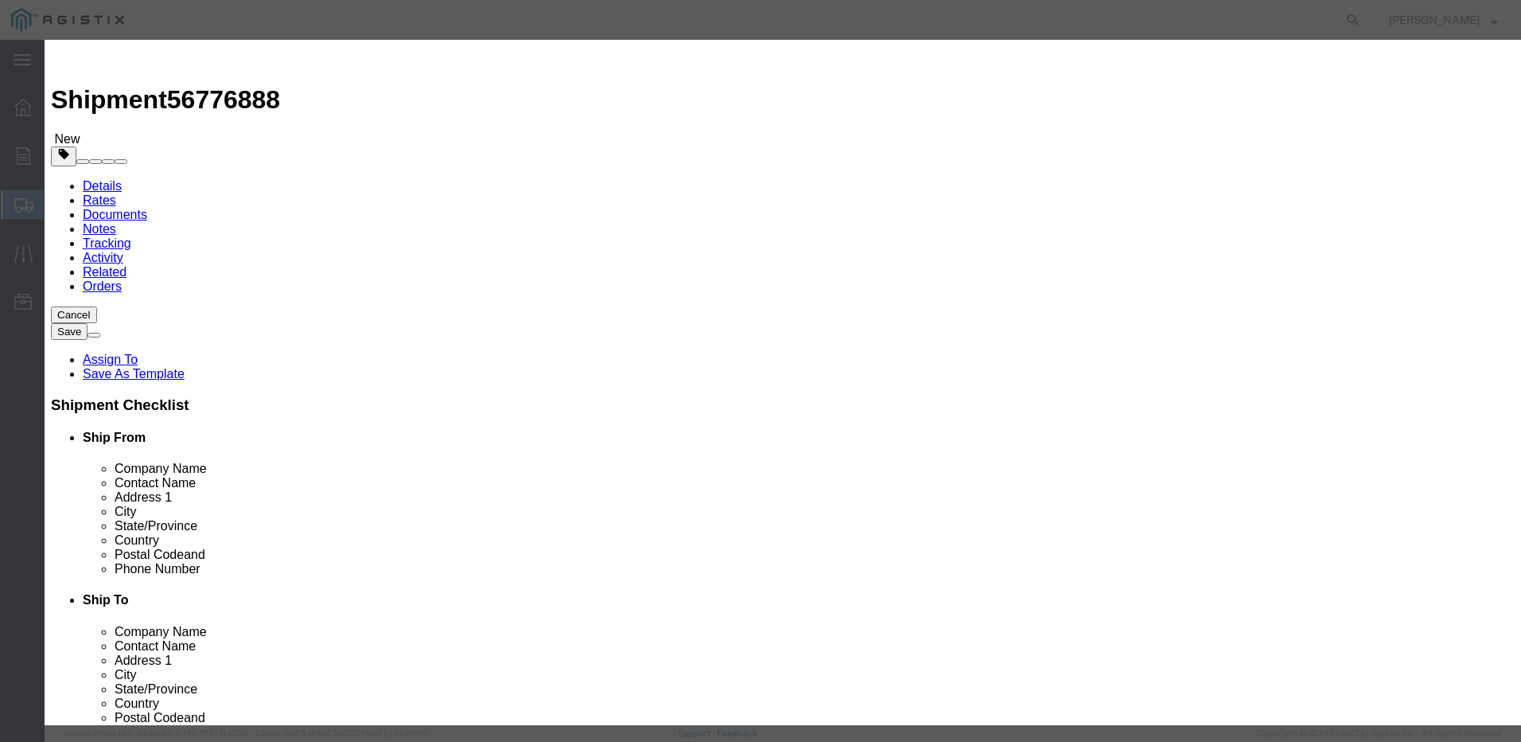
click icon "button"
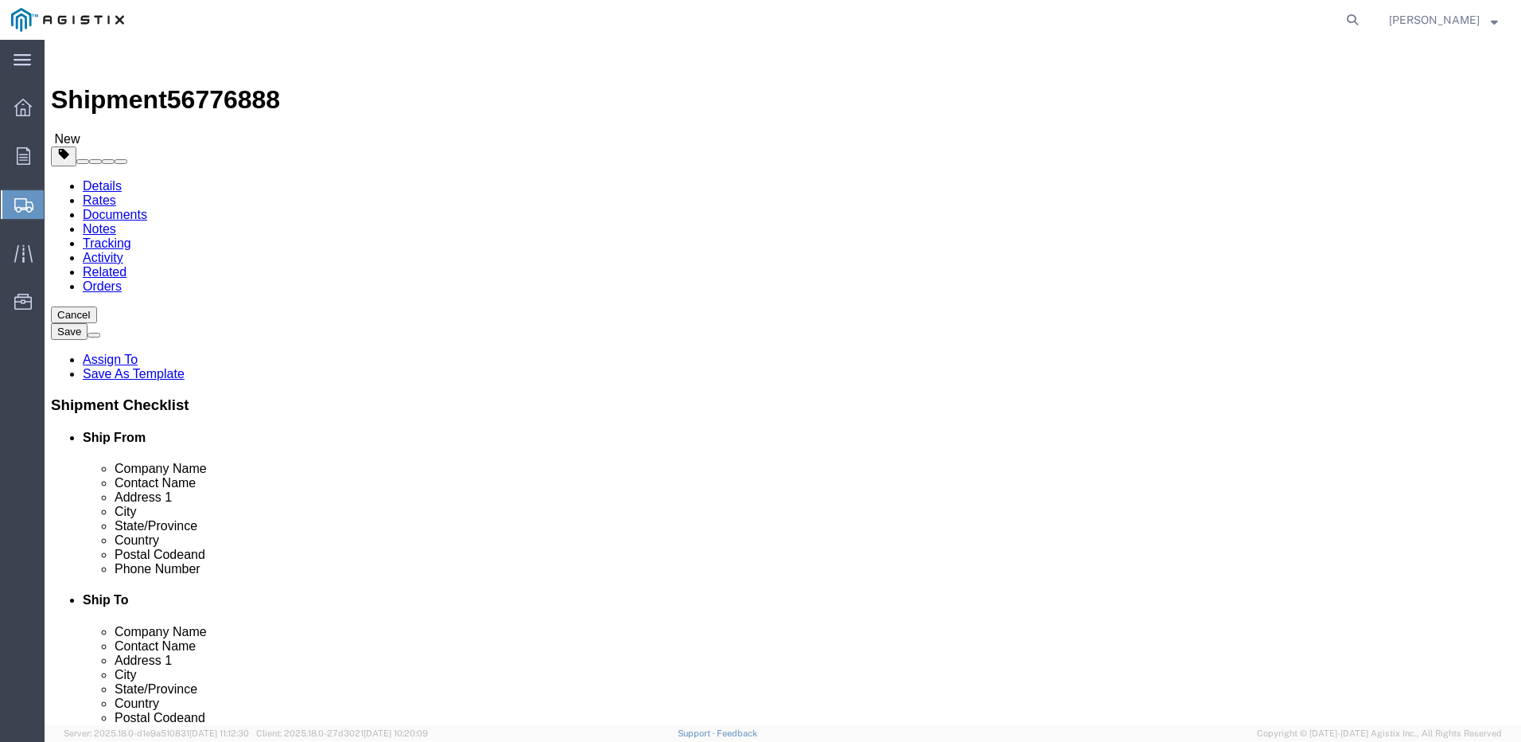
click button "Continue"
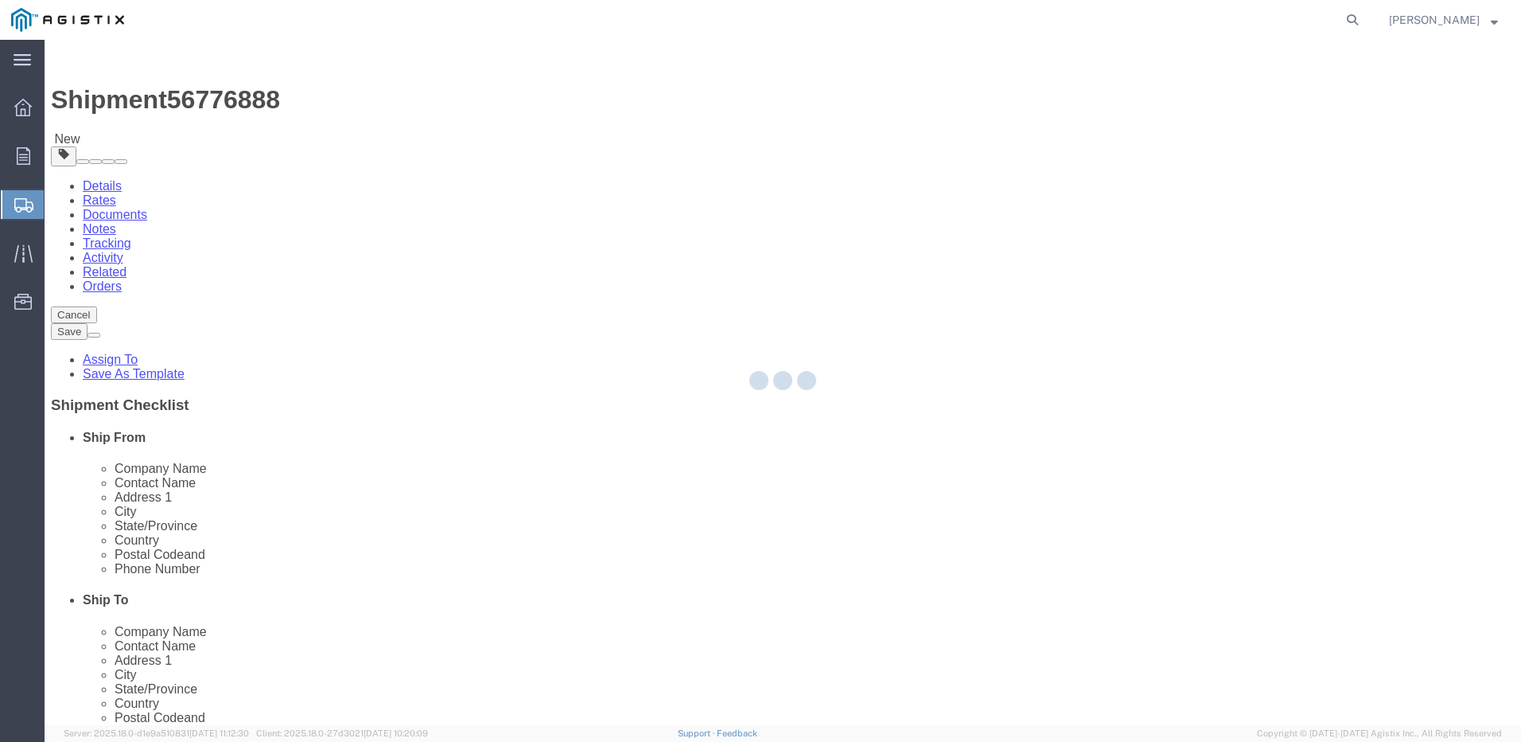
select select
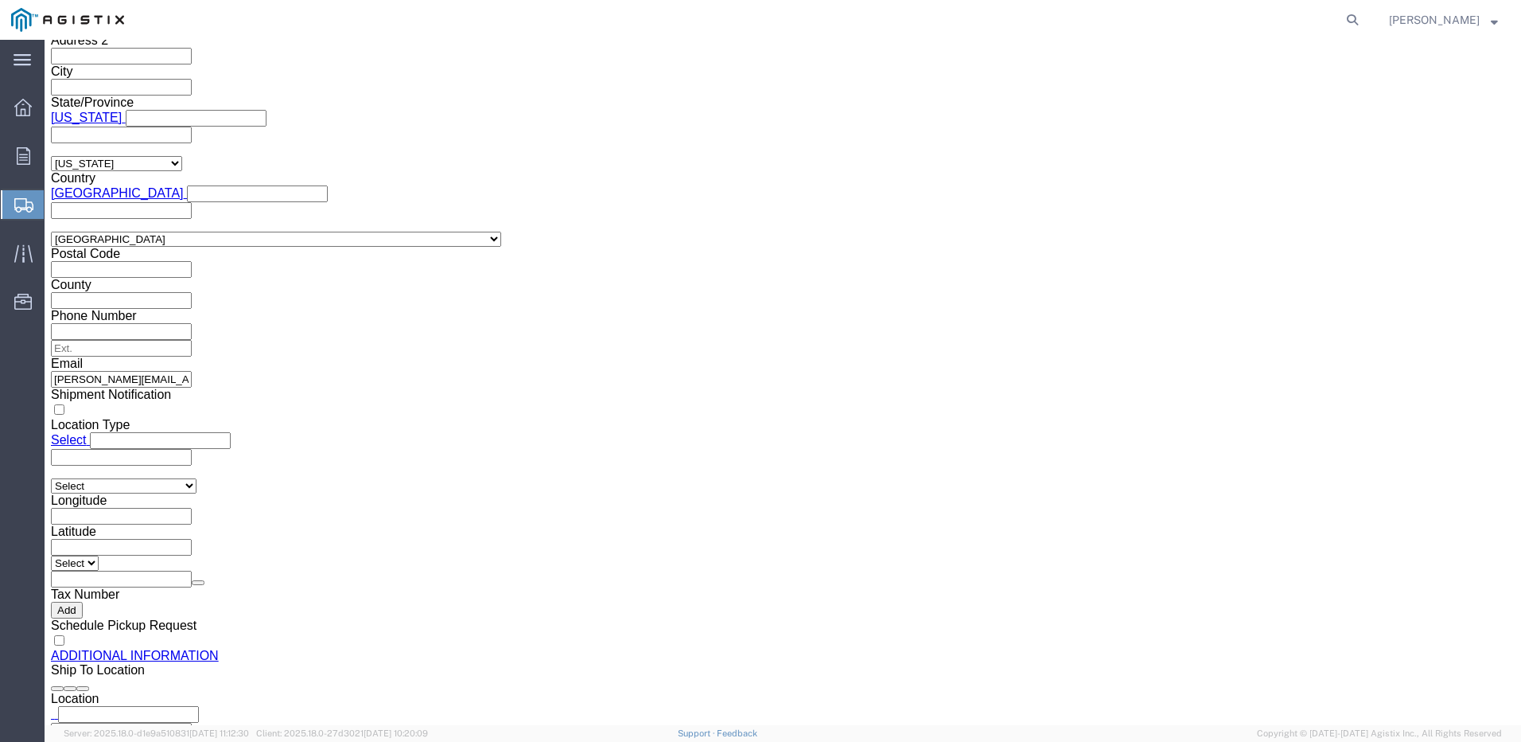
scroll to position [1477, 0]
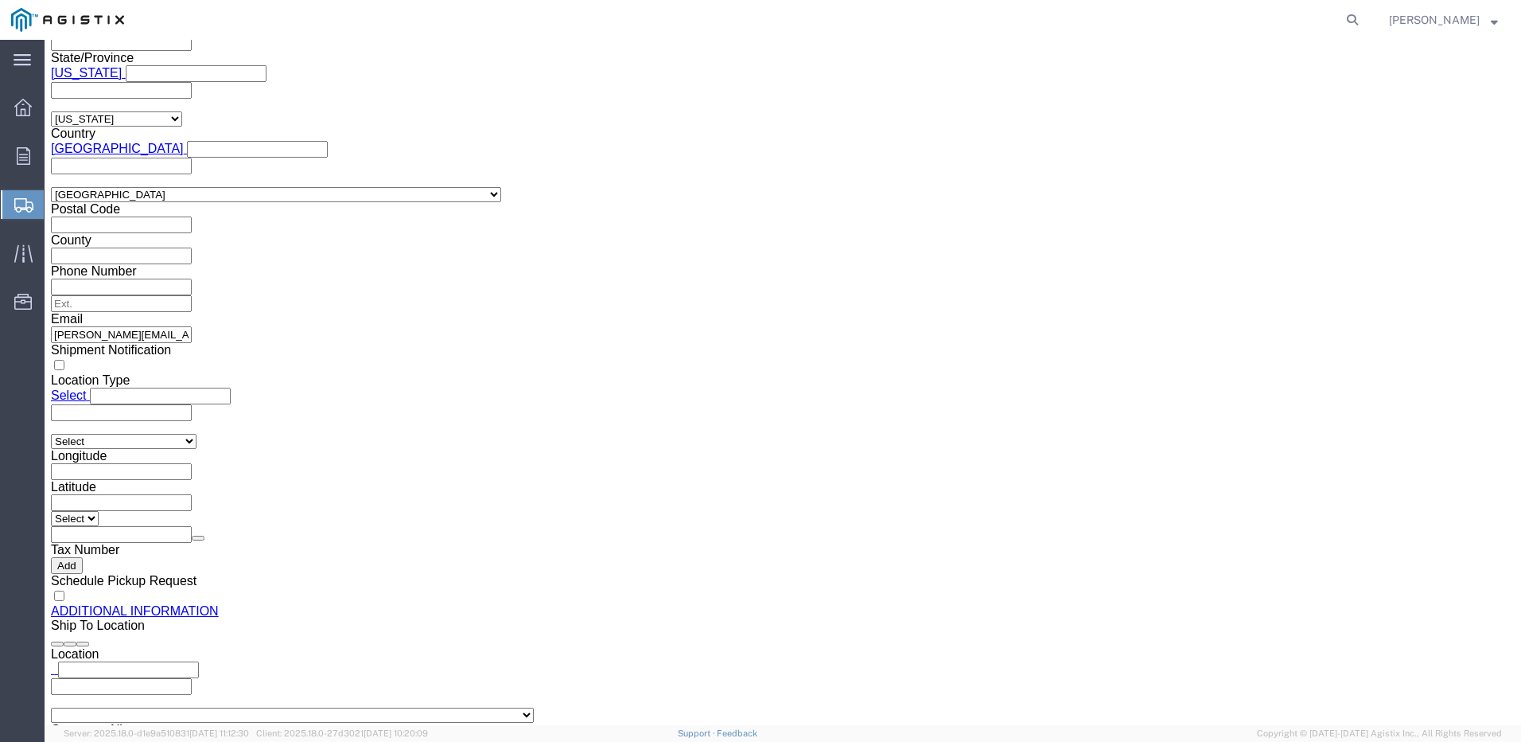
click button "Rate Shipment"
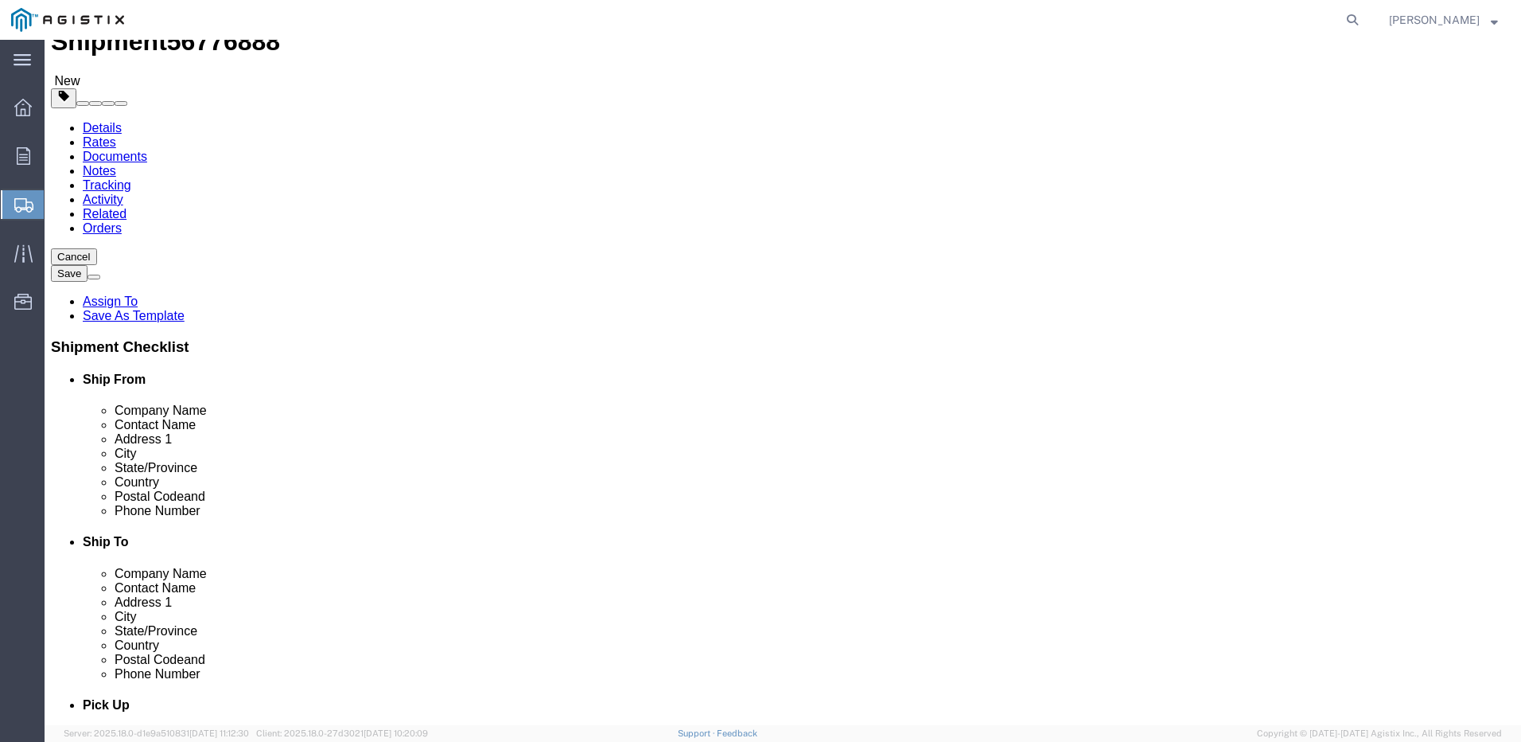
scroll to position [0, 0]
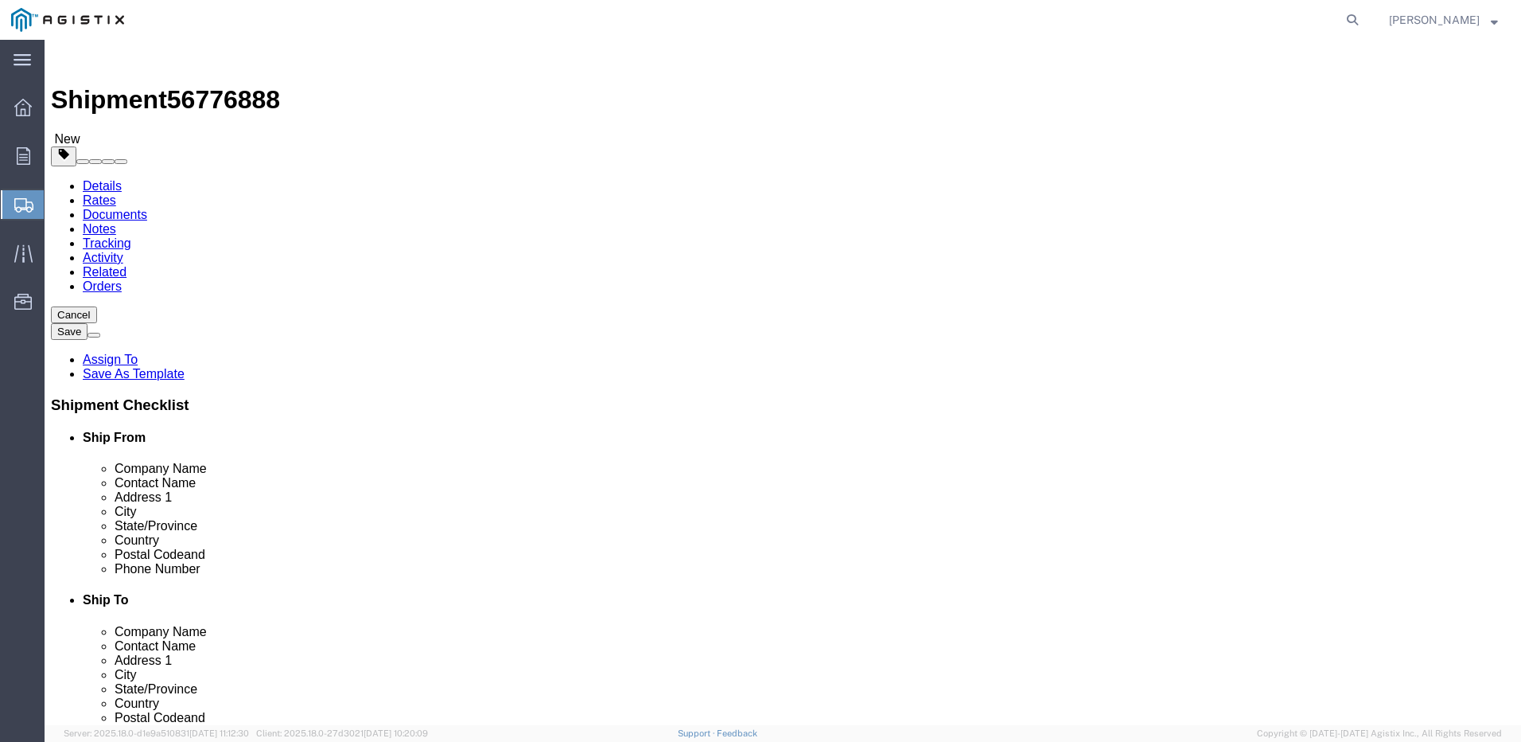
click icon
click div "2 x Pallet(s) Oversized (Not Stackable) Package Type Select Bulk Bundle(s) Card…"
click link "Add Content"
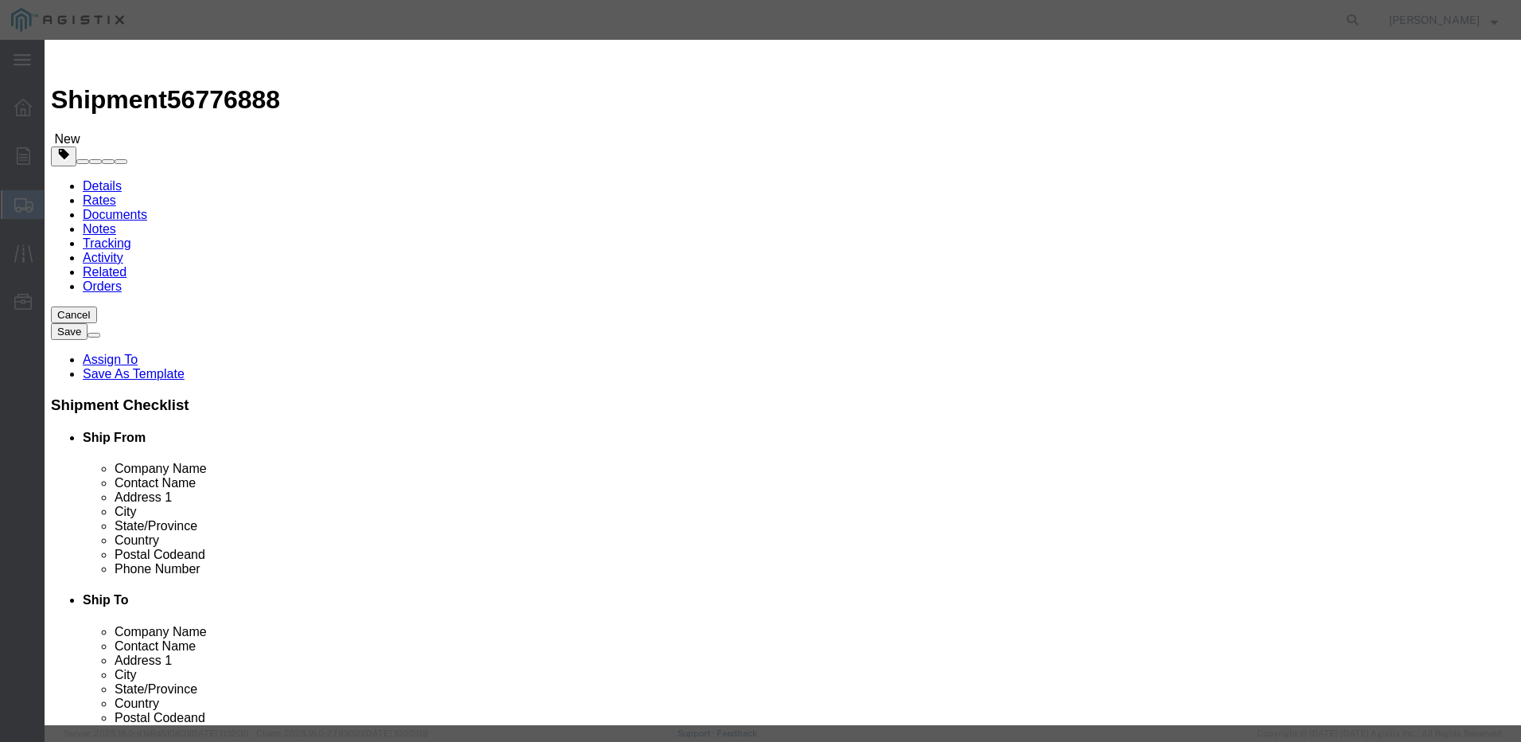
click select "Select 50 55 60 65 70 85 92.5 100 125 175 250 300 400"
select select "250"
click select "Select 50 55 60 65 70 85 92.5 100 125 175 250 300 400"
click icon "button"
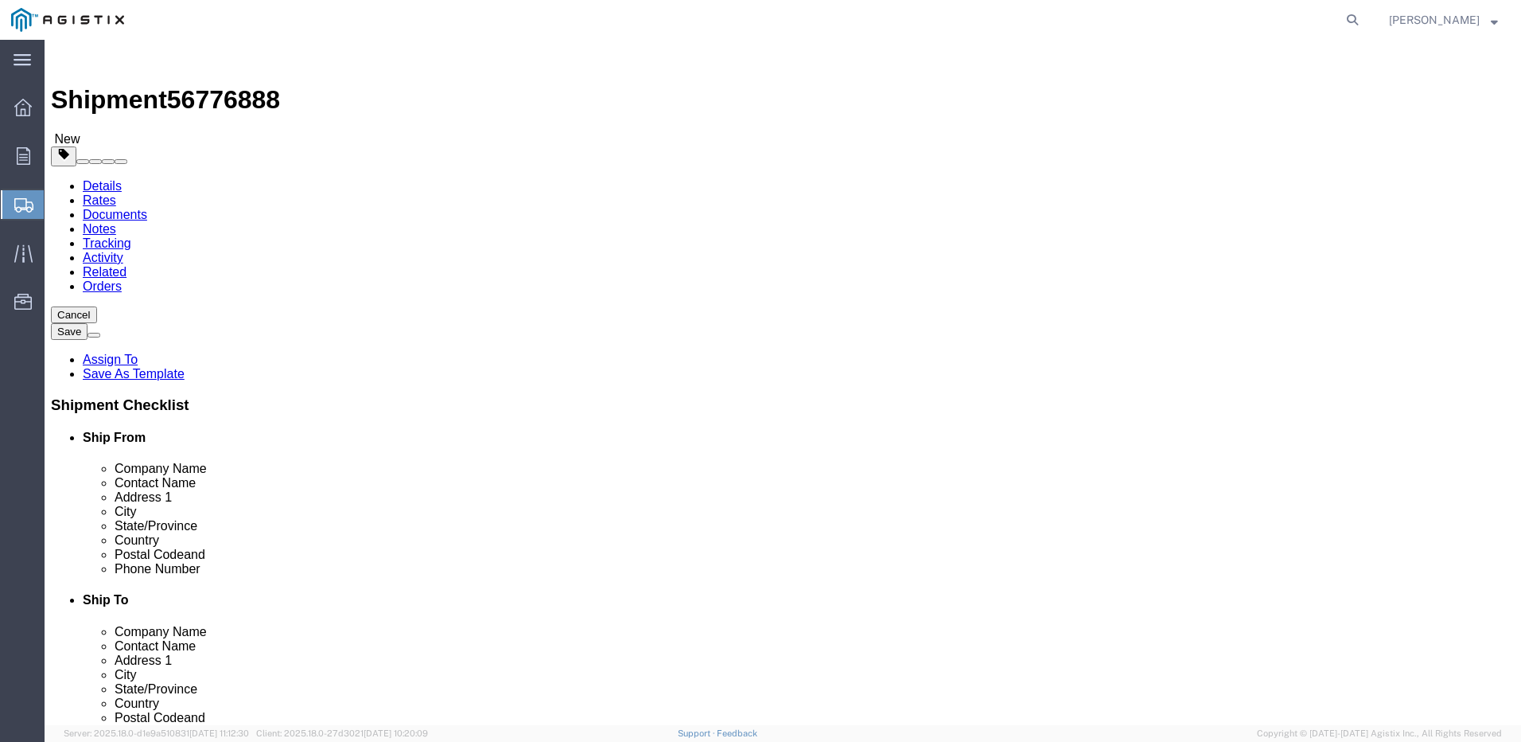
click span "button"
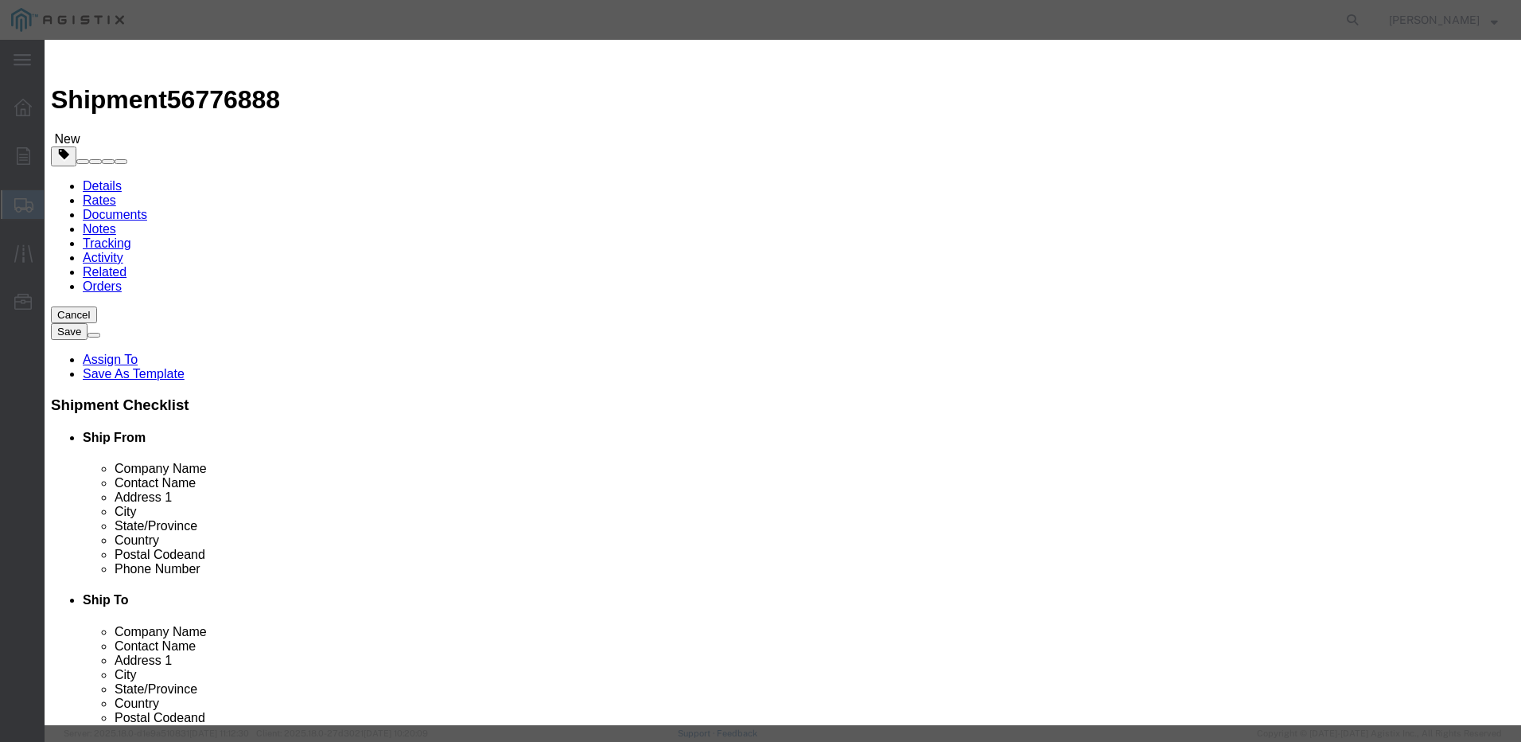
click button "Add another reference"
click icon "button"
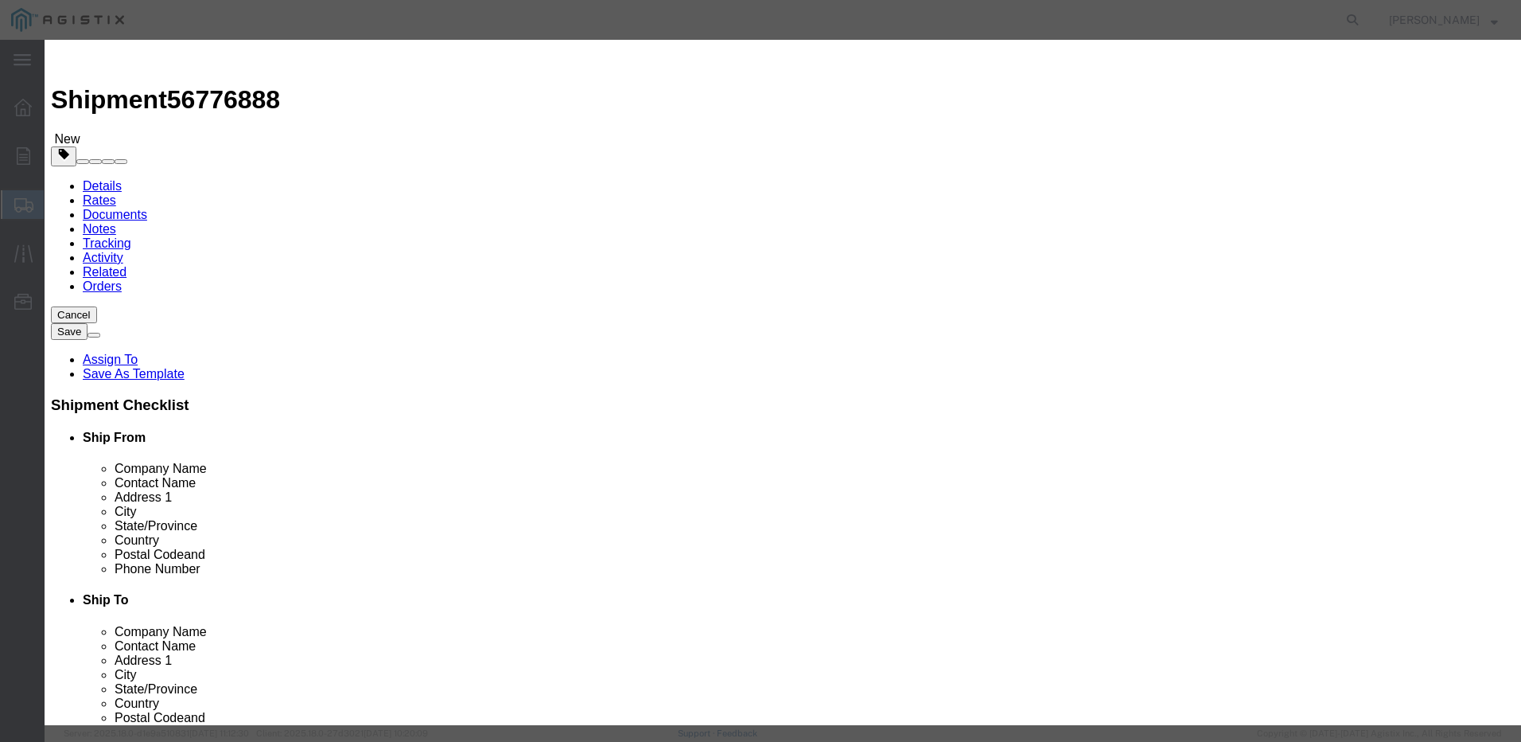
click icon "button"
click button "Save"
type input "0"
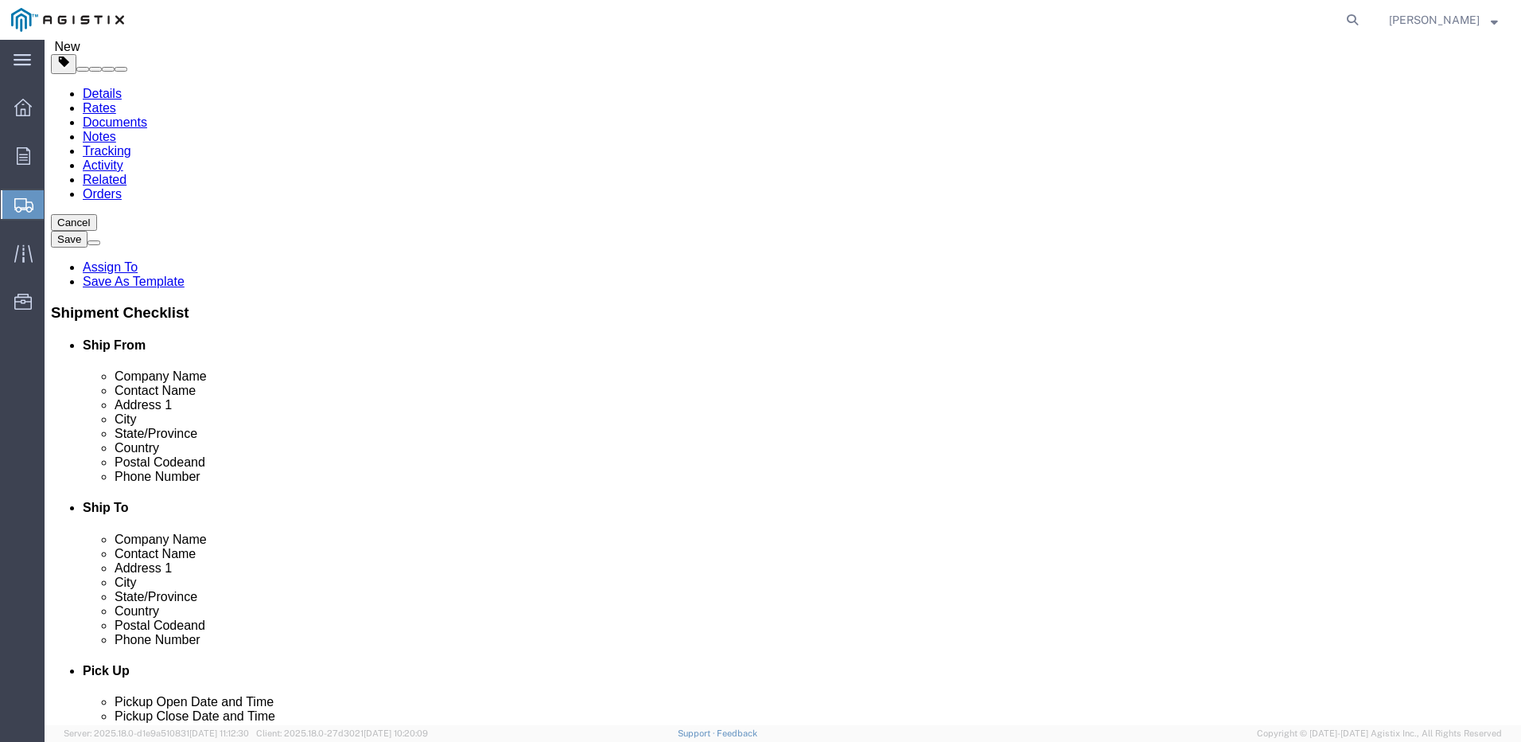
scroll to position [94, 0]
click icon
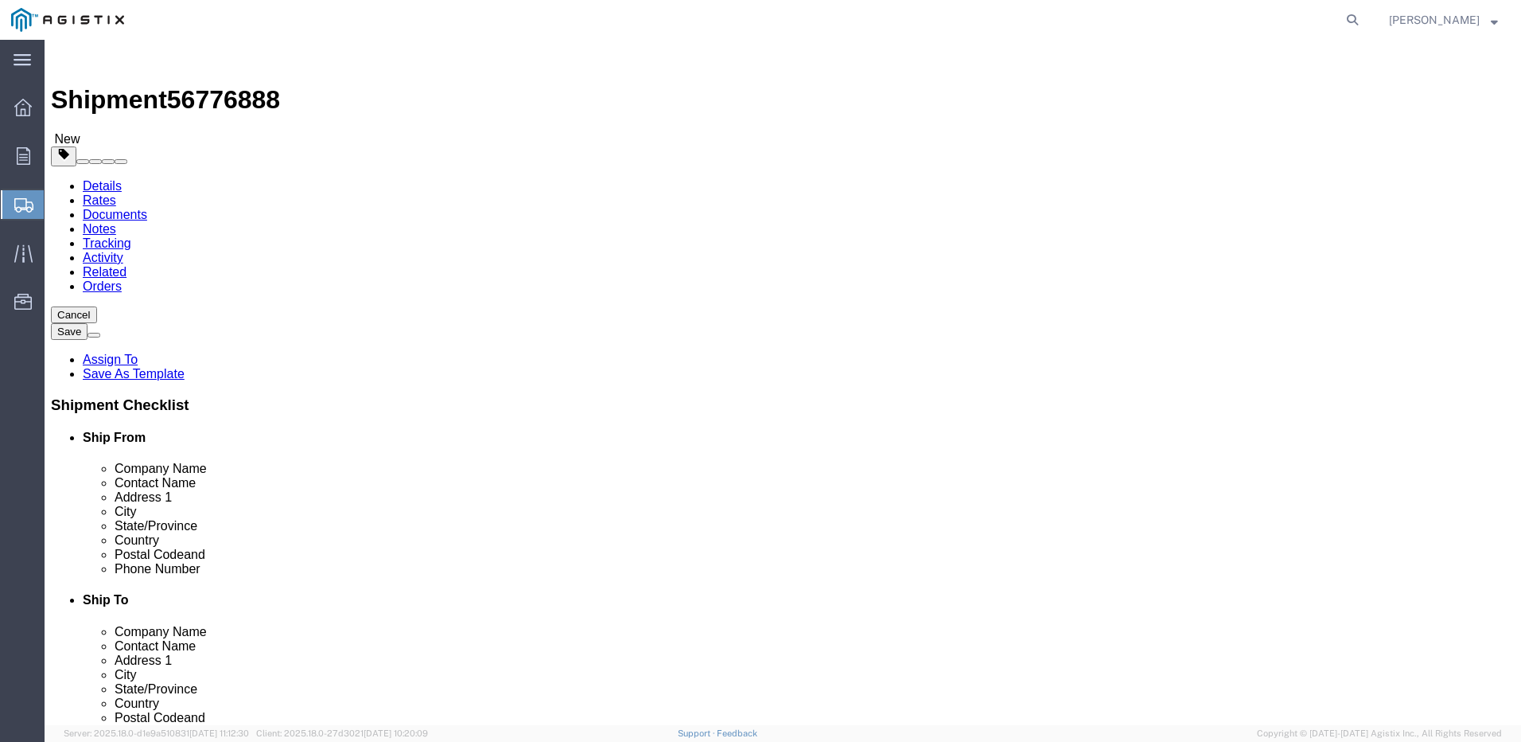
click icon
drag, startPoint x: 307, startPoint y: 509, endPoint x: 334, endPoint y: 517, distance: 28.2
drag, startPoint x: 334, startPoint y: 517, endPoint x: 618, endPoint y: 350, distance: 329.6
click link "Add Package"
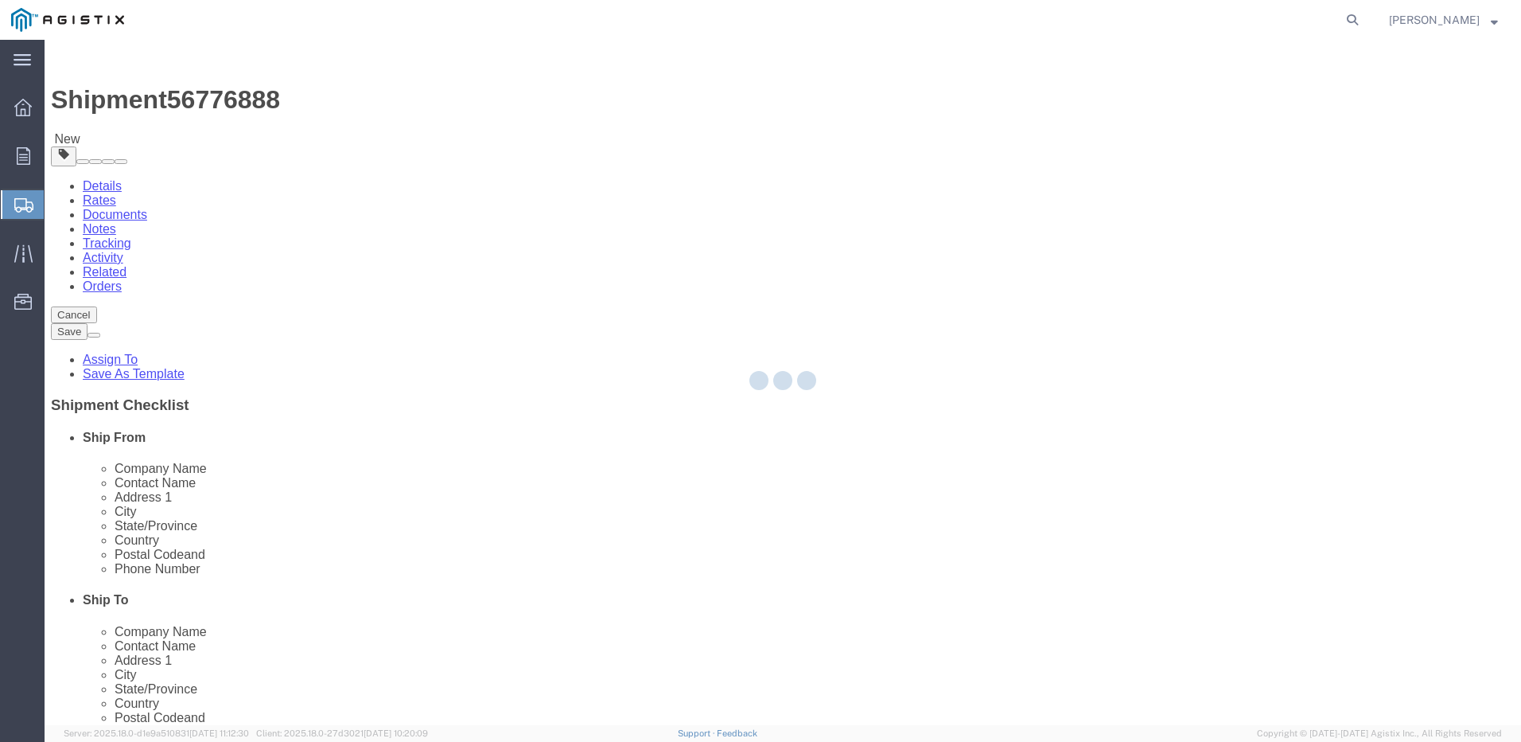
select select "PONS"
select select "CBOX"
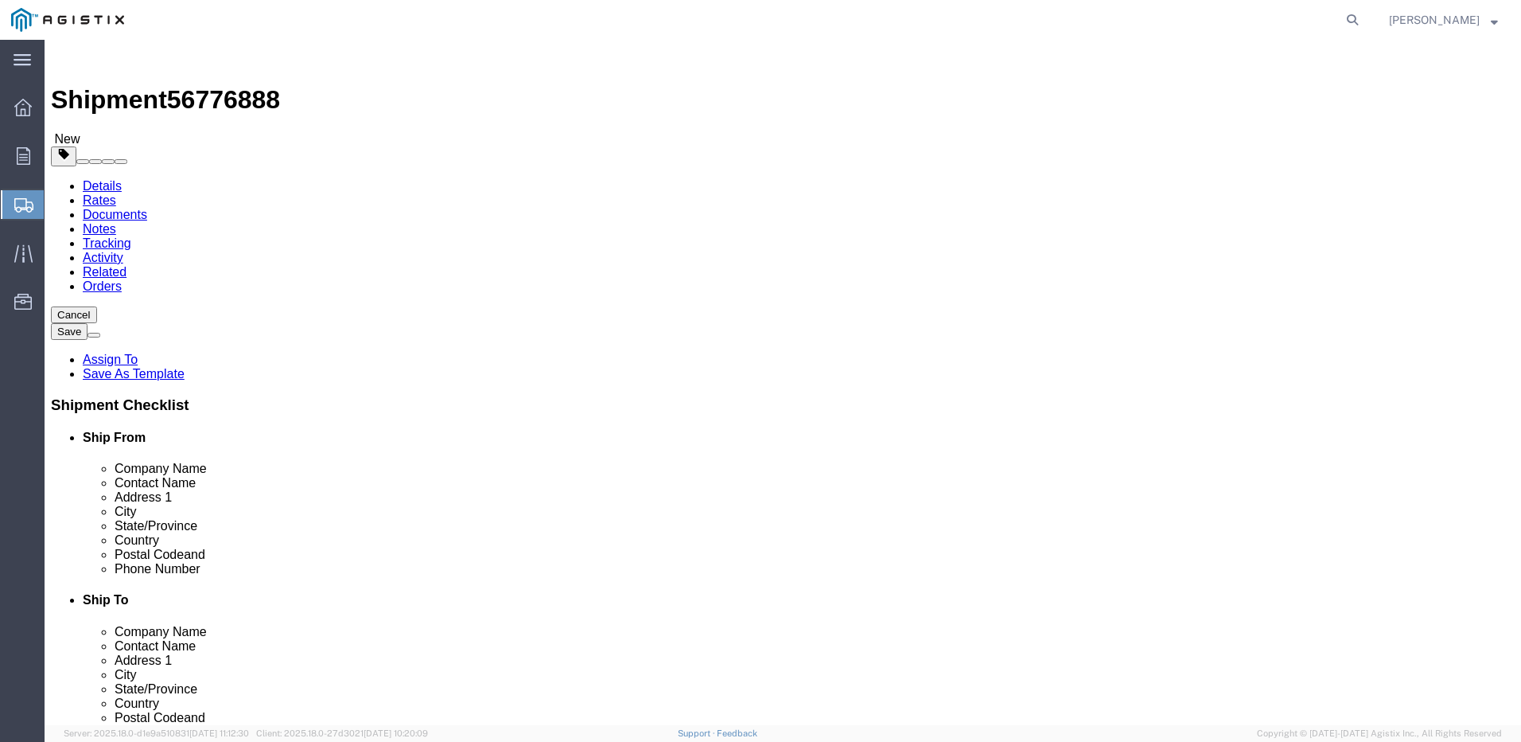
click span "button"
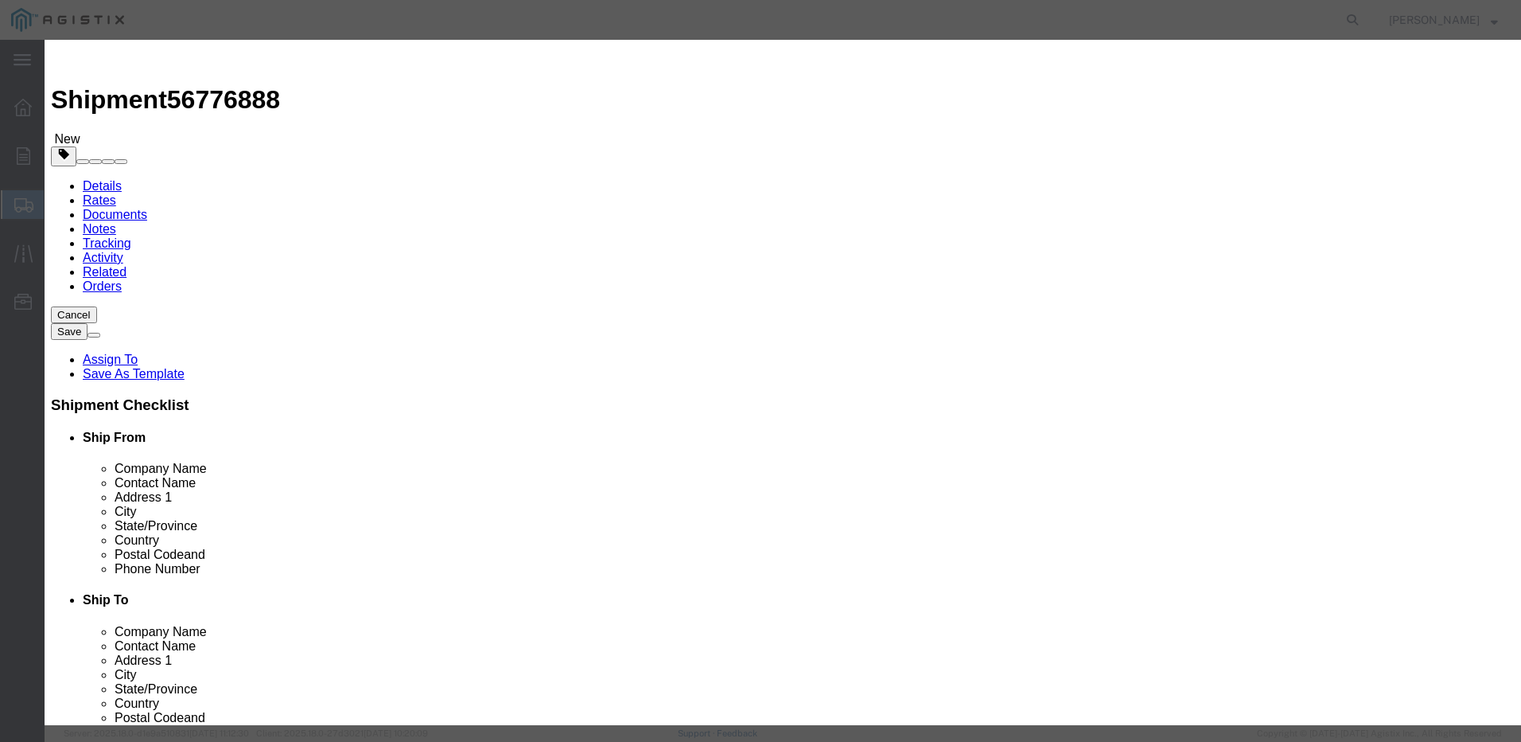
click button "Yes"
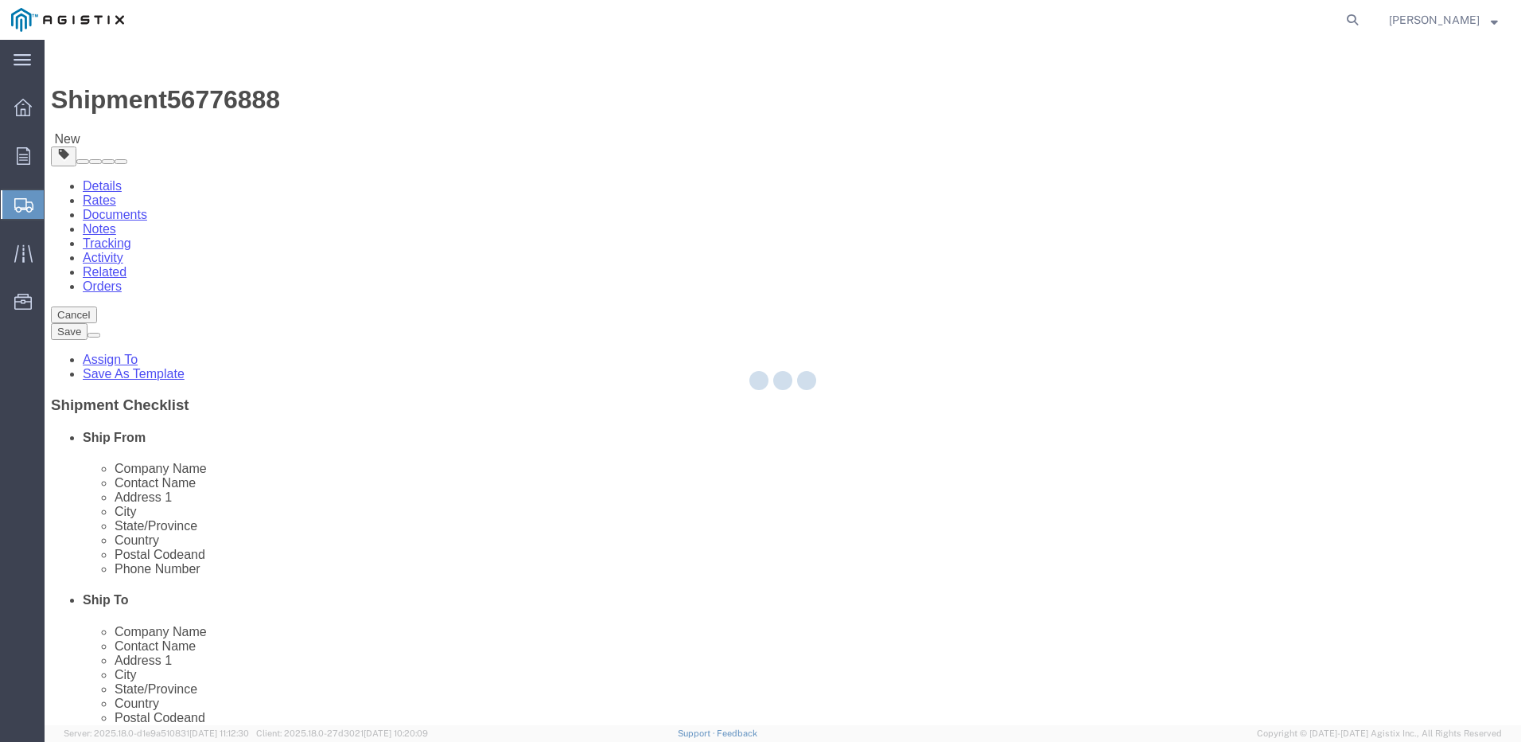
select select "PONS"
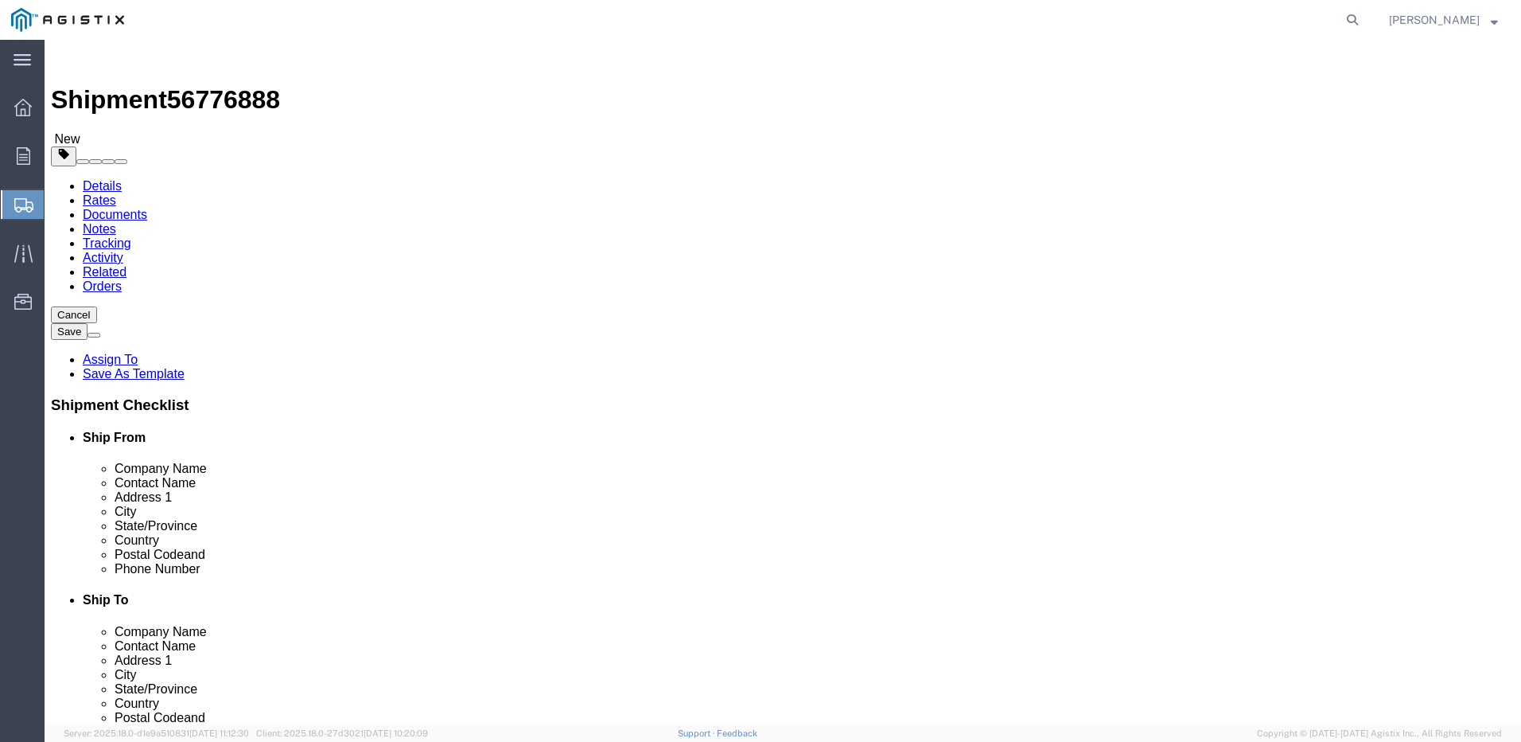
click span "button"
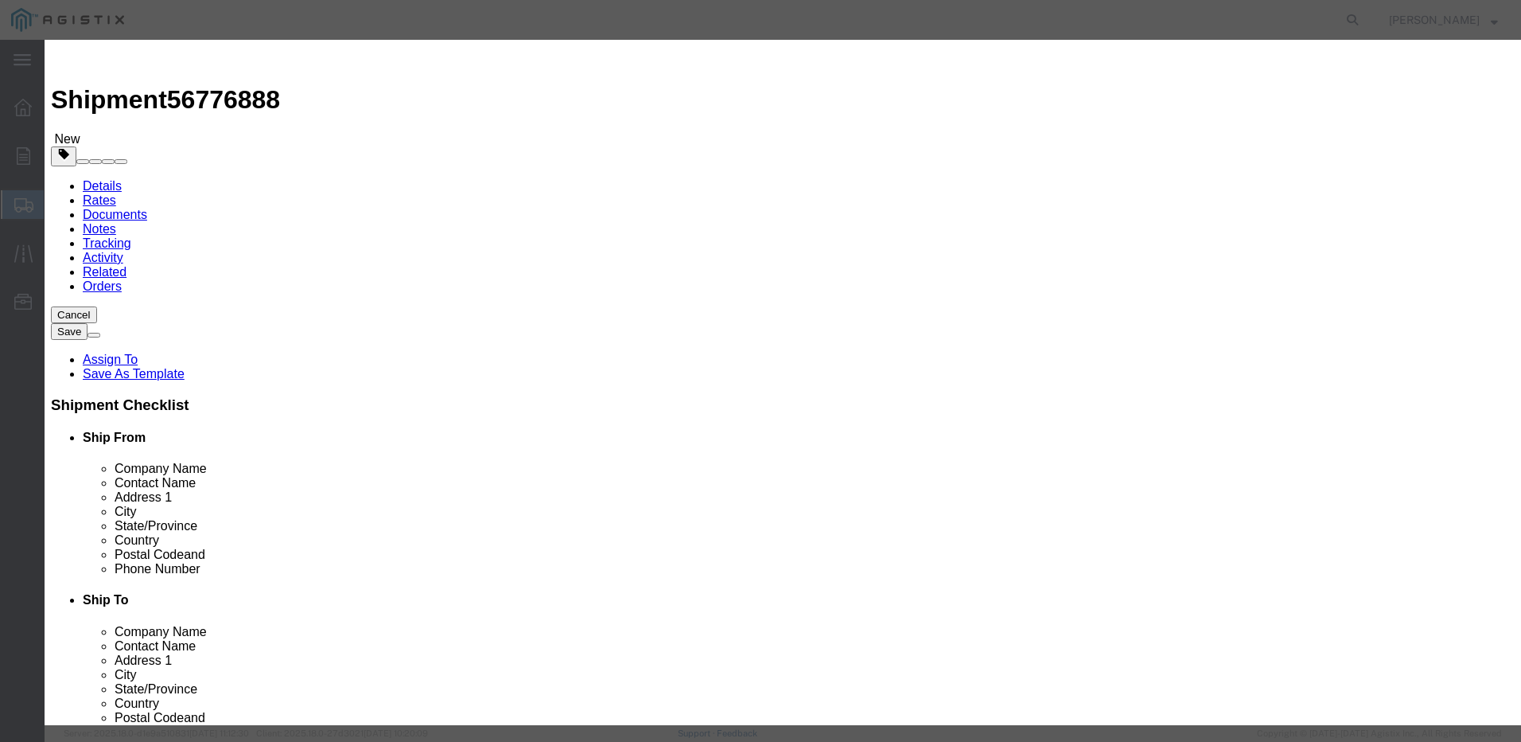
click input "0"
click icon "button"
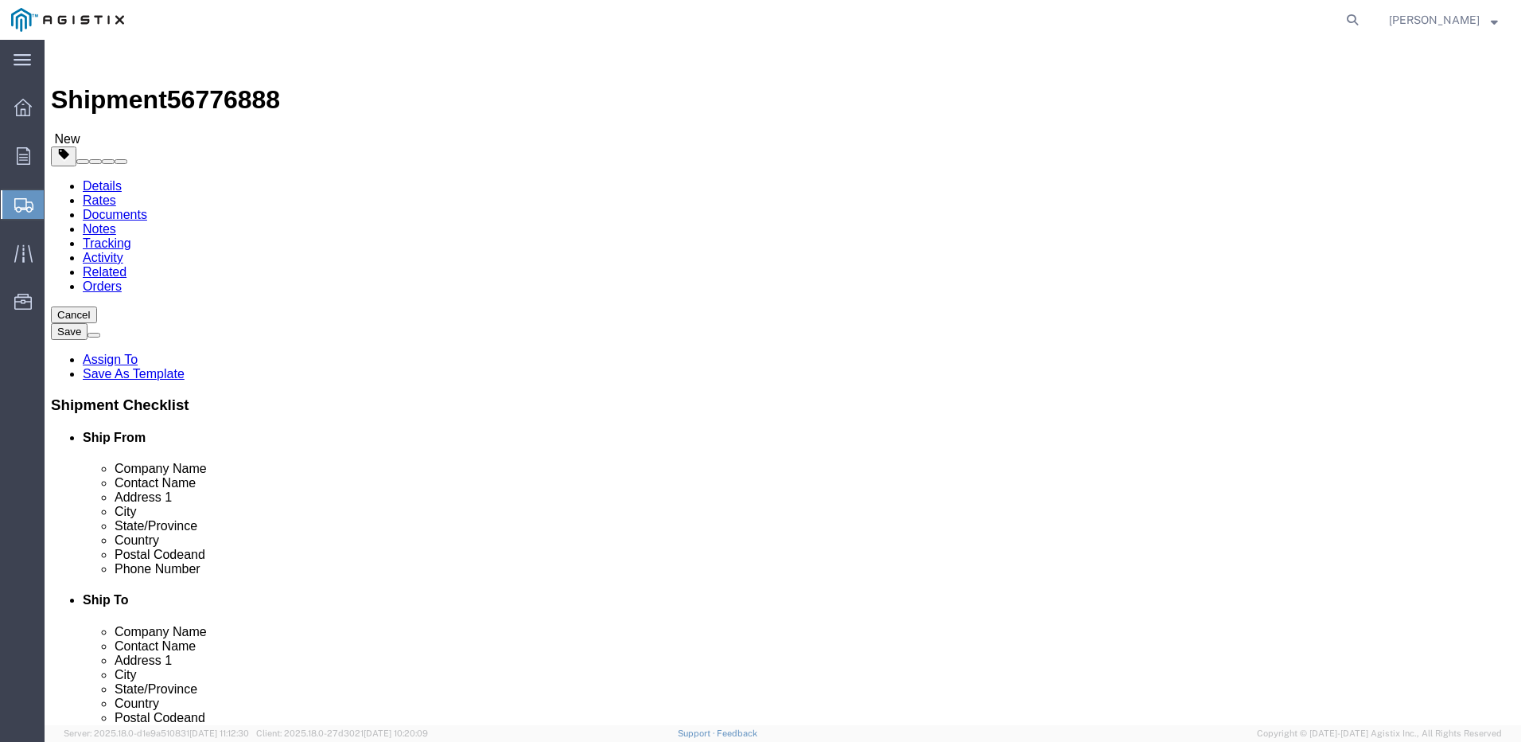
click span "button"
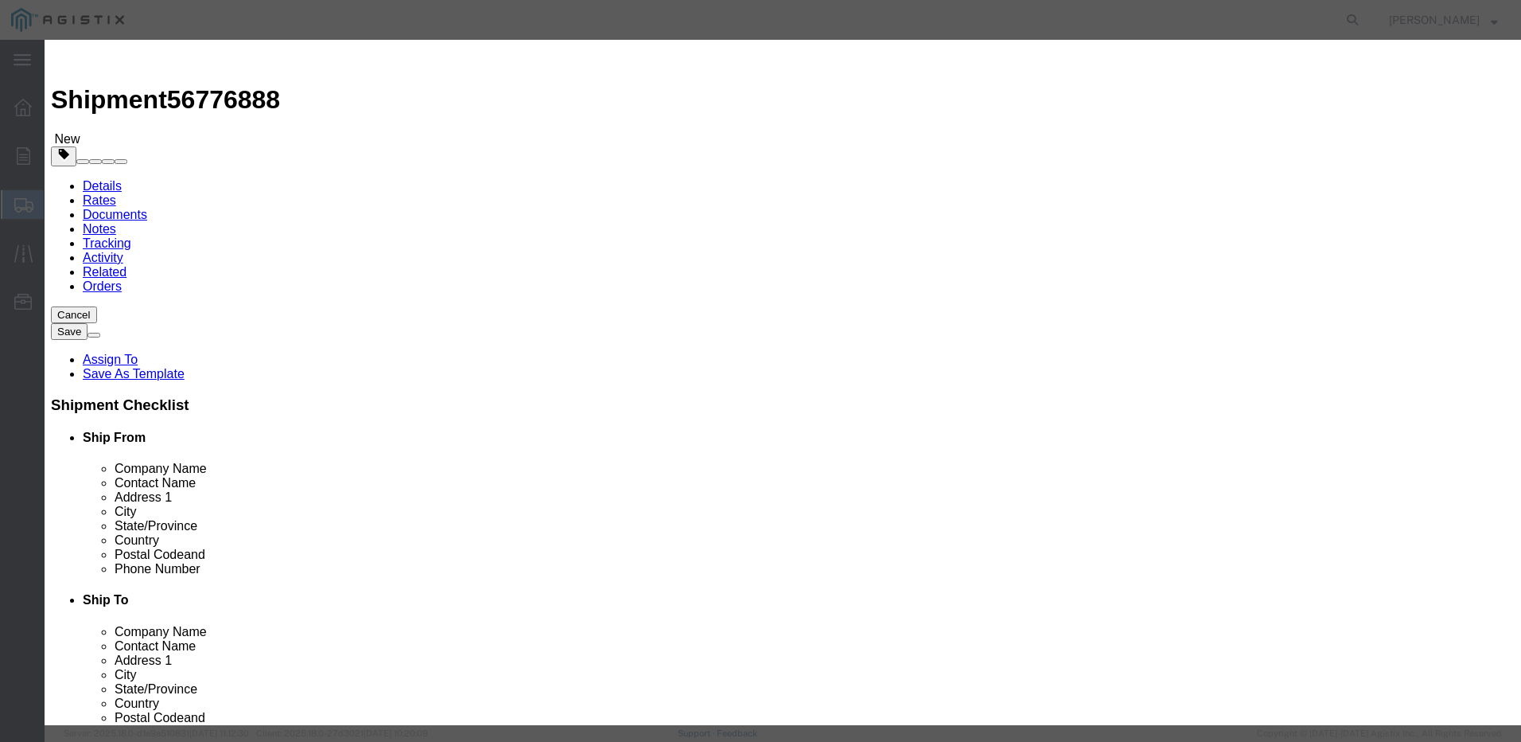
click button "Yes"
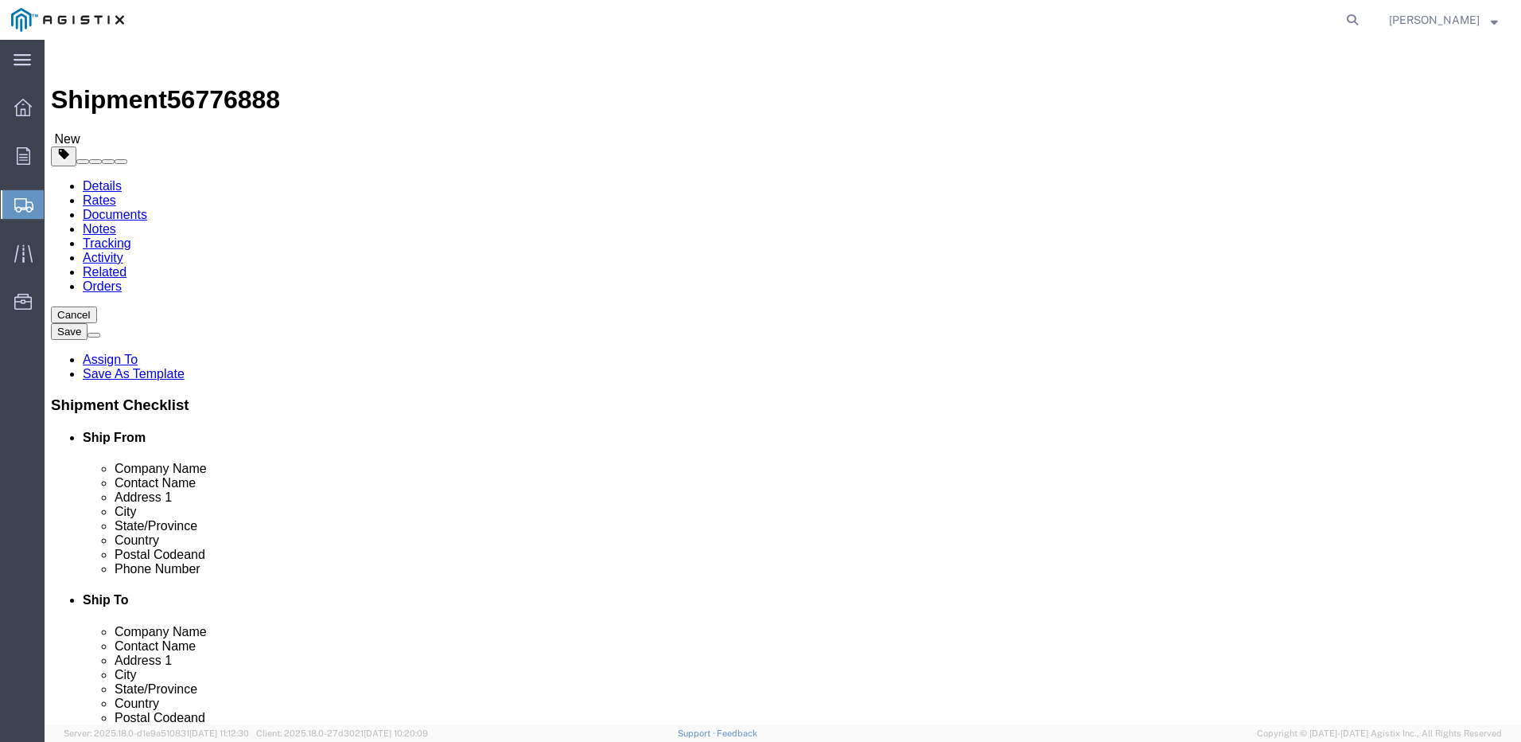
click link "Add Package"
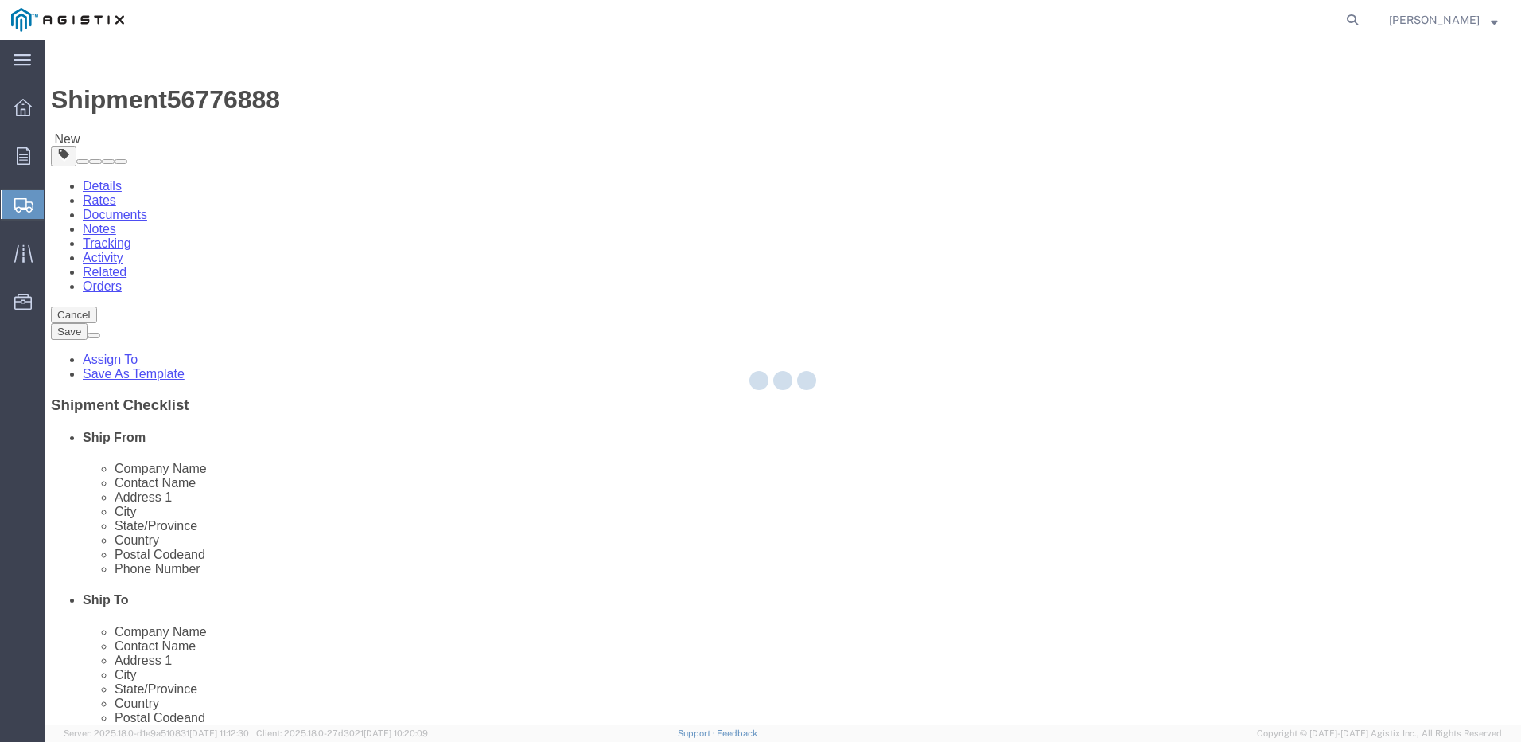
select select "CBOX"
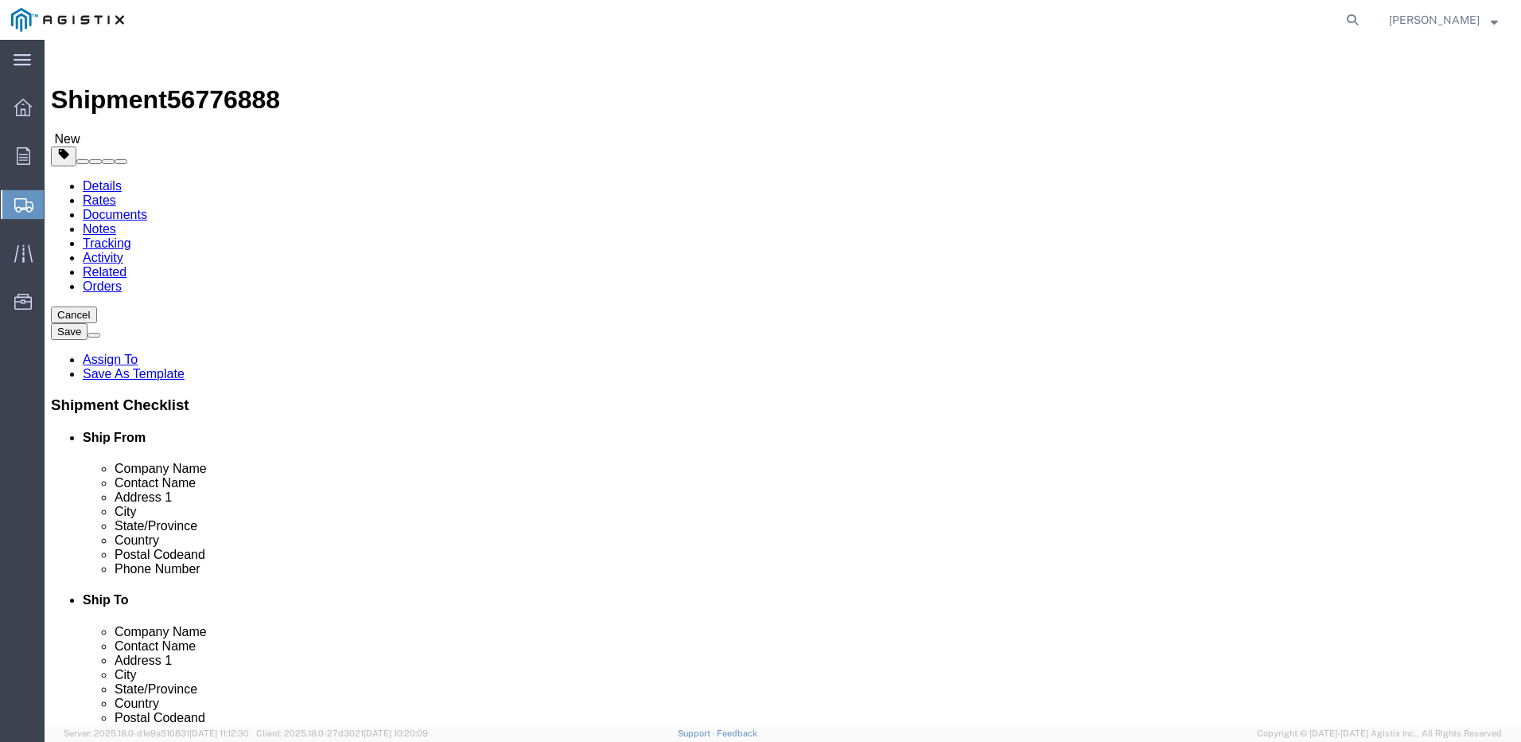
drag, startPoint x: 281, startPoint y: 458, endPoint x: 327, endPoint y: 496, distance: 59.4
click link "Add Content"
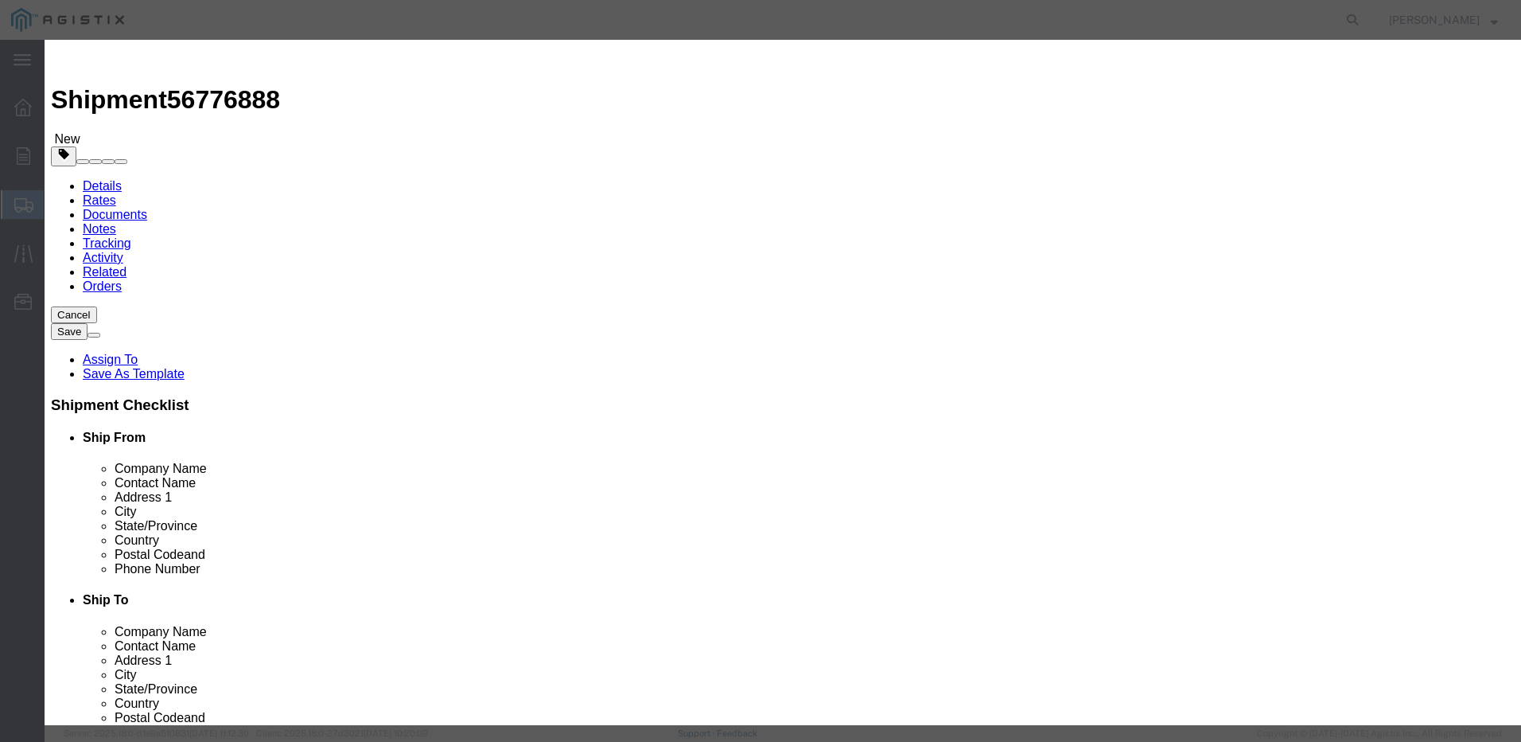
click input "text"
type input "Conduit"
click div "Commodity library Product Name Conduit Conduit Name: 1-HOLE EMT STRAP 1" CONDUI…"
click input "0"
type input "6"
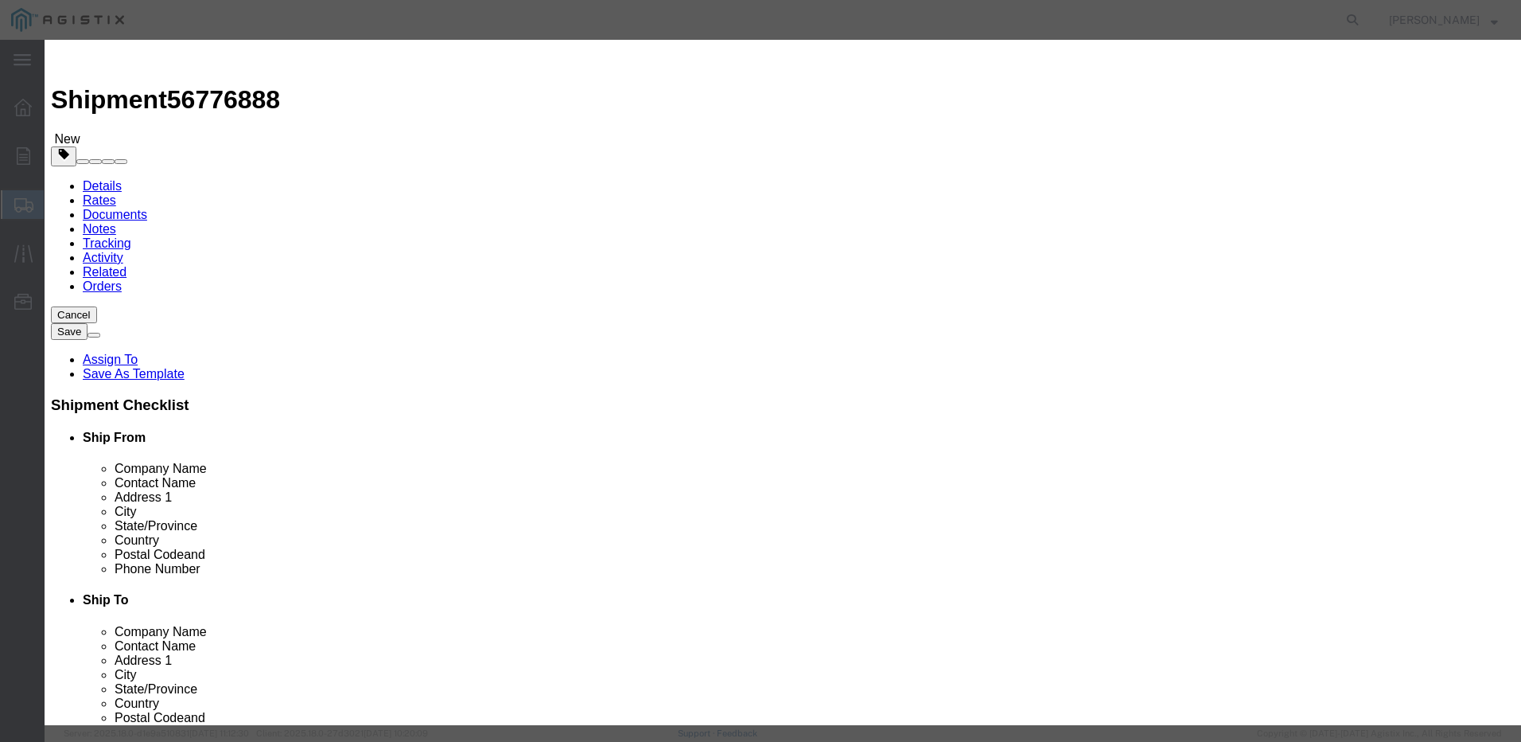
click input "text"
type input "2000"
click select "Select 50 55 60 65 70 85 92.5 100 125 175 250 300 400"
select select "175"
click select "Select 50 55 60 65 70 85 92.5 100 125 175 250 300 400"
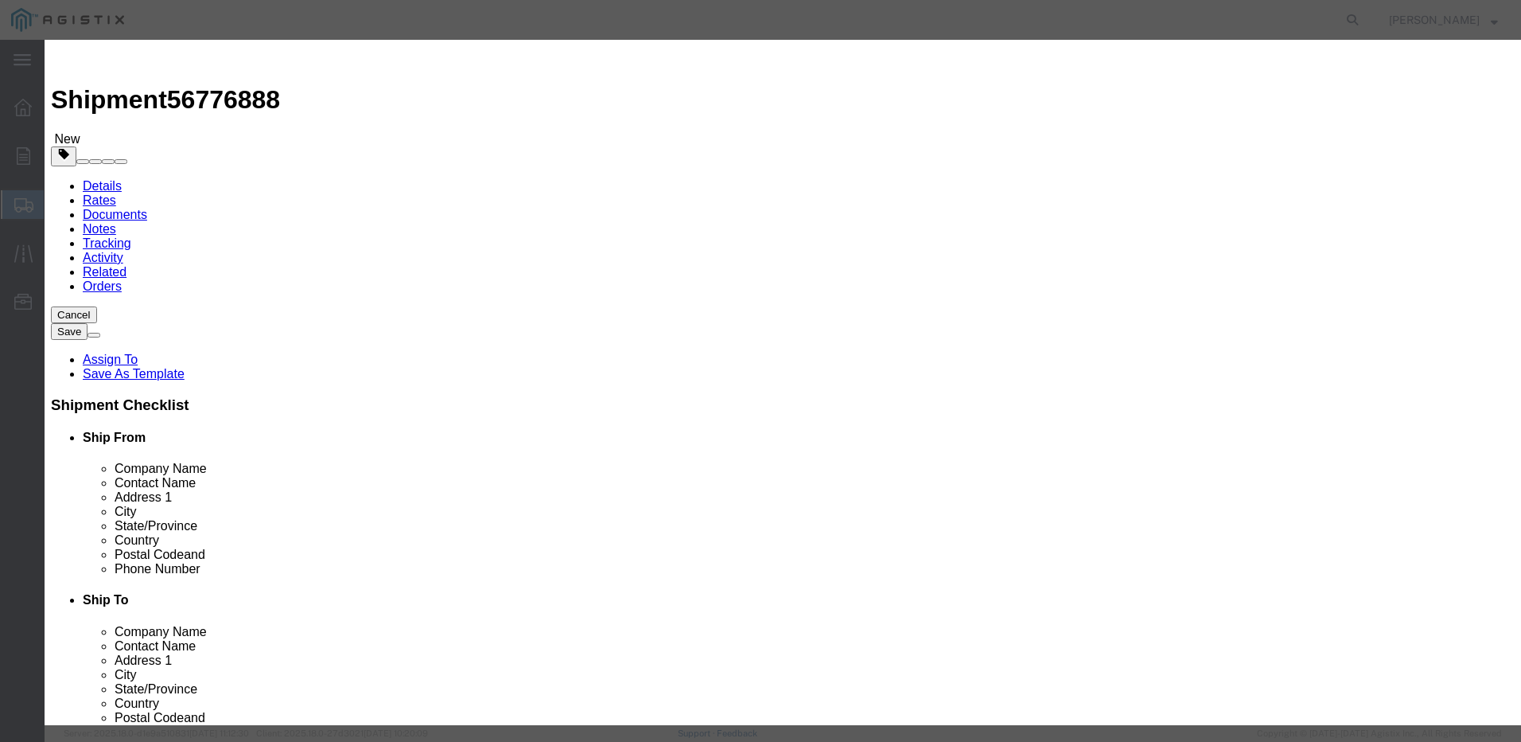
click button "Save & Close"
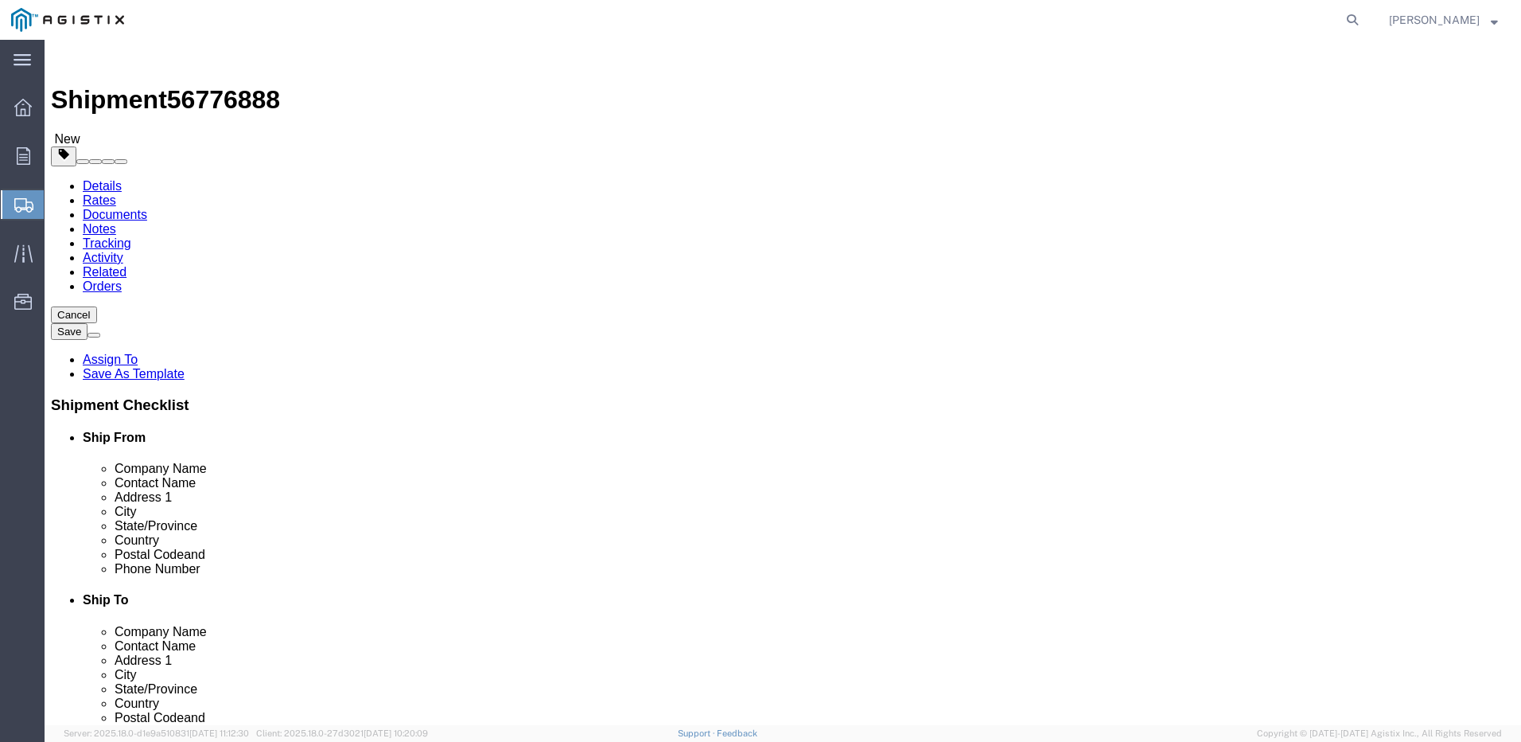
click input "text"
type input "54"
type input "78"
click input "0.00"
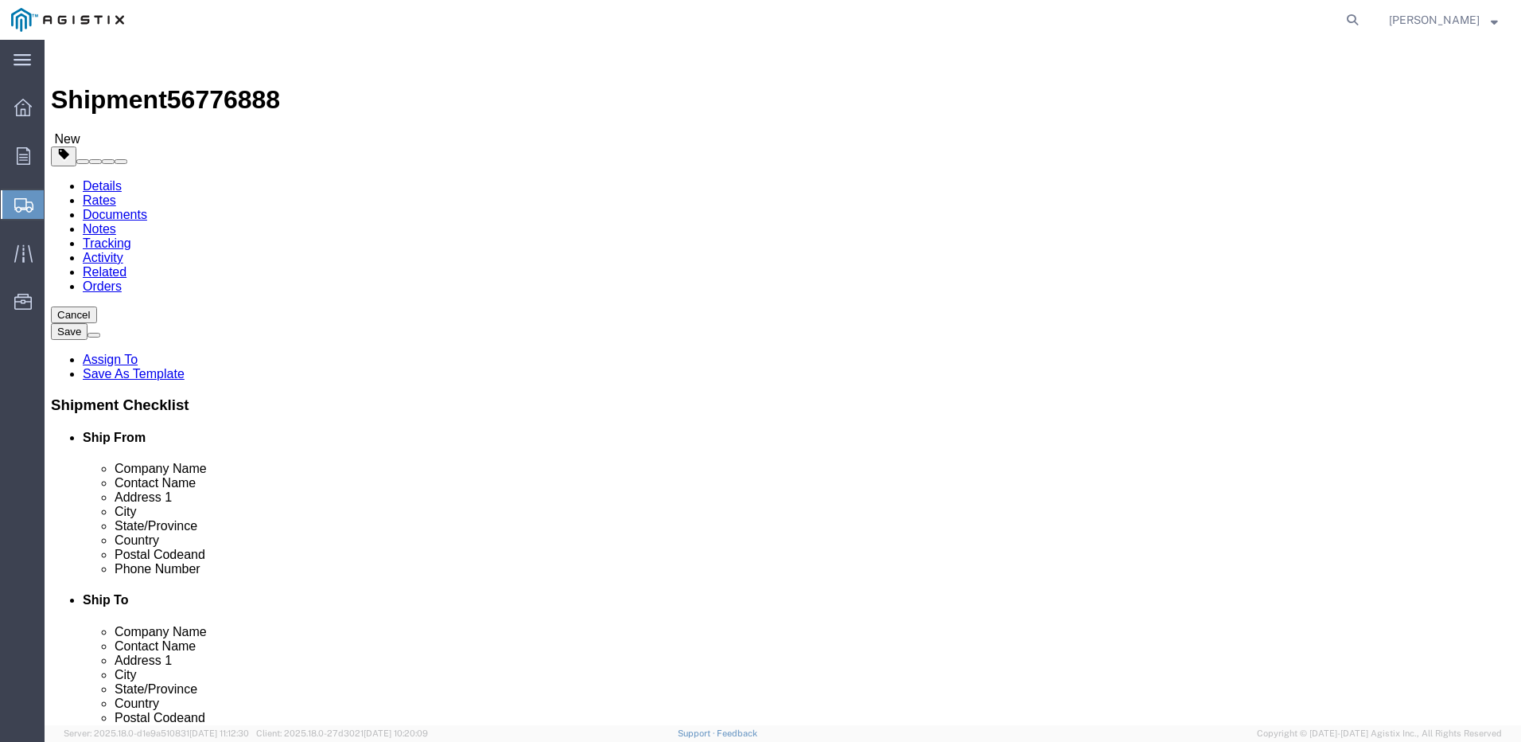
type input "0"
type input "475"
click button "Rate Shipment"
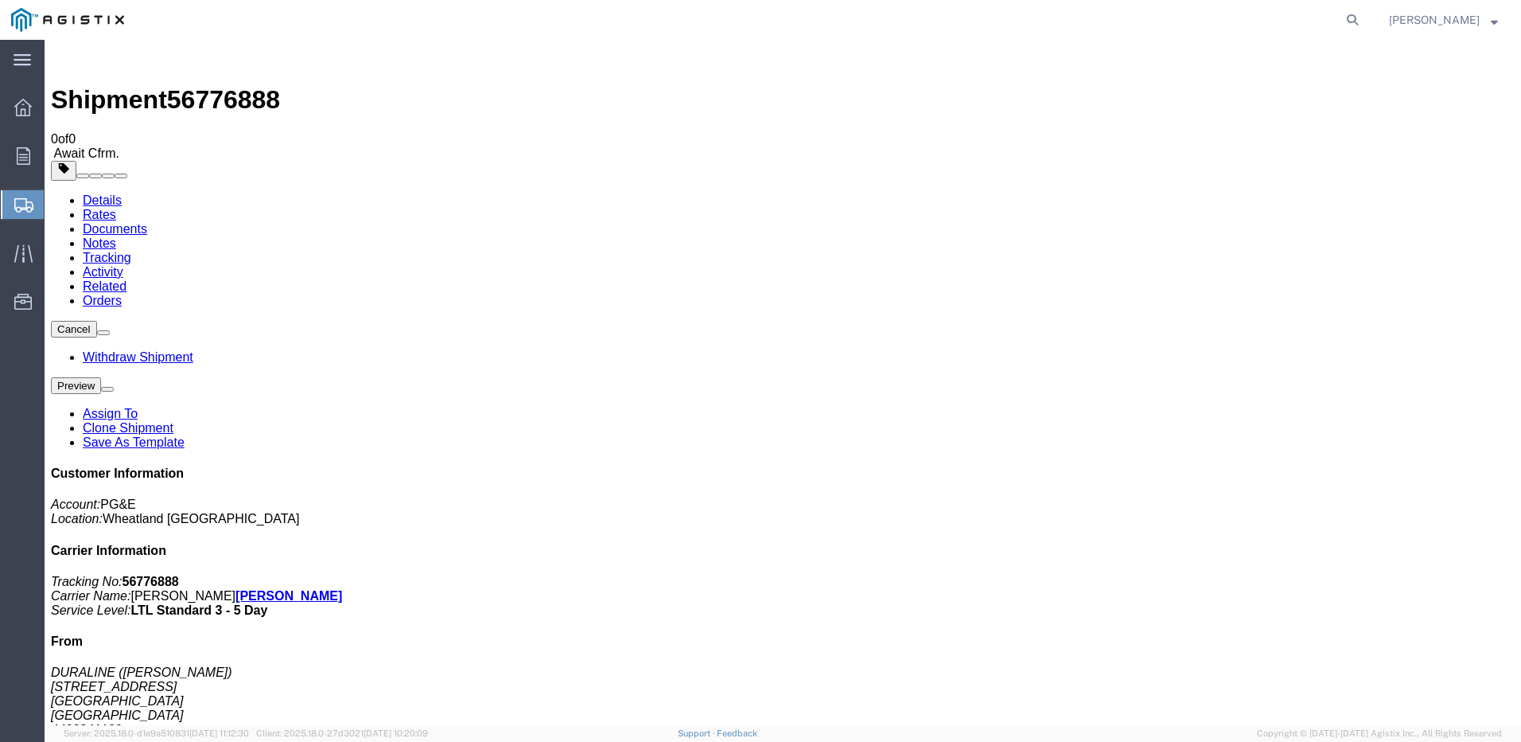
click at [101, 377] on button "Preview" at bounding box center [76, 385] width 50 height 17
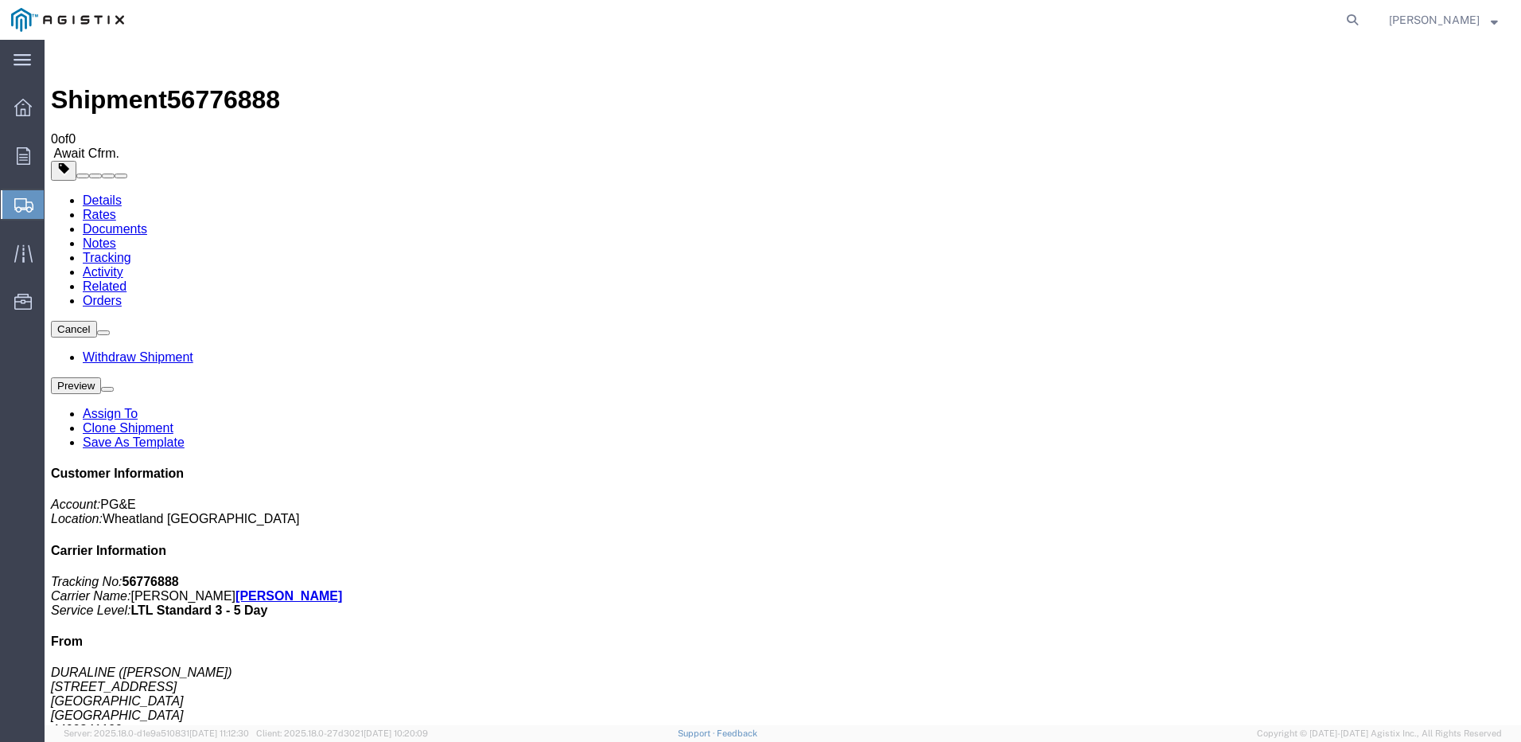
click at [1427, 466] on div "Customer Information Account: PG&E Location: [GEOGRAPHIC_DATA] [GEOGRAPHIC_DATA…" at bounding box center [783, 735] width 1464 height 539
